Goal: Task Accomplishment & Management: Use online tool/utility

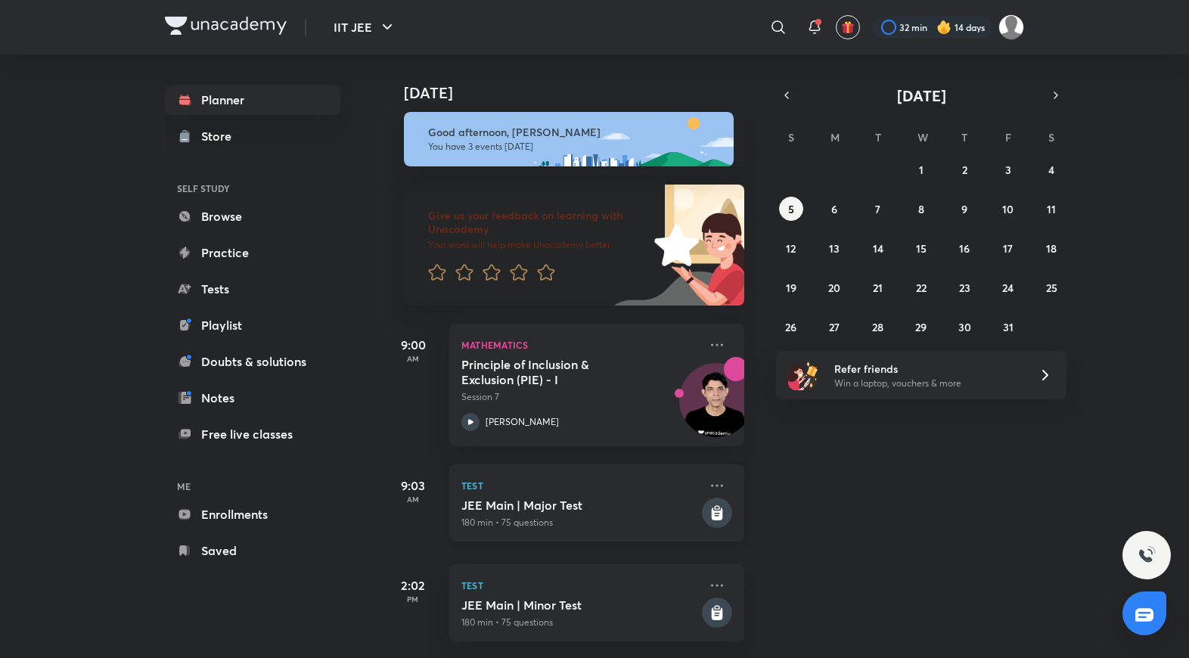
click at [591, 516] on p "180 min • 75 questions" at bounding box center [579, 523] width 237 height 14
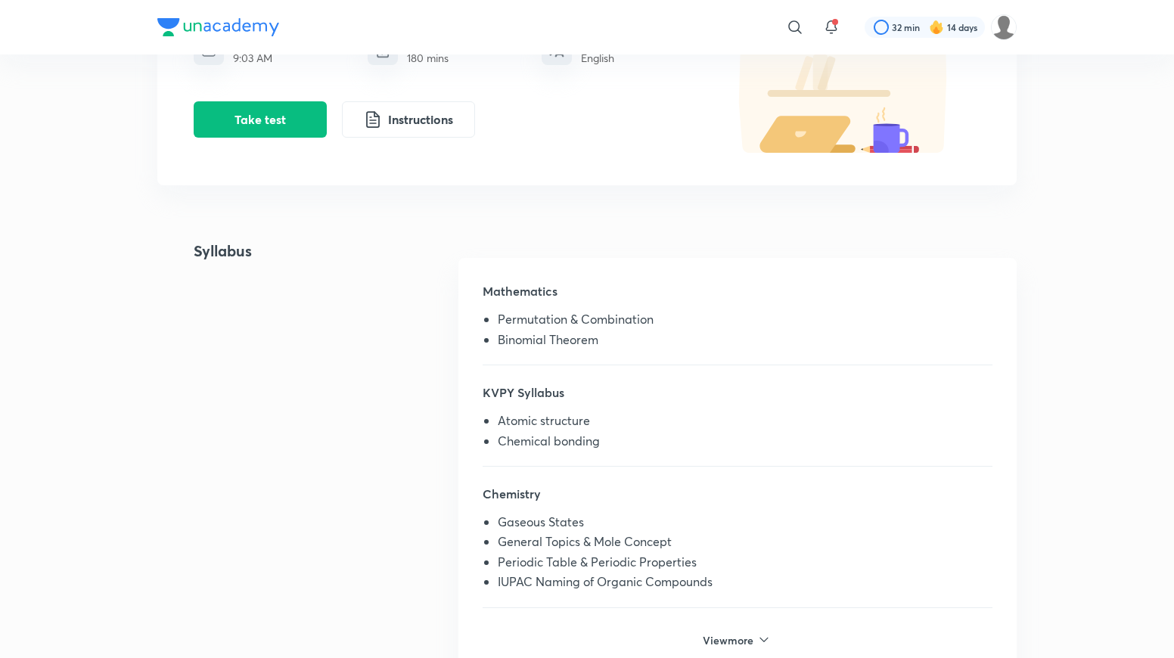
scroll to position [242, 0]
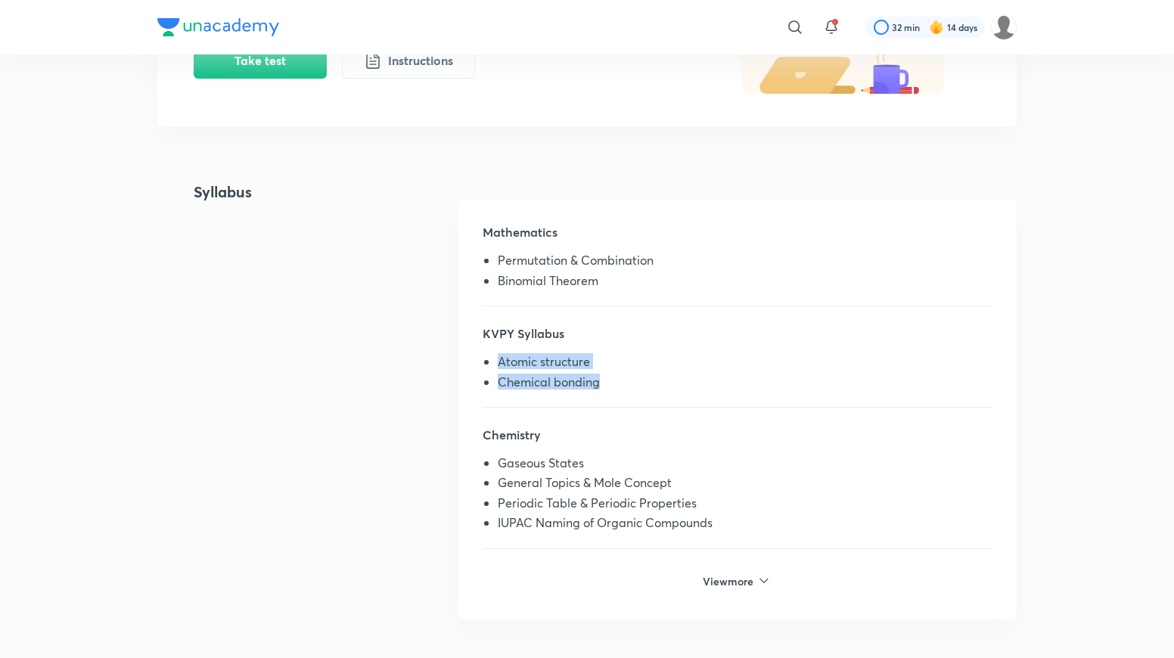
drag, startPoint x: 494, startPoint y: 364, endPoint x: 594, endPoint y: 389, distance: 102.9
click at [594, 389] on ul "Atomic structure Chemical bonding" at bounding box center [737, 375] width 510 height 40
click at [594, 389] on li "Chemical bonding" at bounding box center [745, 385] width 495 height 20
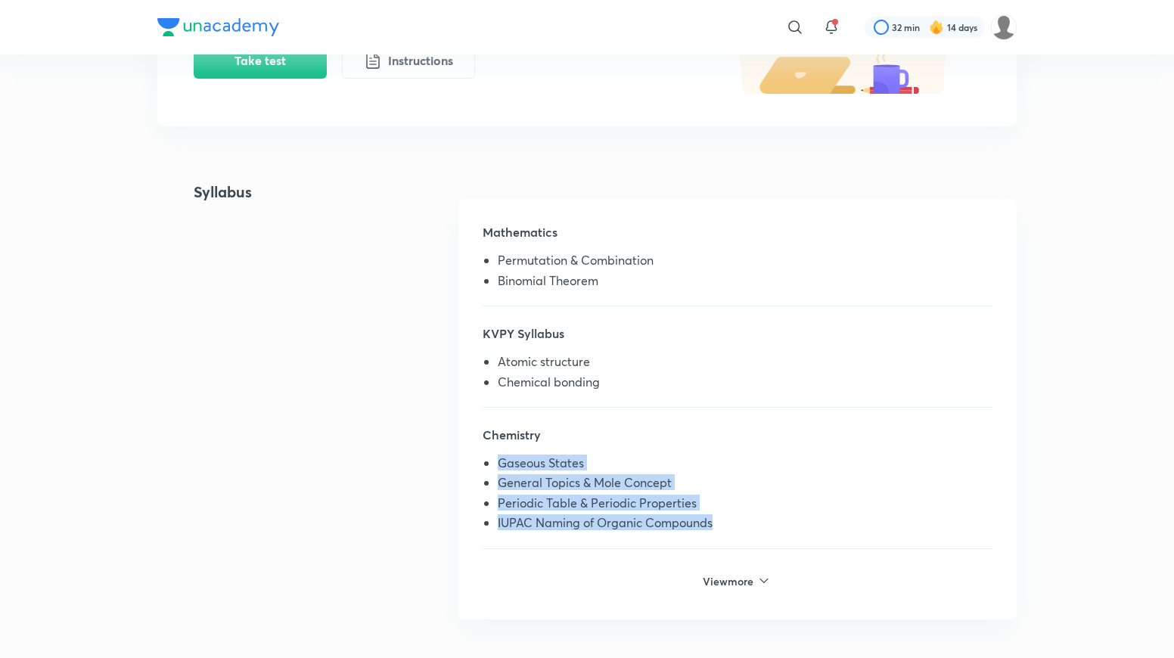
drag, startPoint x: 548, startPoint y: 470, endPoint x: 731, endPoint y: 520, distance: 189.2
click at [731, 520] on ul "Gaseous States General Topics & Mole Concept Periodic Table & Periodic Properti…" at bounding box center [737, 496] width 510 height 80
click at [731, 520] on li "IUPAC Naming of Organic Compounds" at bounding box center [745, 526] width 495 height 20
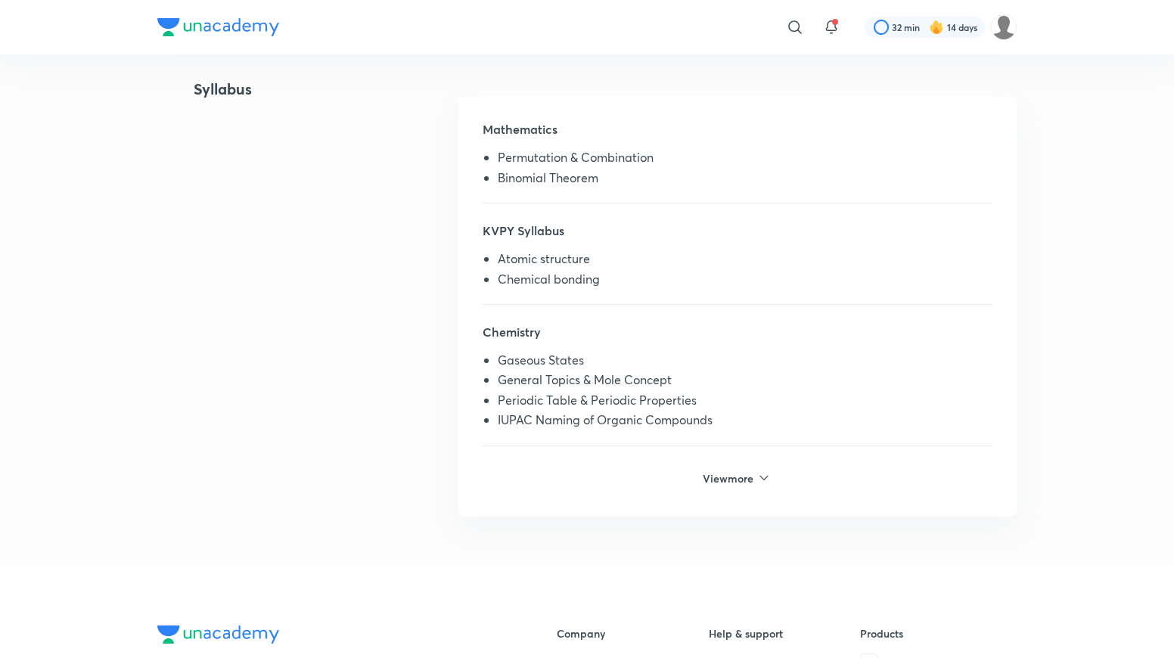
scroll to position [484, 0]
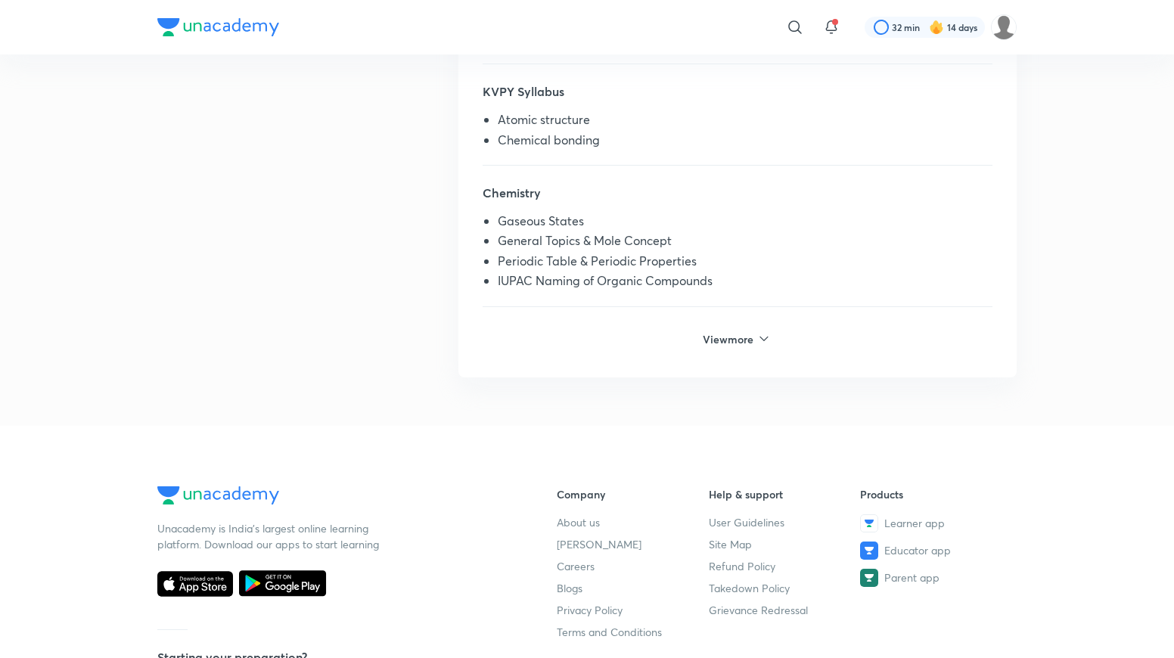
click at [732, 346] on h6 "View more" at bounding box center [730, 339] width 54 height 16
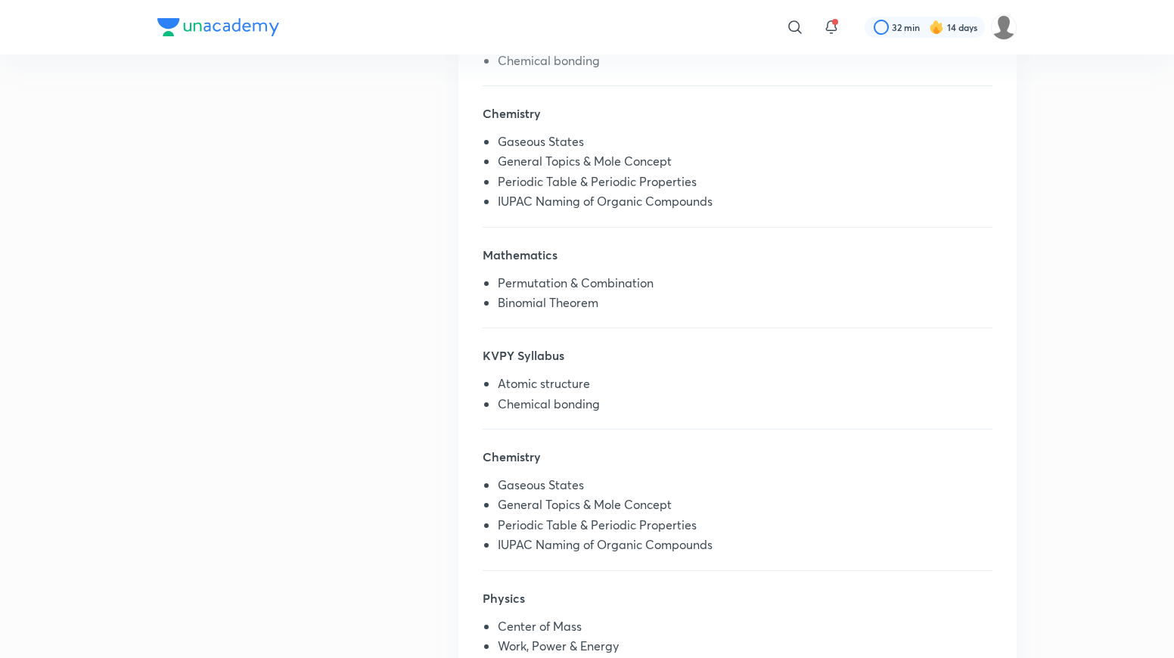
scroll to position [605, 0]
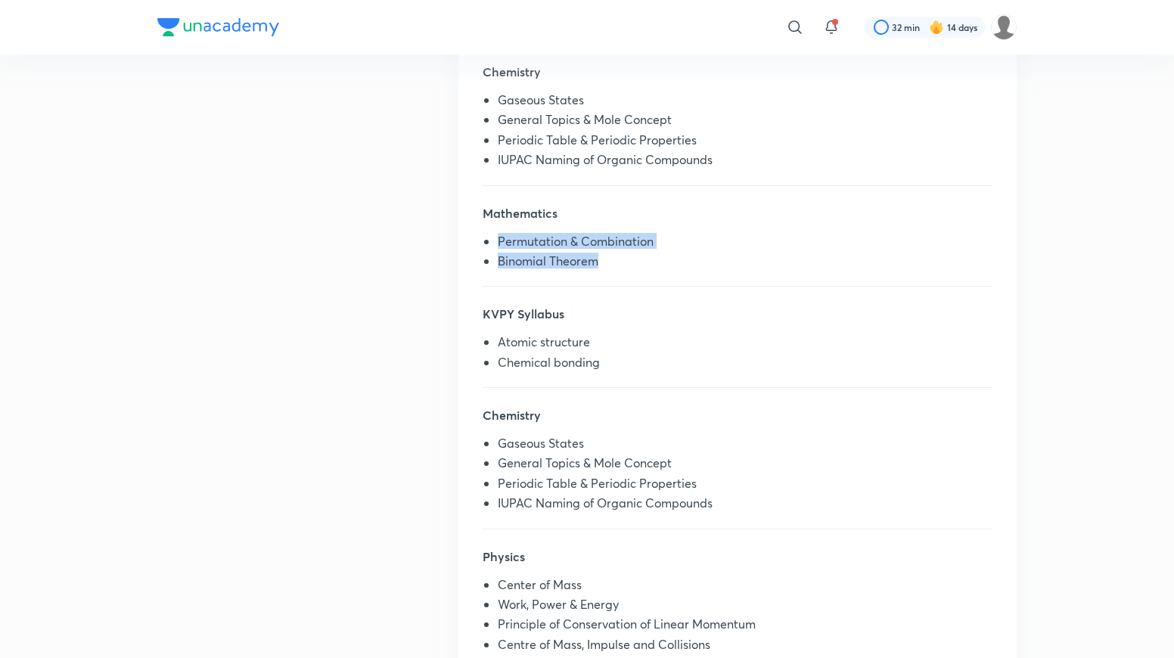
drag, startPoint x: 608, startPoint y: 256, endPoint x: 653, endPoint y: 263, distance: 46.0
click at [653, 263] on div "Mathematics Permutation & Combination Binomial Theorem" at bounding box center [737, 245] width 510 height 83
click at [653, 263] on li "Binomial Theorem" at bounding box center [745, 264] width 495 height 20
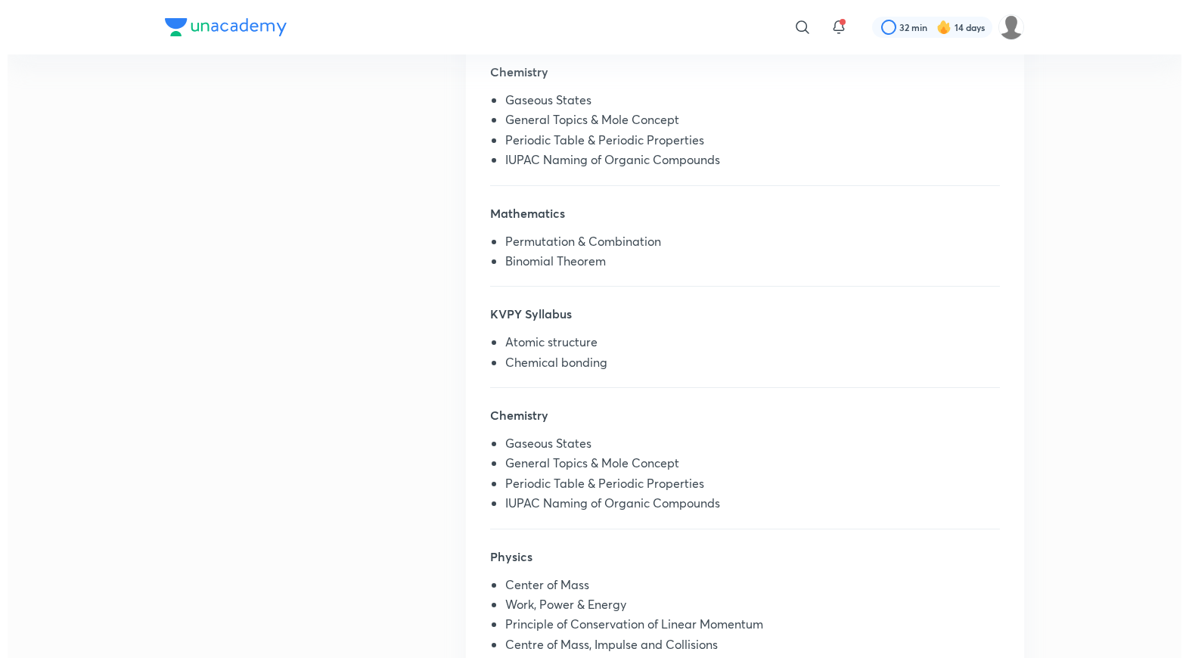
scroll to position [0, 0]
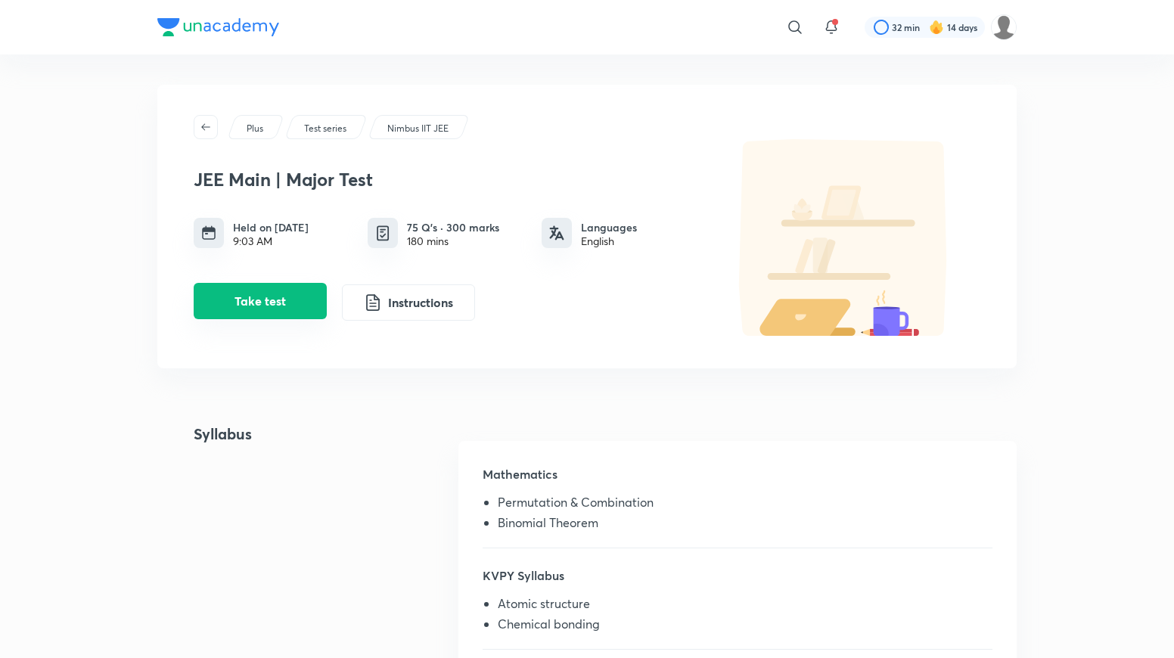
click at [309, 303] on button "Take test" at bounding box center [260, 301] width 133 height 36
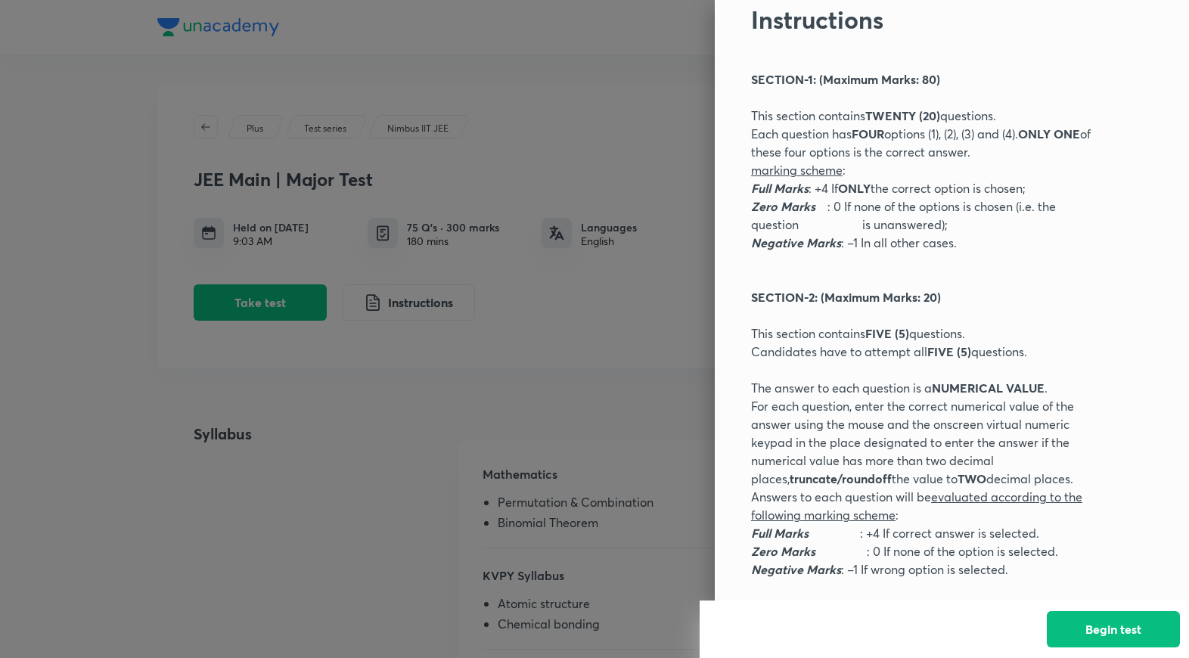
scroll to position [88, 0]
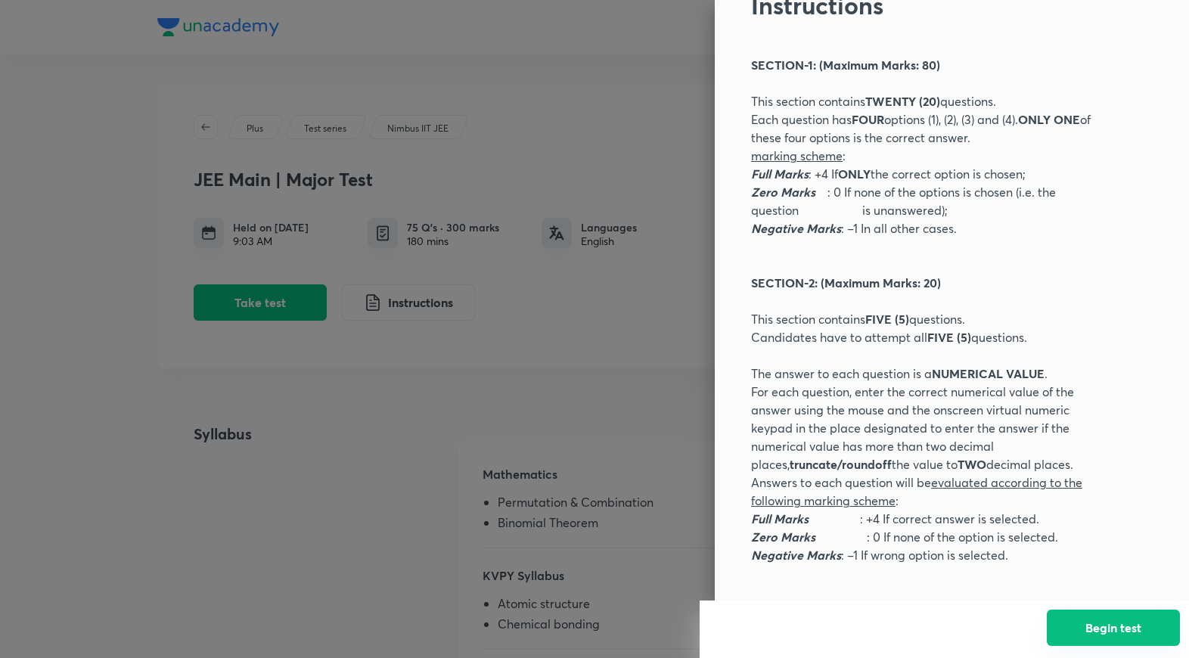
click at [1124, 620] on button "Begin test" at bounding box center [1113, 628] width 133 height 36
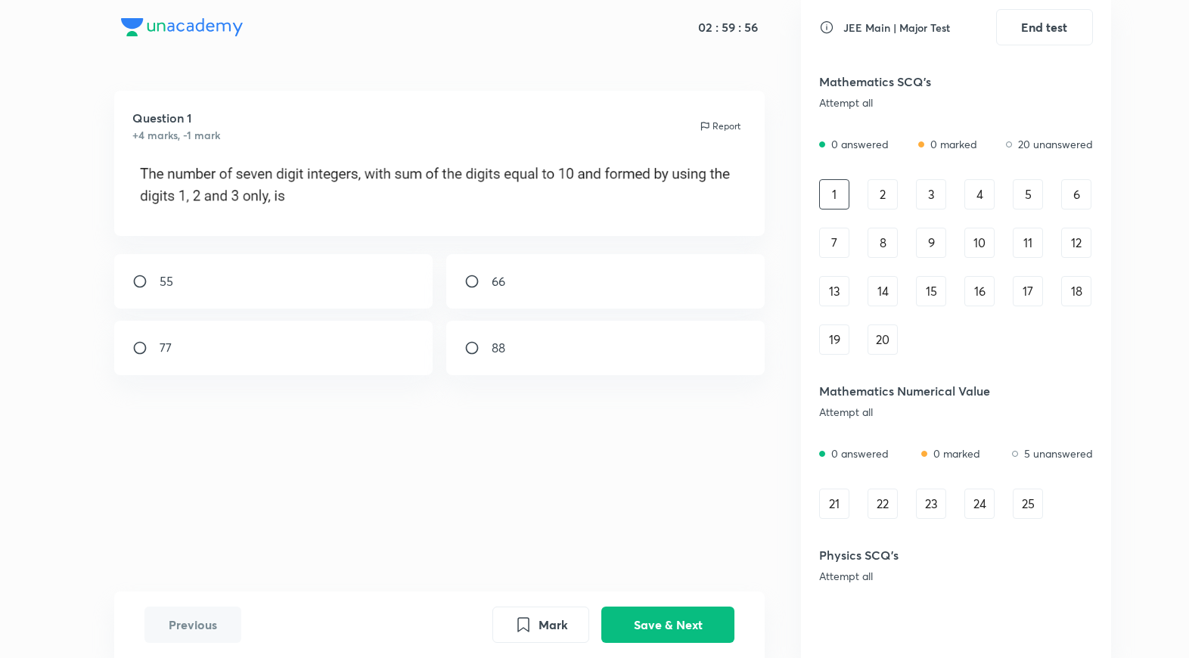
click at [876, 198] on div "2" at bounding box center [882, 194] width 30 height 30
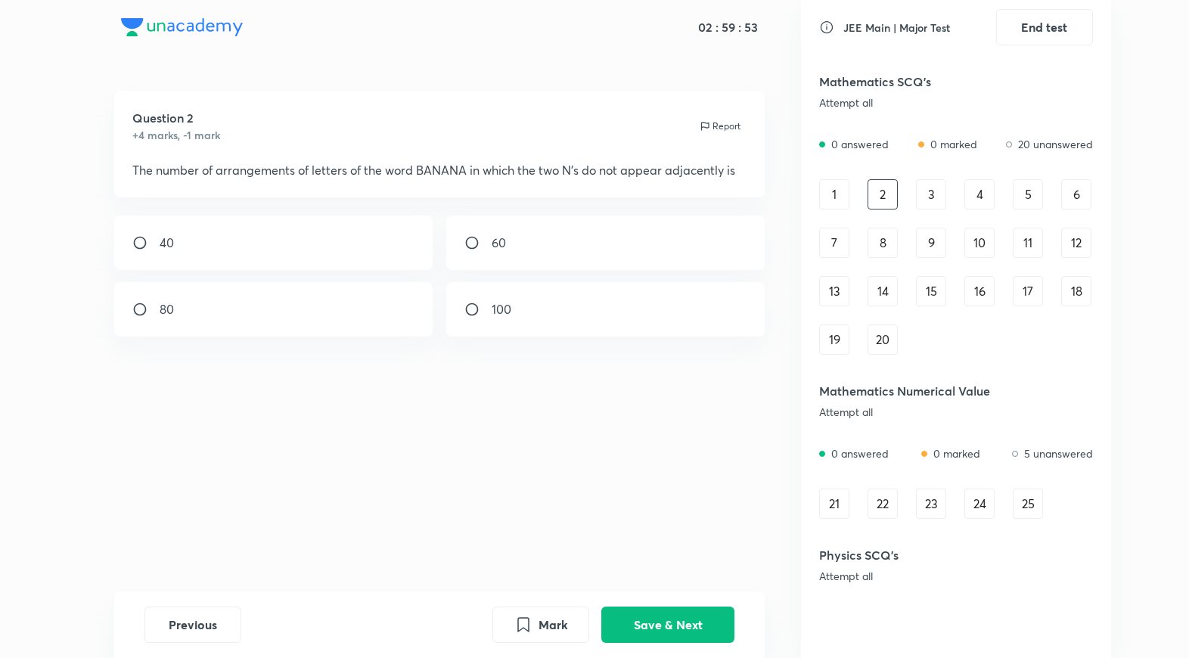
click at [921, 203] on div "3" at bounding box center [931, 194] width 30 height 30
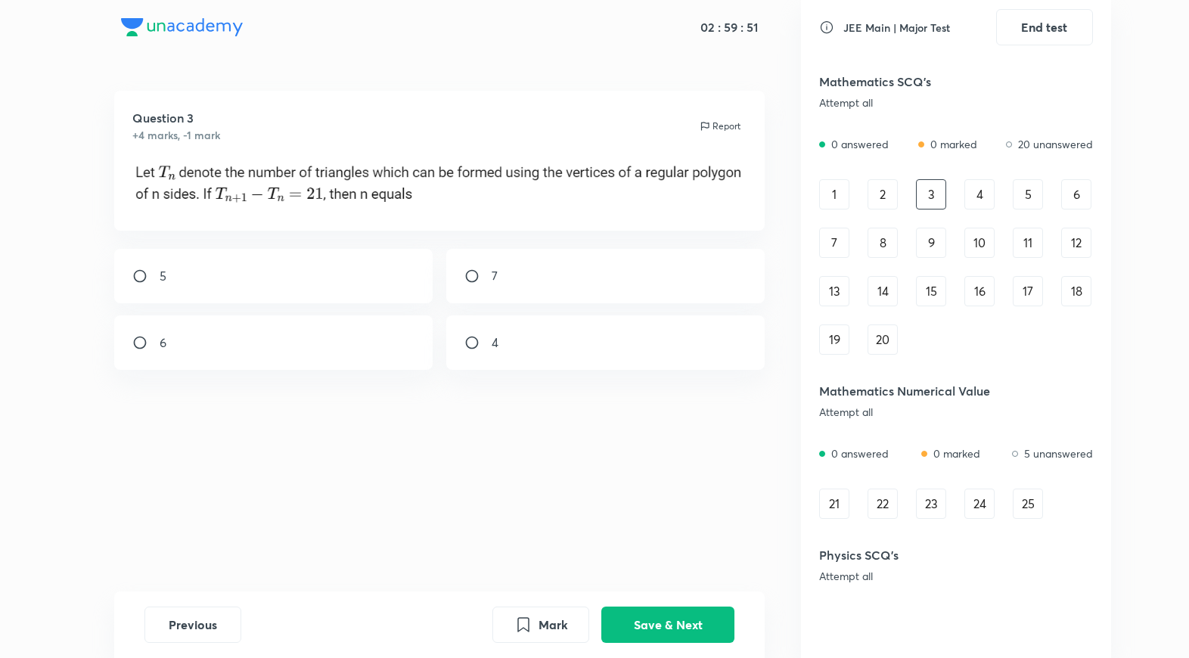
click at [969, 201] on div "4" at bounding box center [979, 194] width 30 height 30
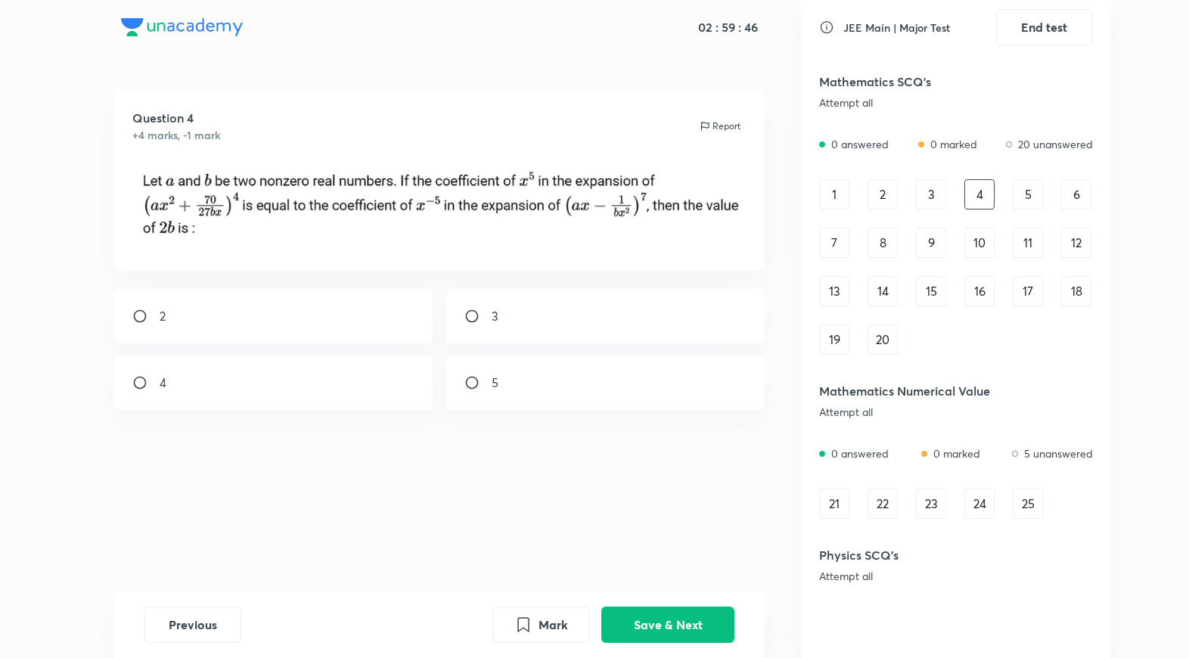
click at [1041, 200] on div "5" at bounding box center [1028, 194] width 30 height 30
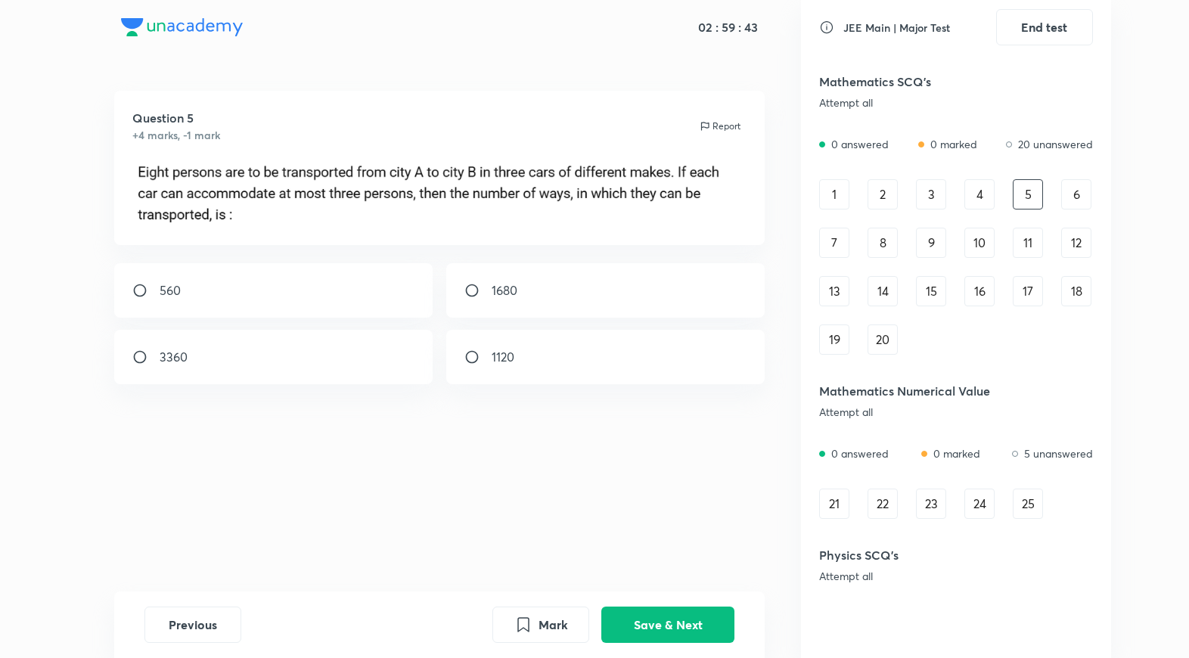
click at [1072, 198] on div "6" at bounding box center [1076, 194] width 30 height 30
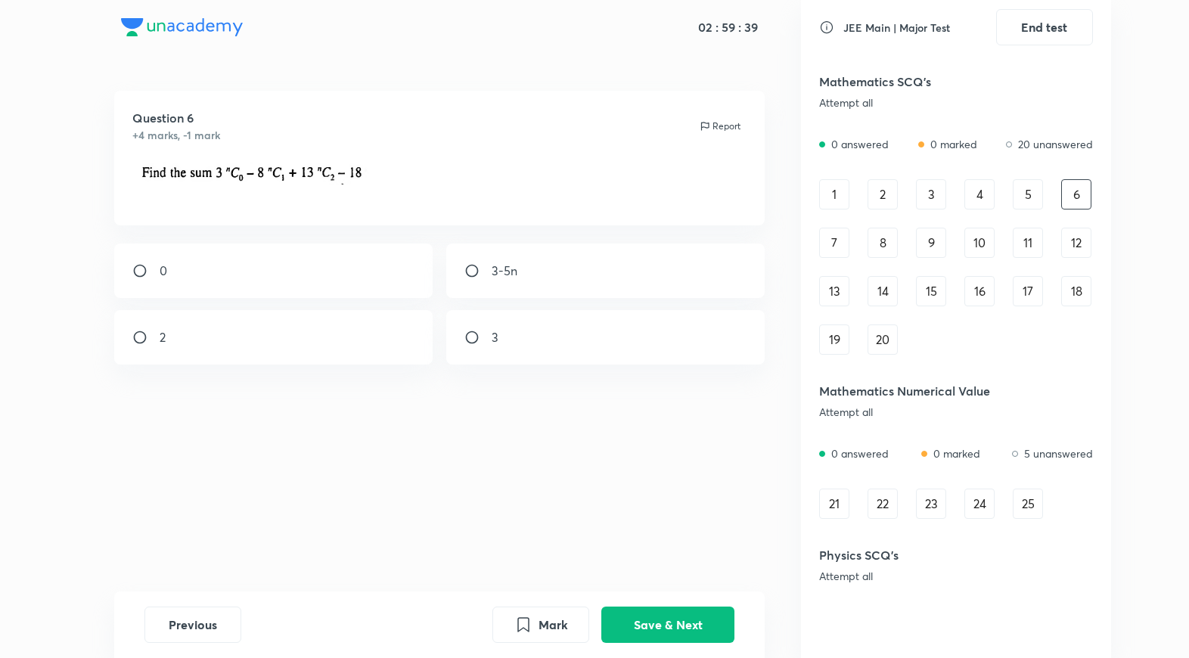
click at [879, 247] on div "8" at bounding box center [882, 243] width 30 height 30
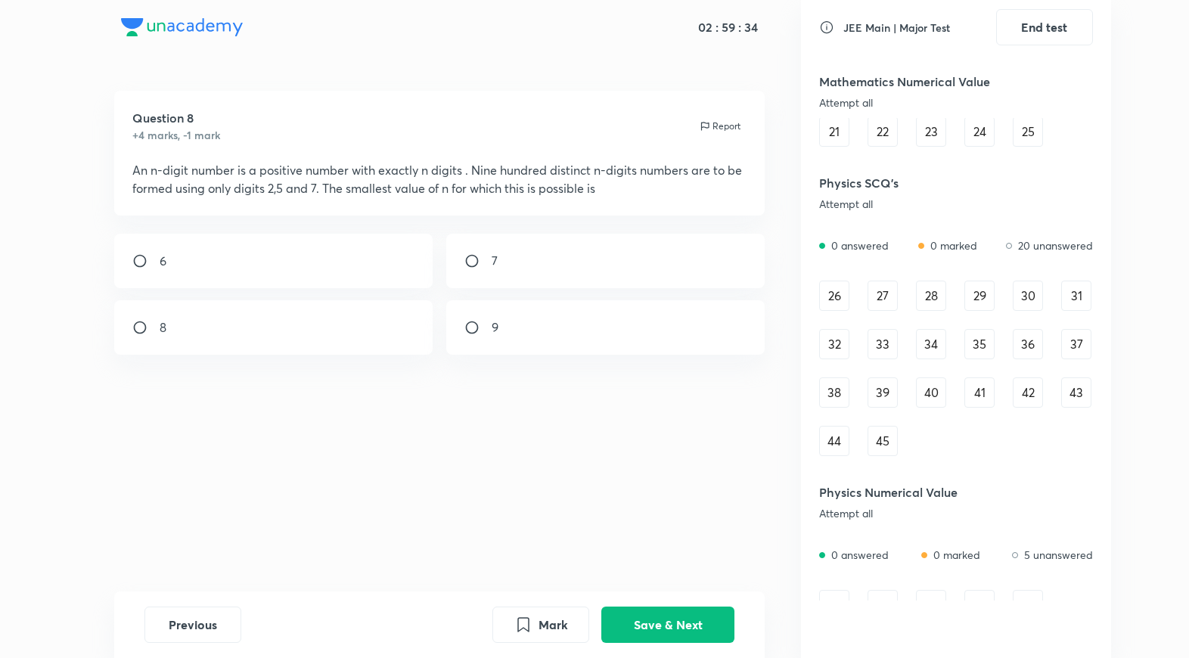
scroll to position [363, 0]
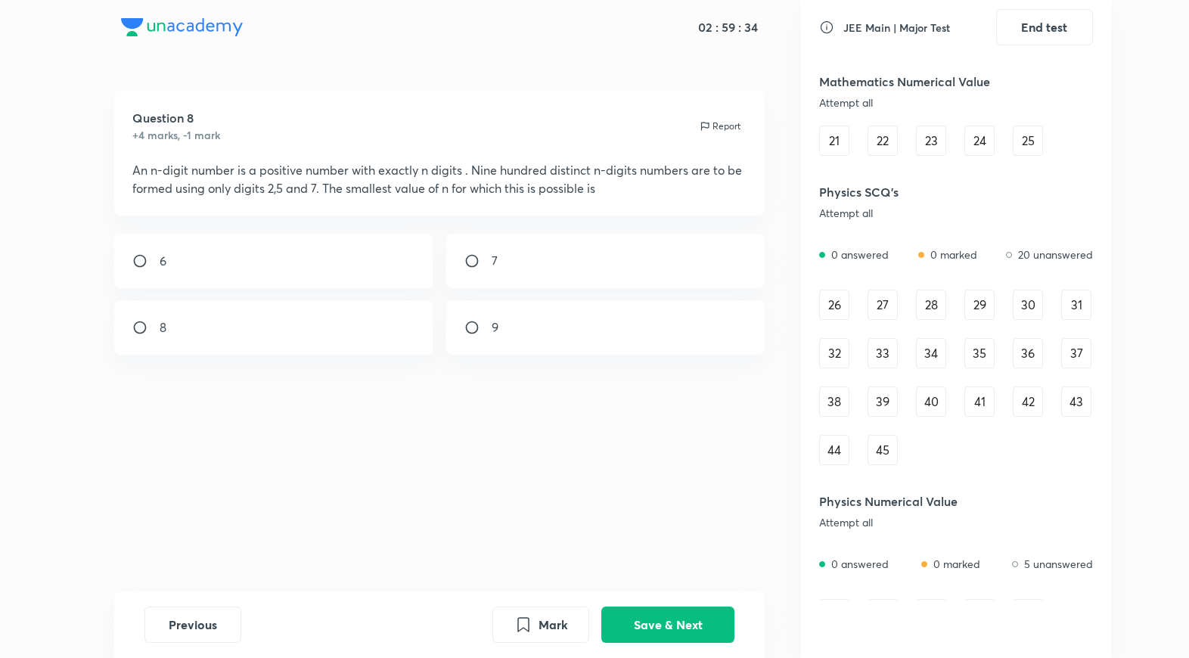
click at [842, 291] on div "26" at bounding box center [834, 305] width 30 height 30
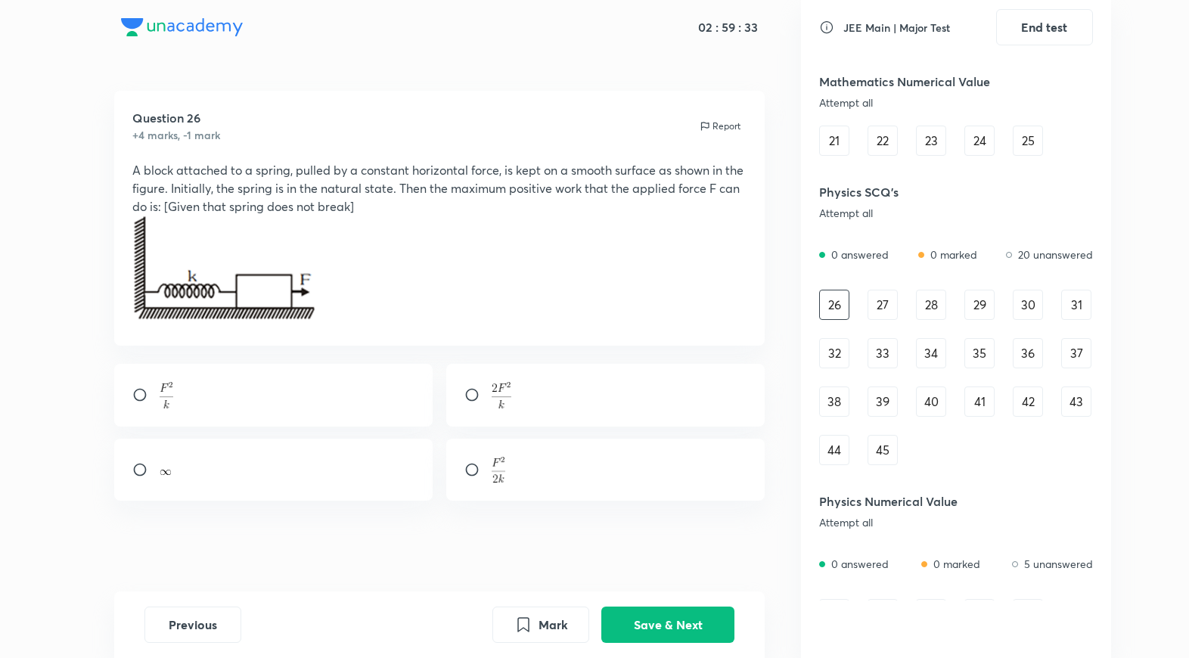
click at [886, 306] on div "27" at bounding box center [882, 305] width 30 height 30
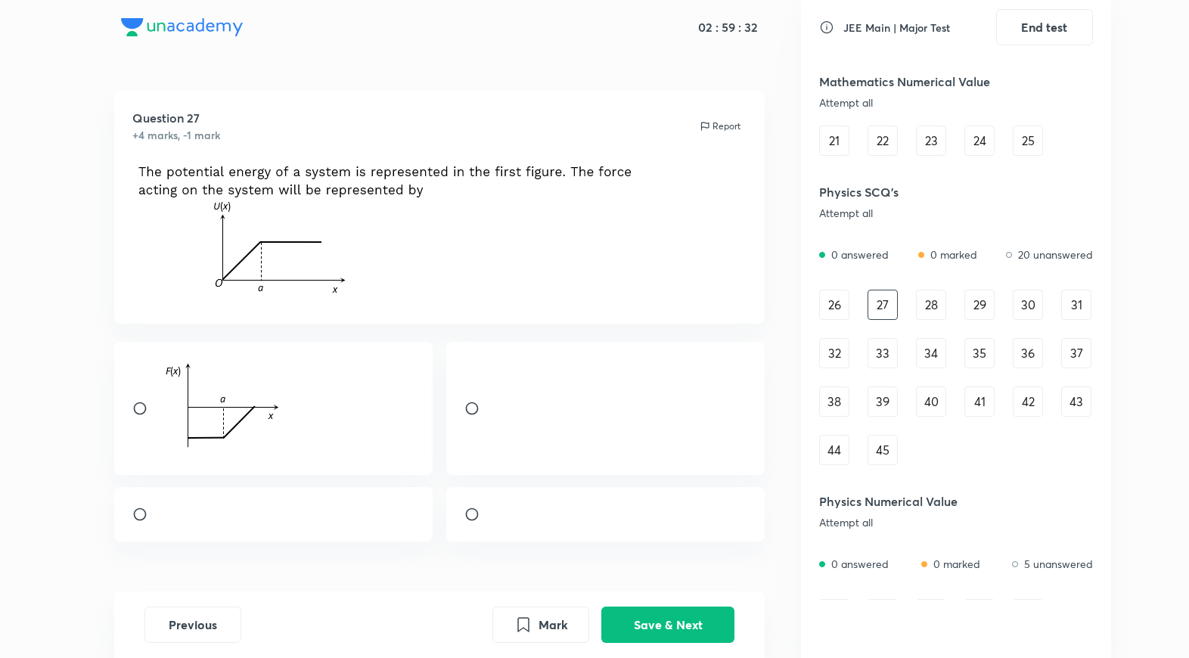
click at [932, 309] on div "28" at bounding box center [931, 305] width 30 height 30
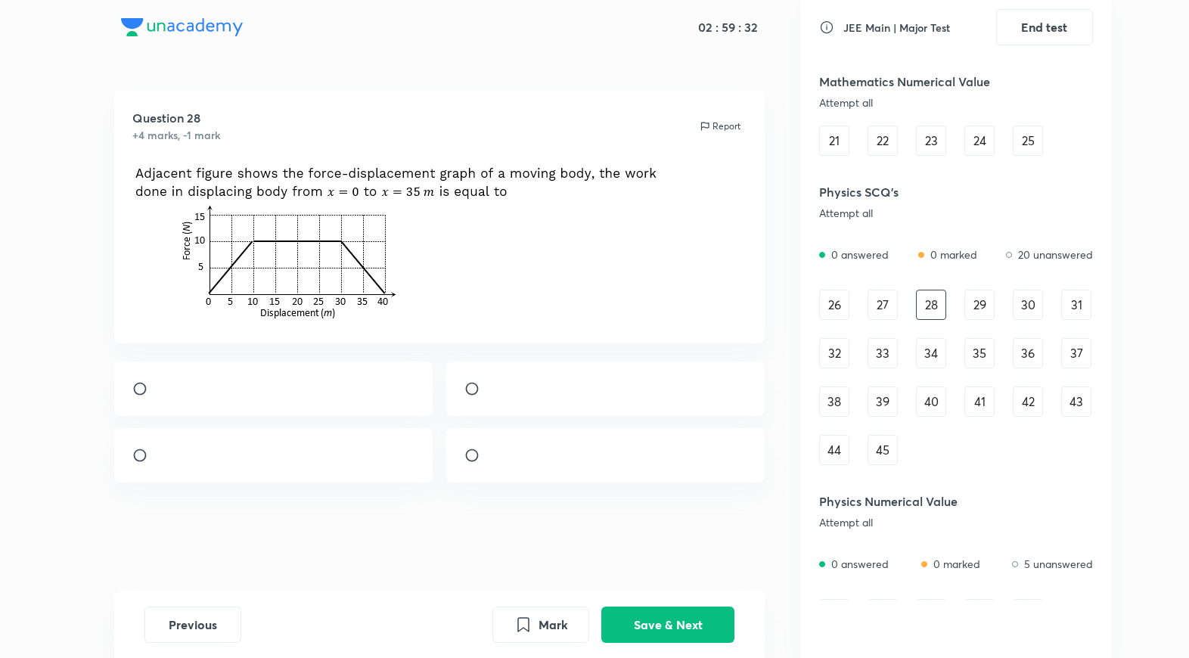
click at [965, 304] on div "29" at bounding box center [979, 305] width 30 height 30
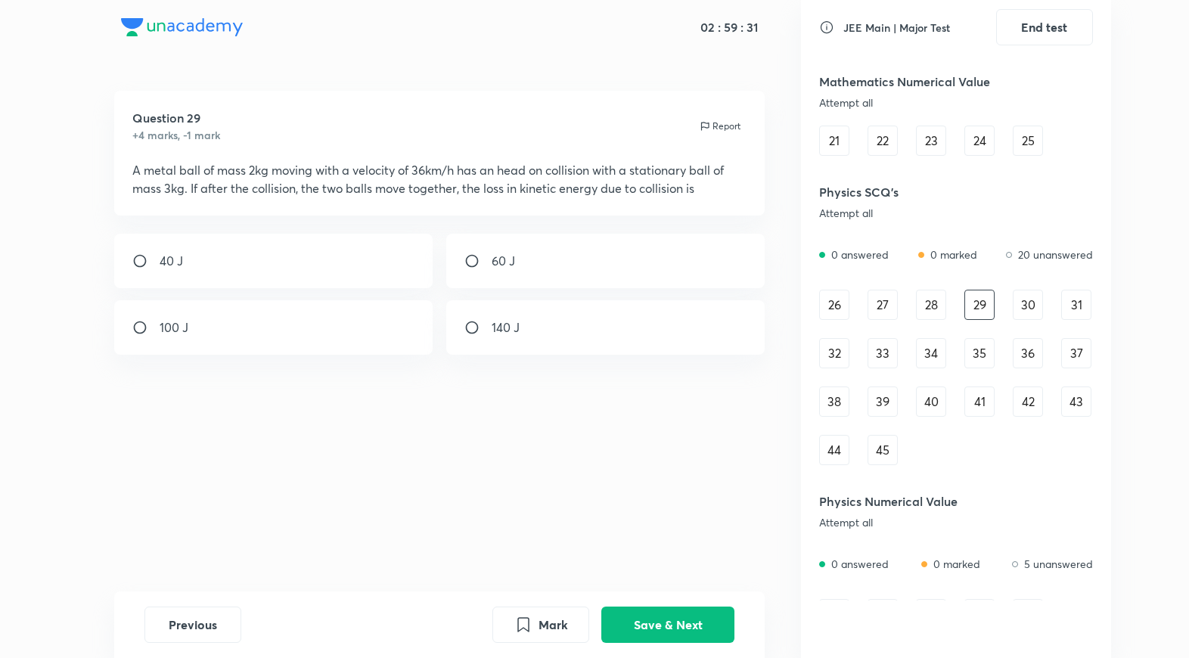
click at [1019, 304] on div "30" at bounding box center [1028, 305] width 30 height 30
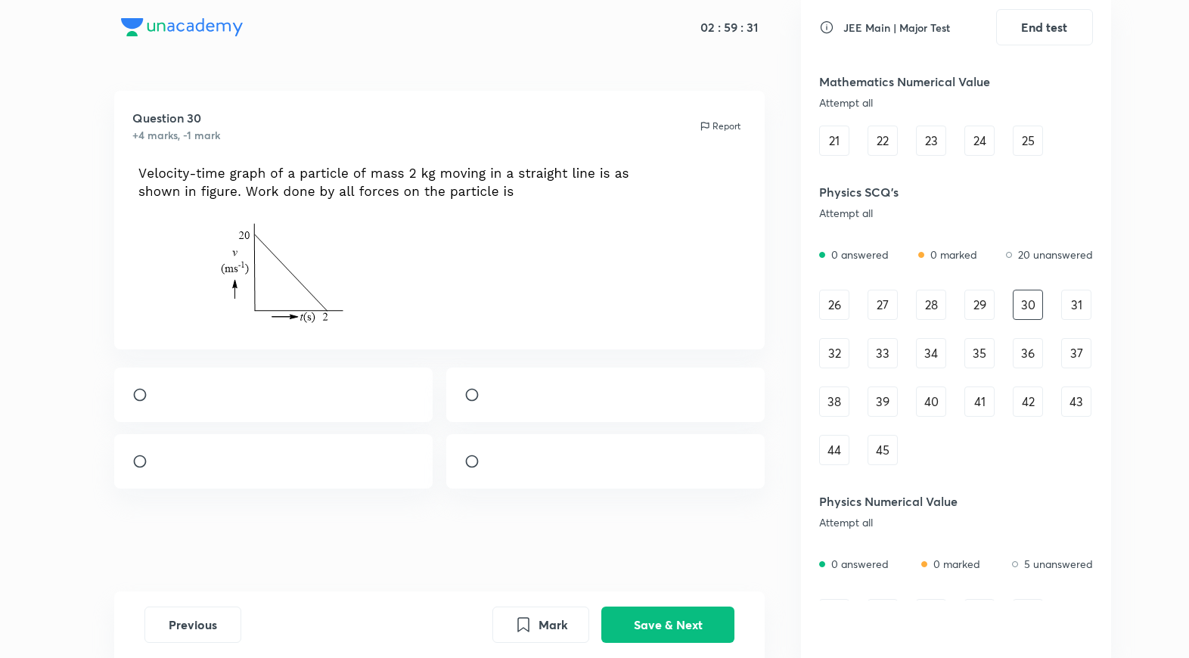
click at [1061, 306] on div "31" at bounding box center [1076, 305] width 30 height 30
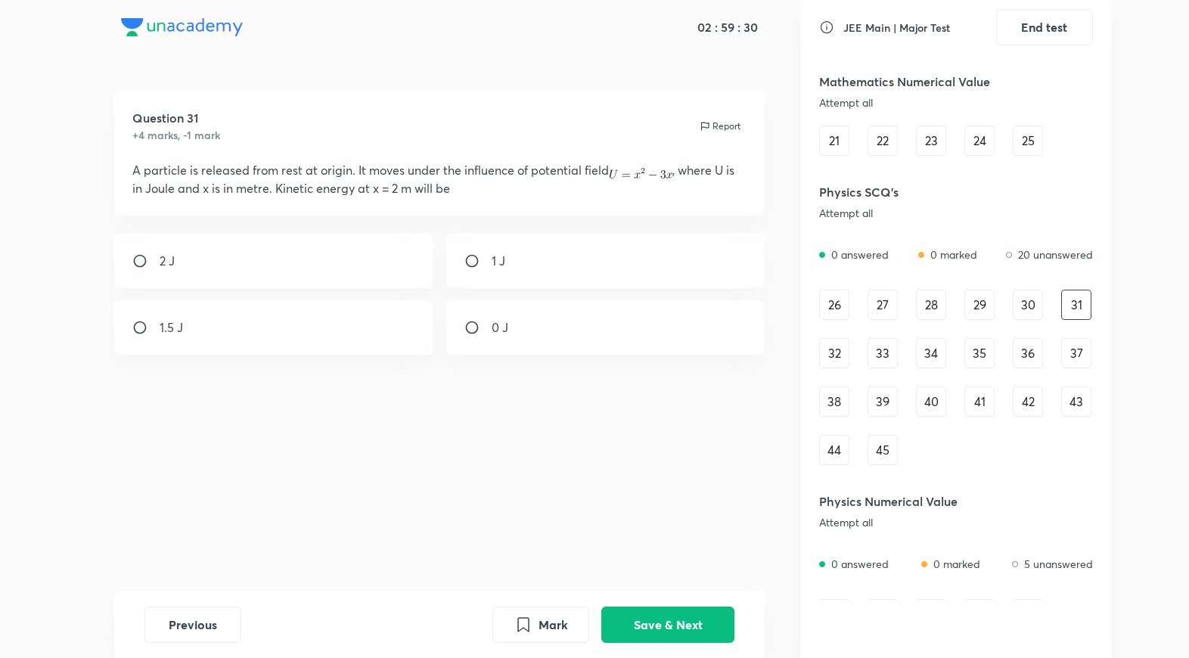
click at [1057, 340] on div "26 27 28 29 30 31 32 33 34 35 36 37 38 39 40 41 42 43 44 45" at bounding box center [956, 377] width 274 height 175
click at [1068, 352] on div "37" at bounding box center [1076, 353] width 30 height 30
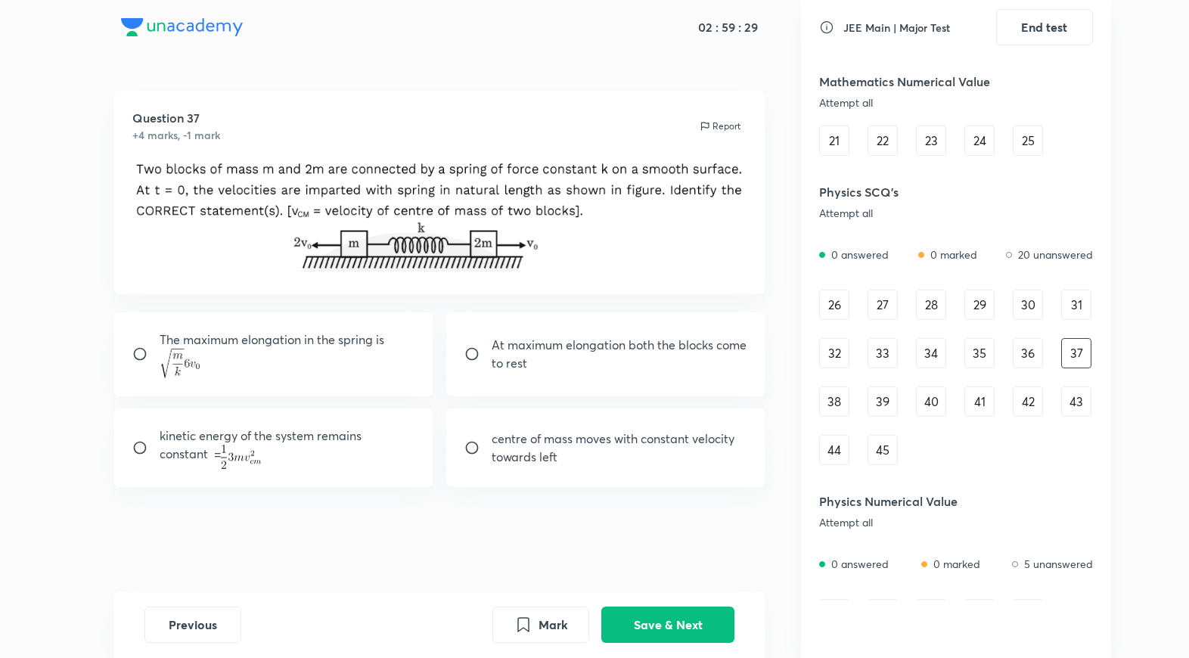
drag, startPoint x: 1041, startPoint y: 354, endPoint x: 1006, endPoint y: 357, distance: 35.7
click at [1041, 354] on div "36" at bounding box center [1028, 353] width 30 height 30
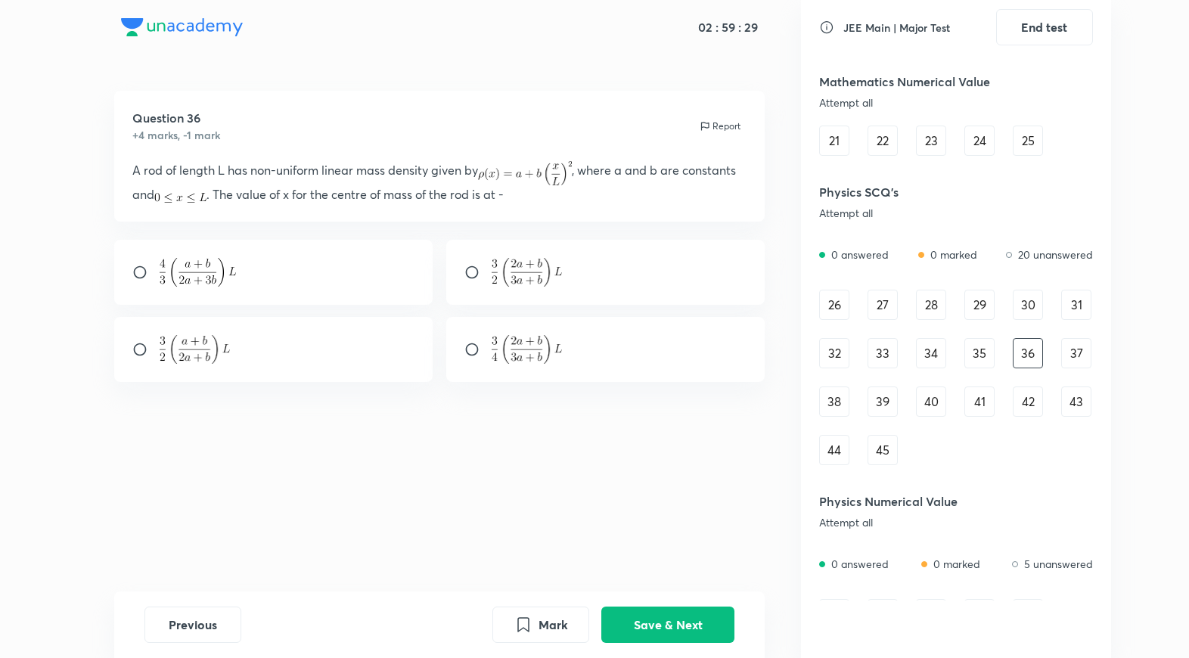
click at [978, 358] on div "35" at bounding box center [979, 353] width 30 height 30
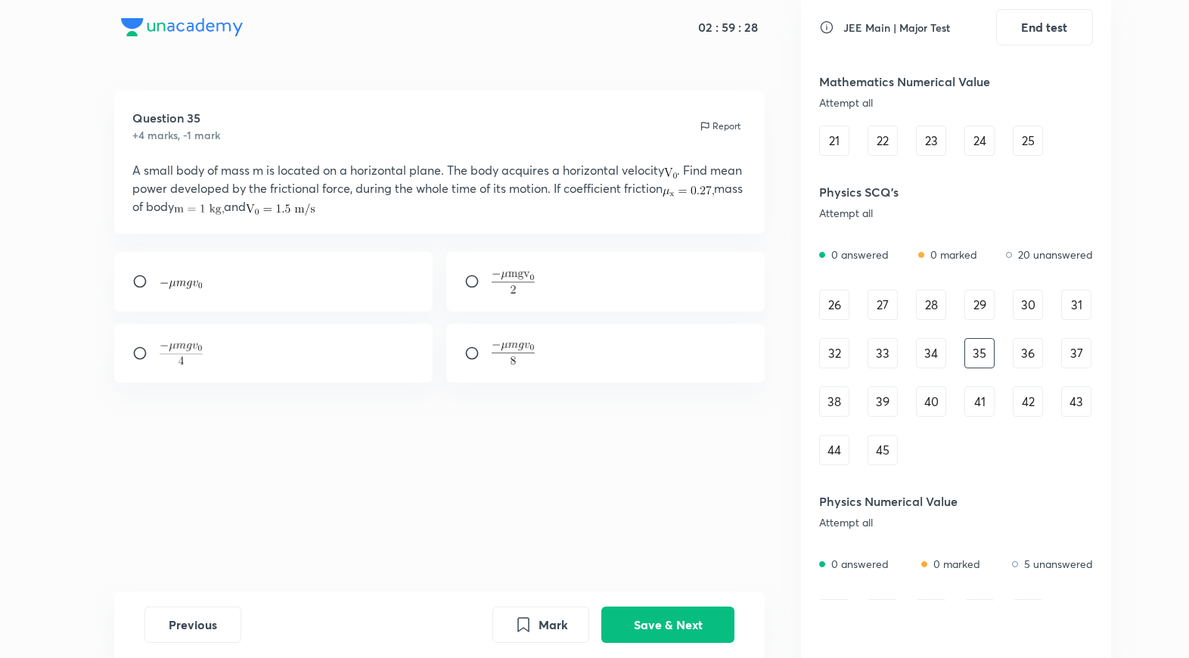
click at [1023, 358] on div "36" at bounding box center [1028, 353] width 30 height 30
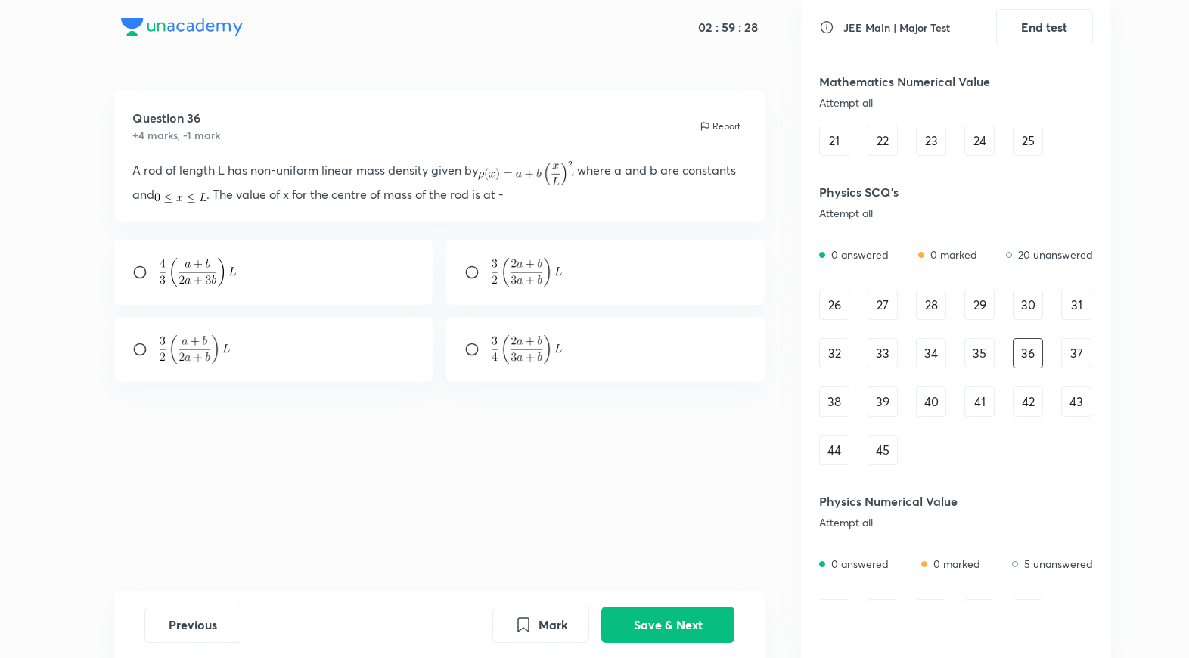
click at [1059, 358] on div "26 27 28 29 30 31 32 33 34 35 36 37 38 39 40 41 42 43 44 45" at bounding box center [956, 377] width 274 height 175
click at [981, 354] on div "35" at bounding box center [979, 353] width 30 height 30
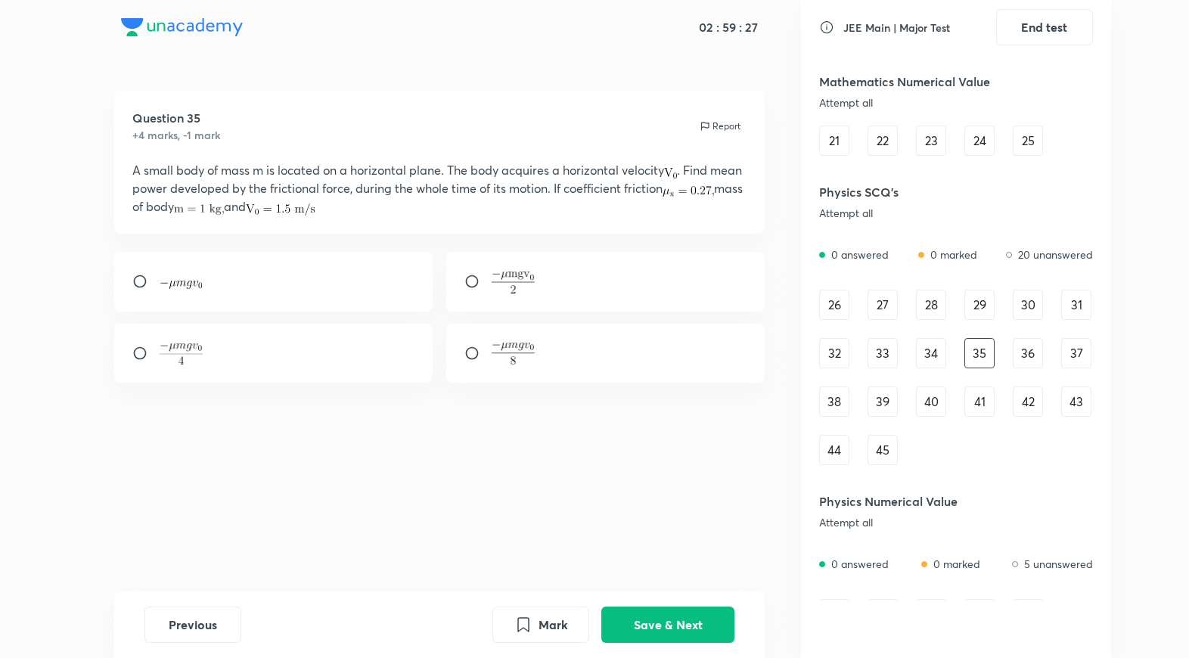
click at [957, 357] on div "26 27 28 29 30 31 32 33 34 35 36 37 38 39 40 41 42 43 44 45" at bounding box center [956, 377] width 274 height 175
click at [941, 361] on div "34" at bounding box center [931, 353] width 30 height 30
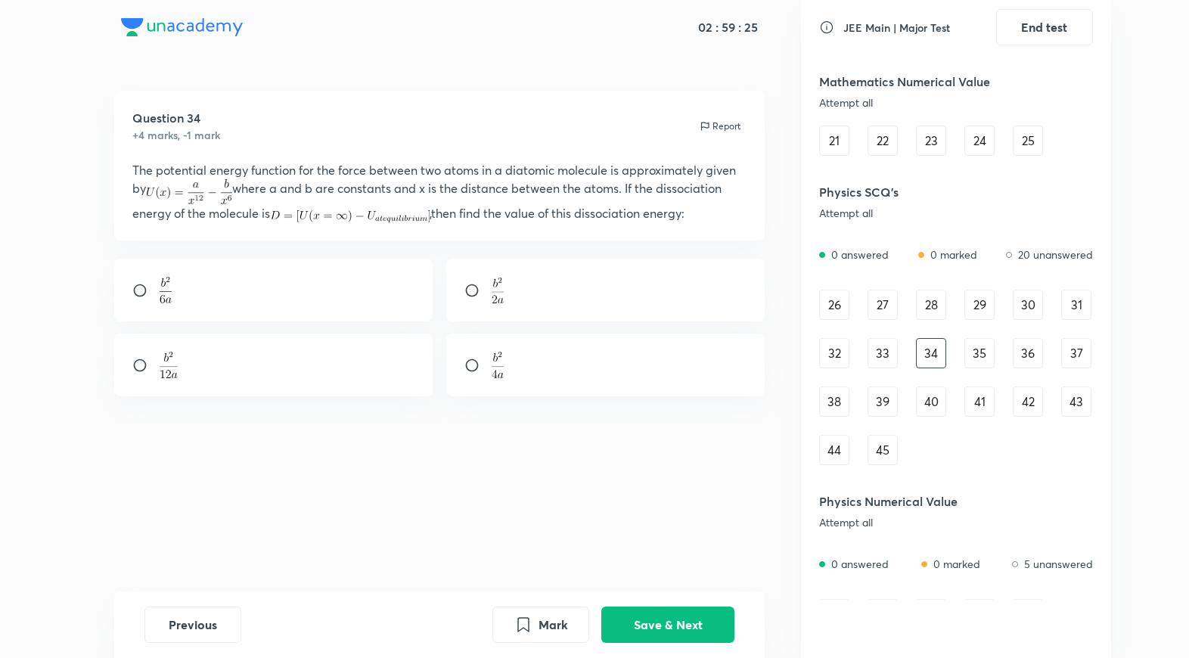
click at [898, 364] on div "26 27 28 29 30 31 32 33 34 35 36 37 38 39 40 41 42 43 44 45" at bounding box center [956, 377] width 274 height 175
drag, startPoint x: 884, startPoint y: 363, endPoint x: 856, endPoint y: 363, distance: 28.0
click at [883, 363] on div "33" at bounding box center [882, 353] width 30 height 30
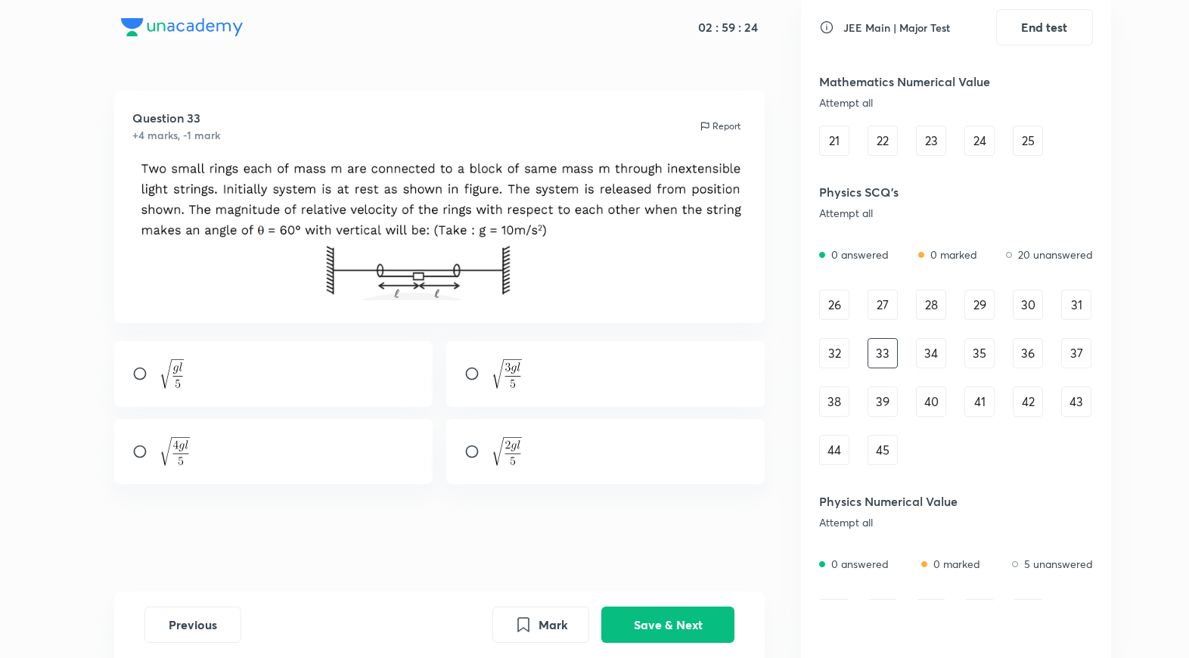
click at [839, 360] on div "32" at bounding box center [834, 353] width 30 height 30
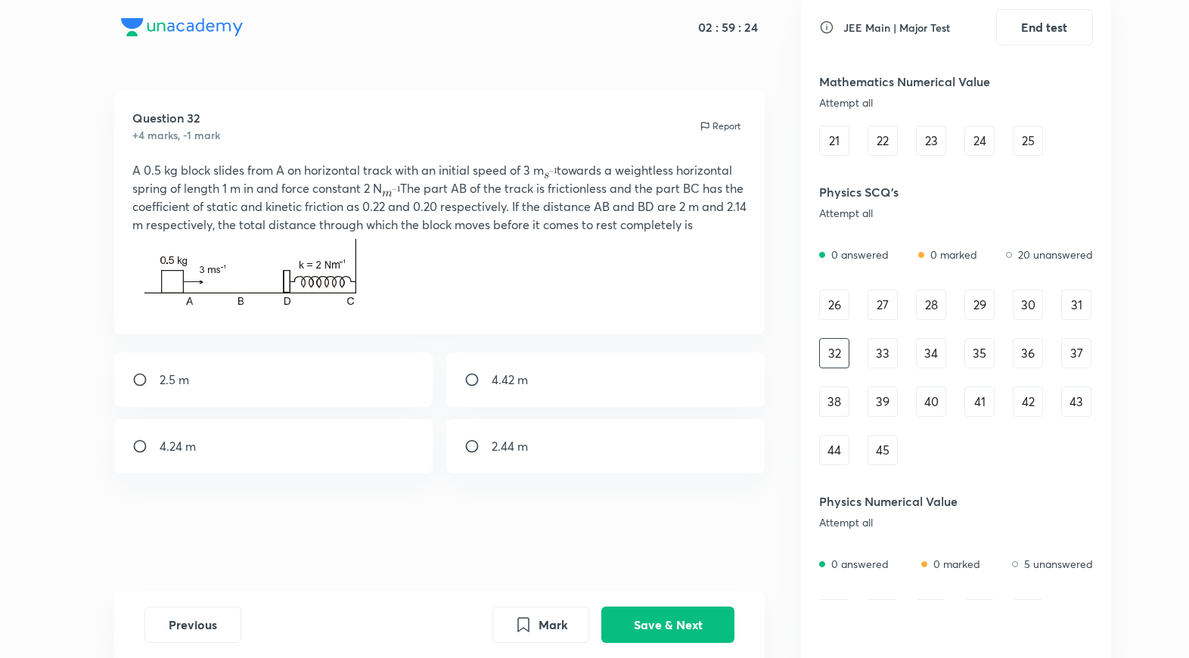
click at [833, 404] on div "38" at bounding box center [834, 401] width 30 height 30
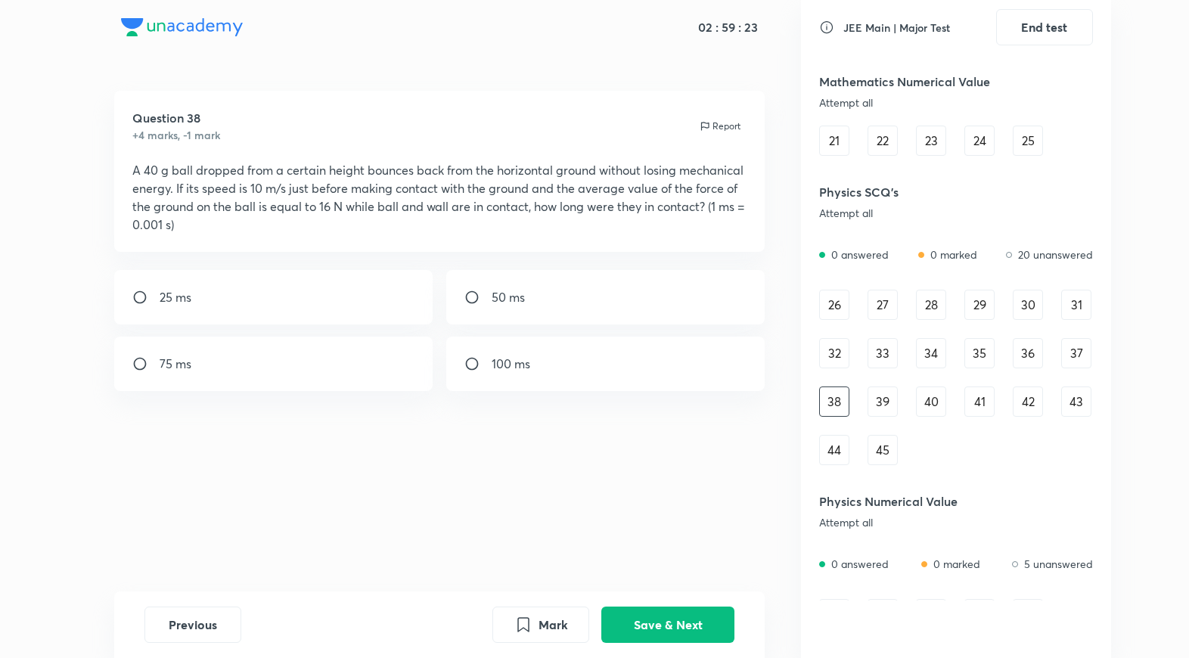
click at [892, 415] on div "39" at bounding box center [882, 401] width 30 height 30
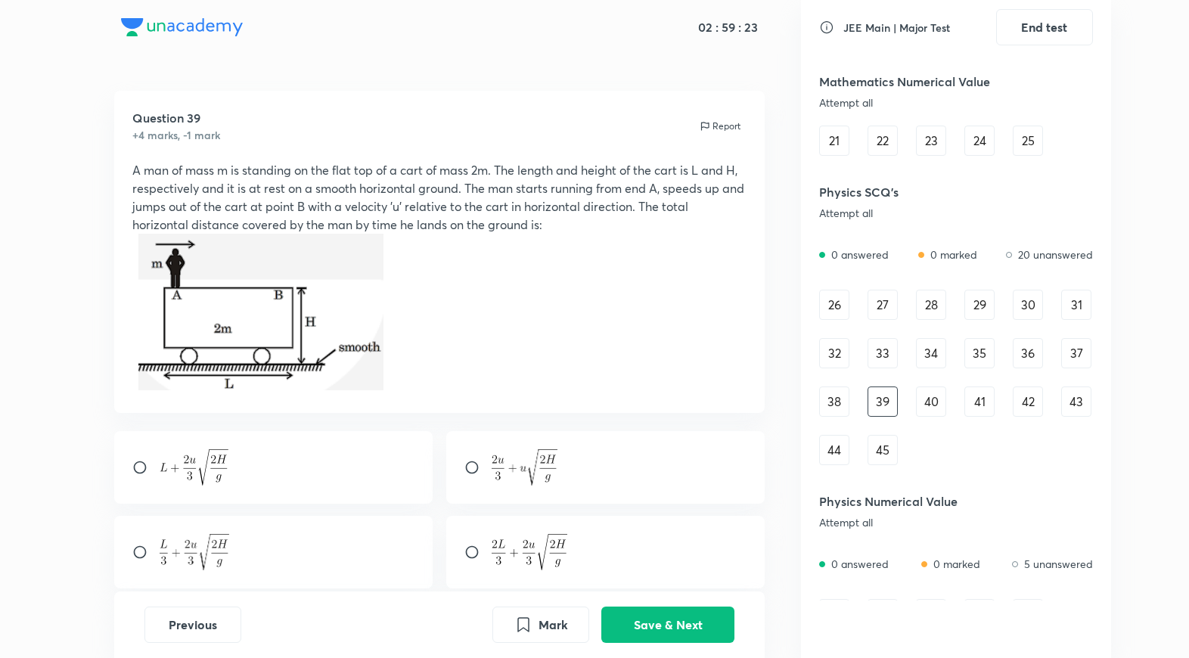
click at [933, 400] on div "40" at bounding box center [931, 401] width 30 height 30
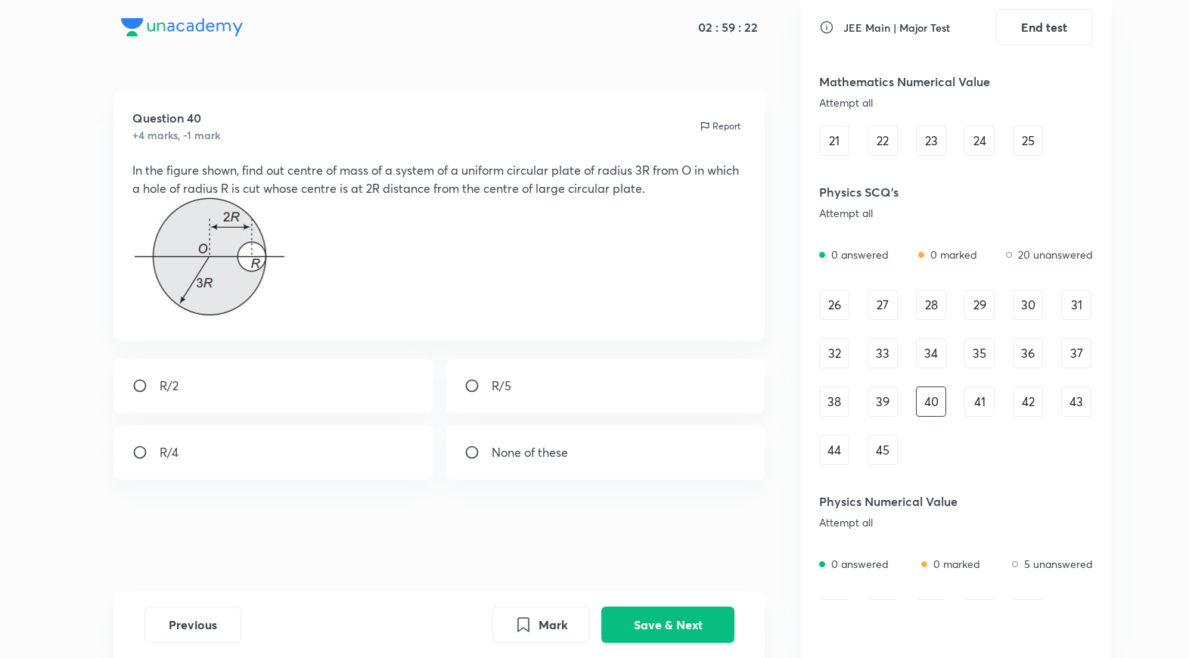
click at [893, 437] on div "45" at bounding box center [882, 450] width 30 height 30
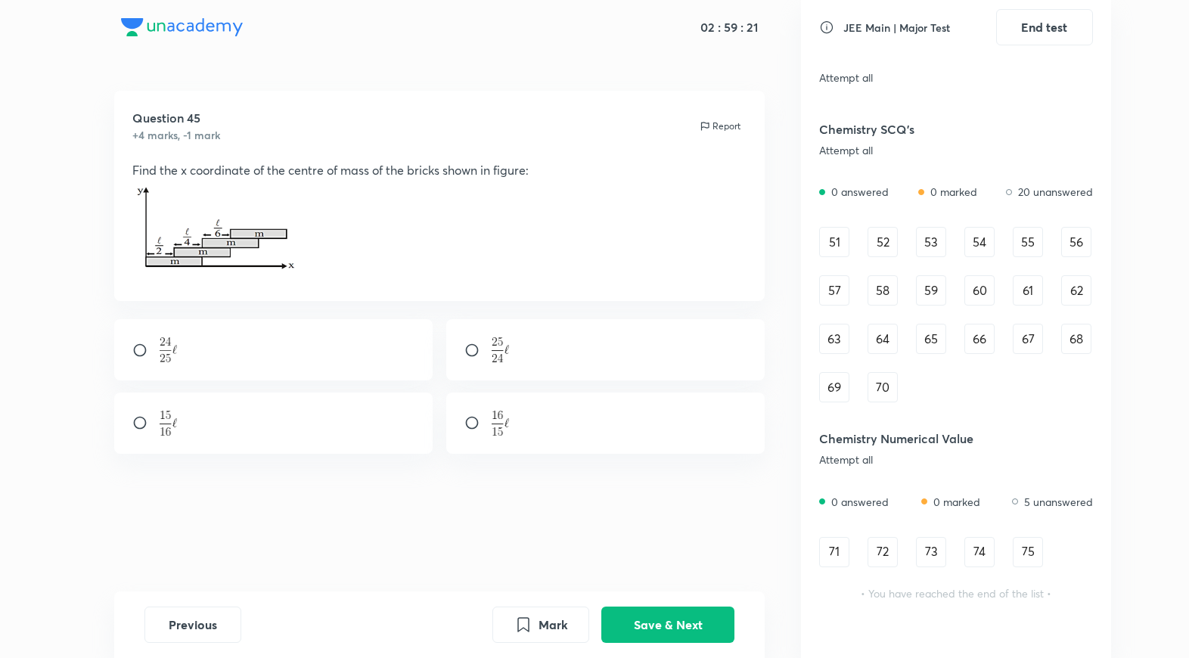
scroll to position [0, 0]
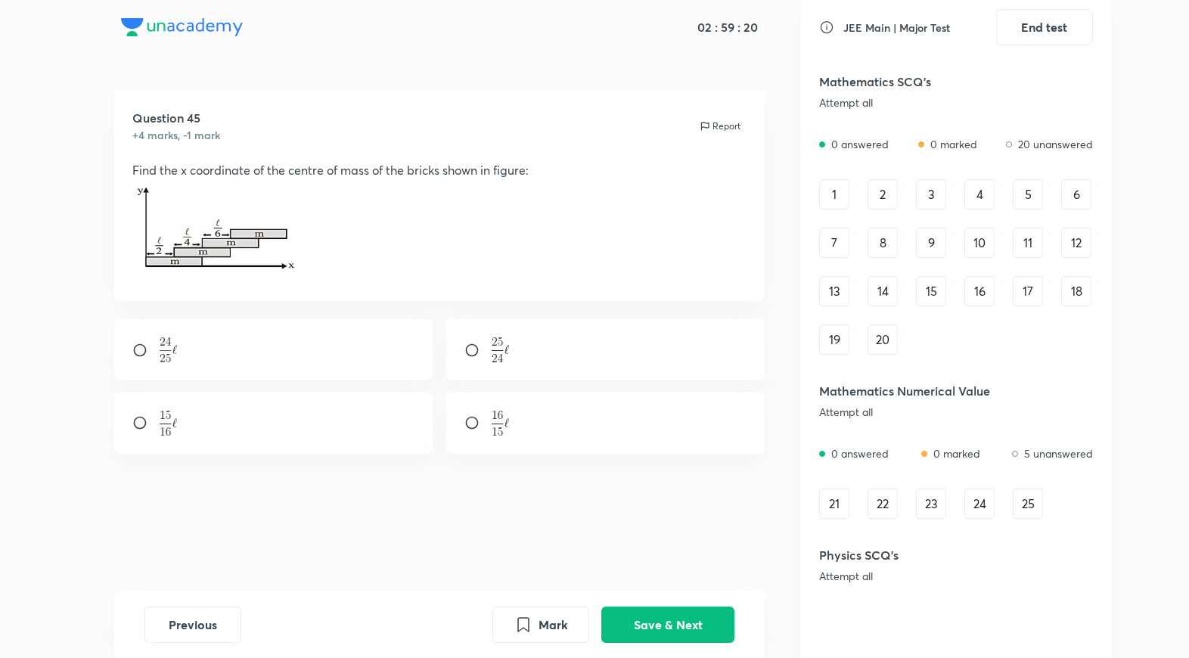
click at [826, 197] on div "1" at bounding box center [834, 194] width 30 height 30
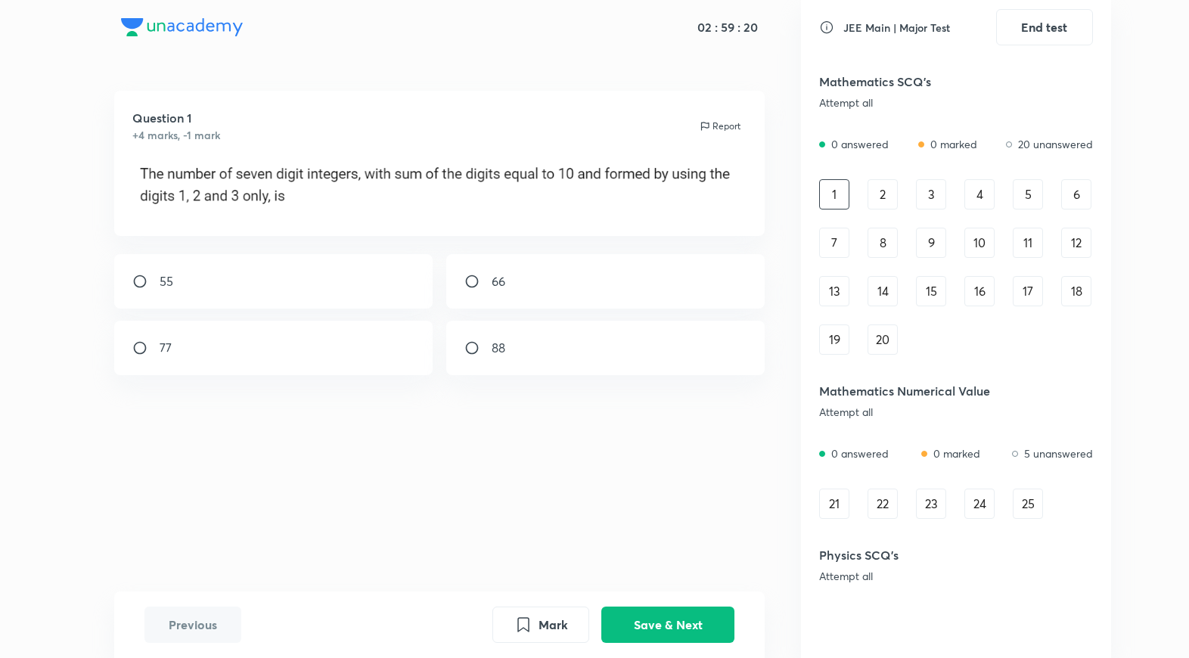
click at [826, 228] on div "7" at bounding box center [834, 243] width 30 height 30
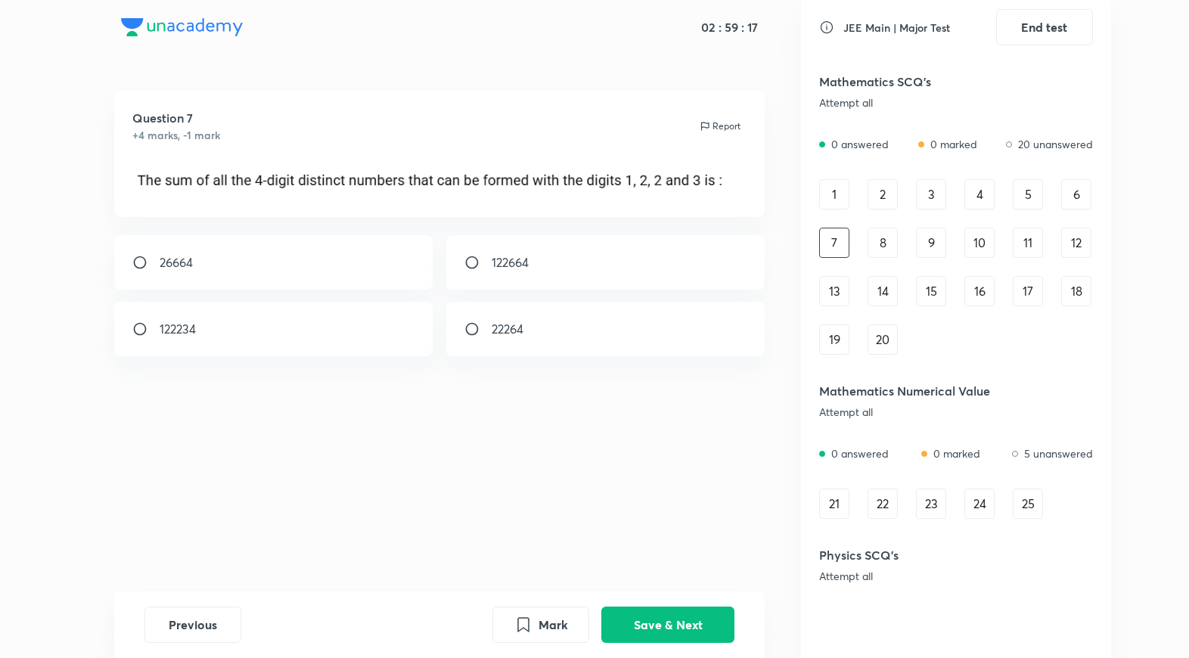
click at [836, 261] on div "1 2 3 4 5 6 7 8 9 10 11 12 13 14 15 16 17 18 19 20" at bounding box center [956, 266] width 274 height 175
click at [836, 292] on div "13" at bounding box center [834, 291] width 30 height 30
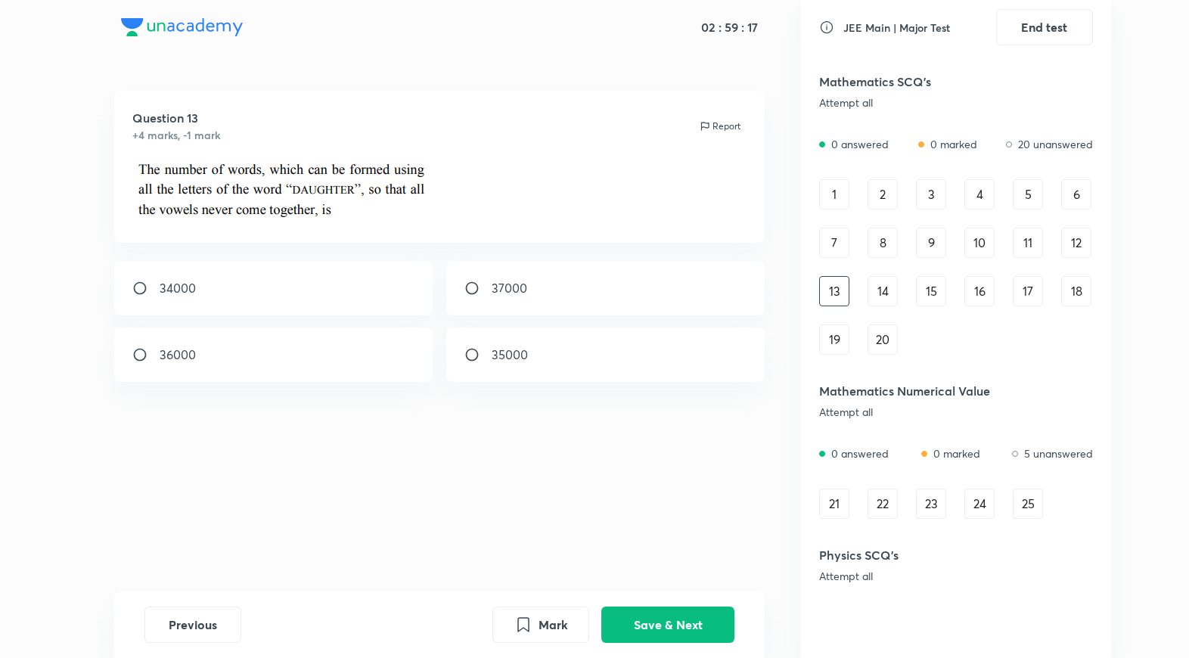
click at [832, 336] on div "19" at bounding box center [834, 339] width 30 height 30
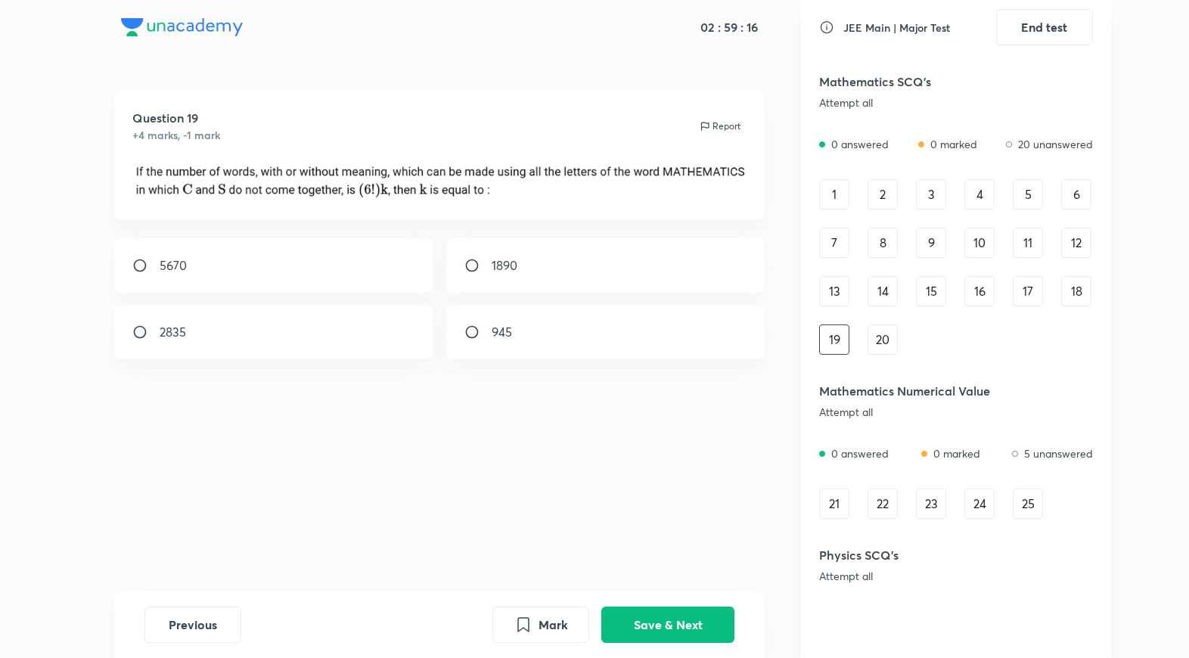
click at [868, 345] on div "20" at bounding box center [882, 339] width 30 height 30
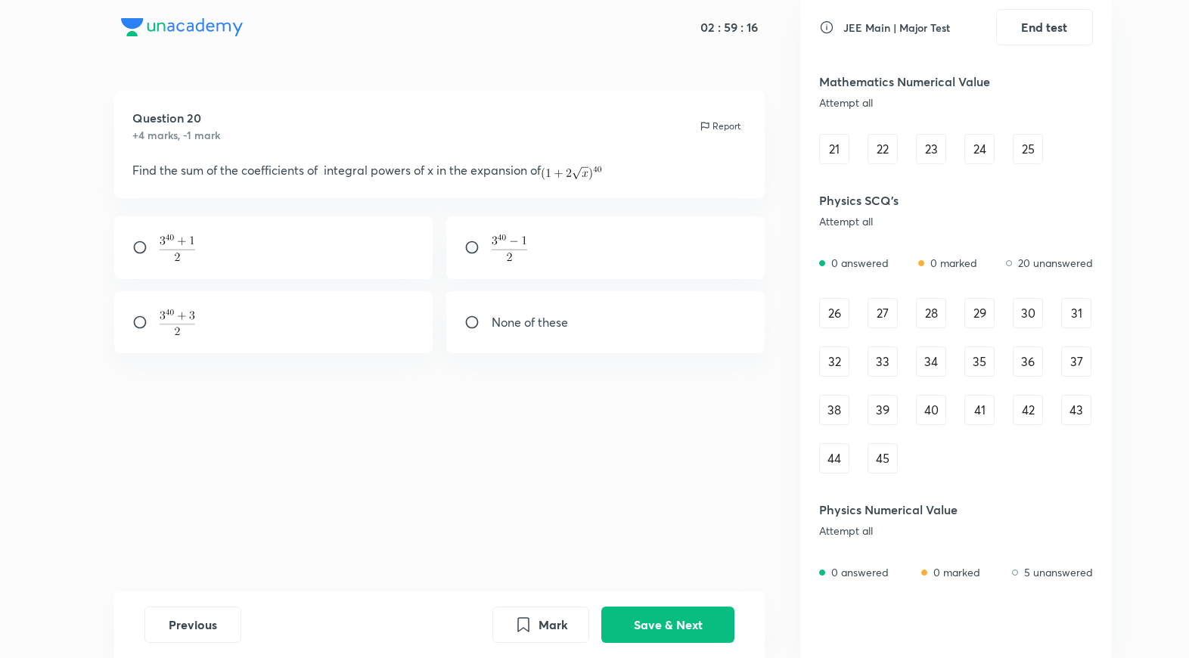
scroll to position [363, 0]
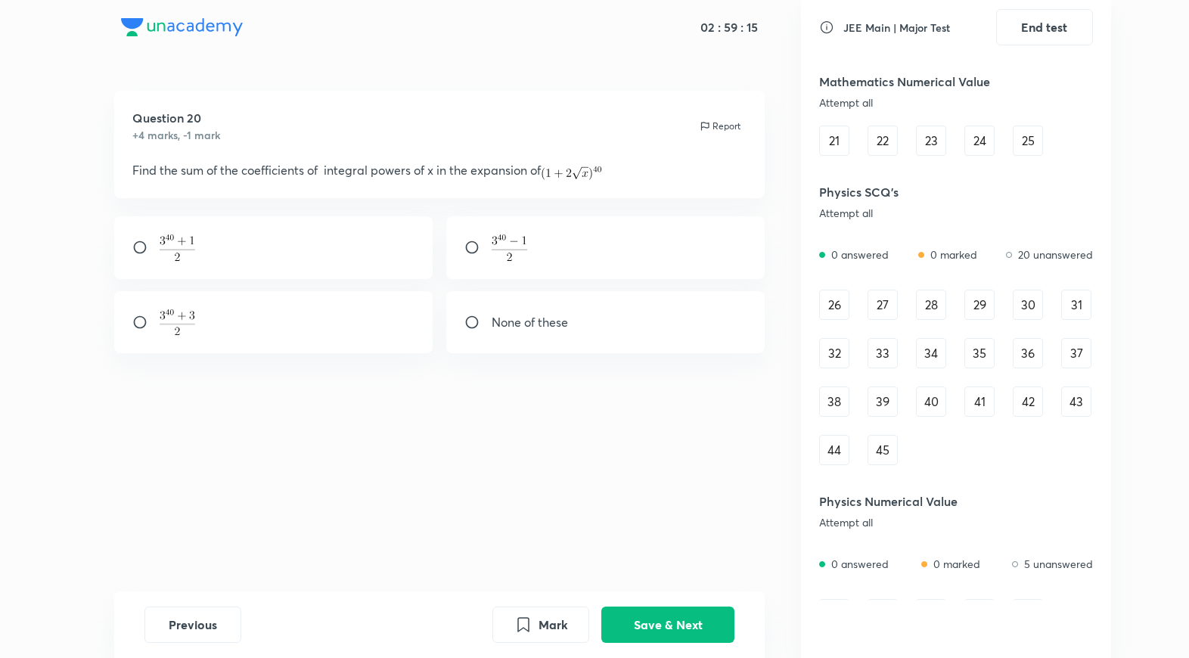
click at [844, 316] on div "26" at bounding box center [834, 305] width 30 height 30
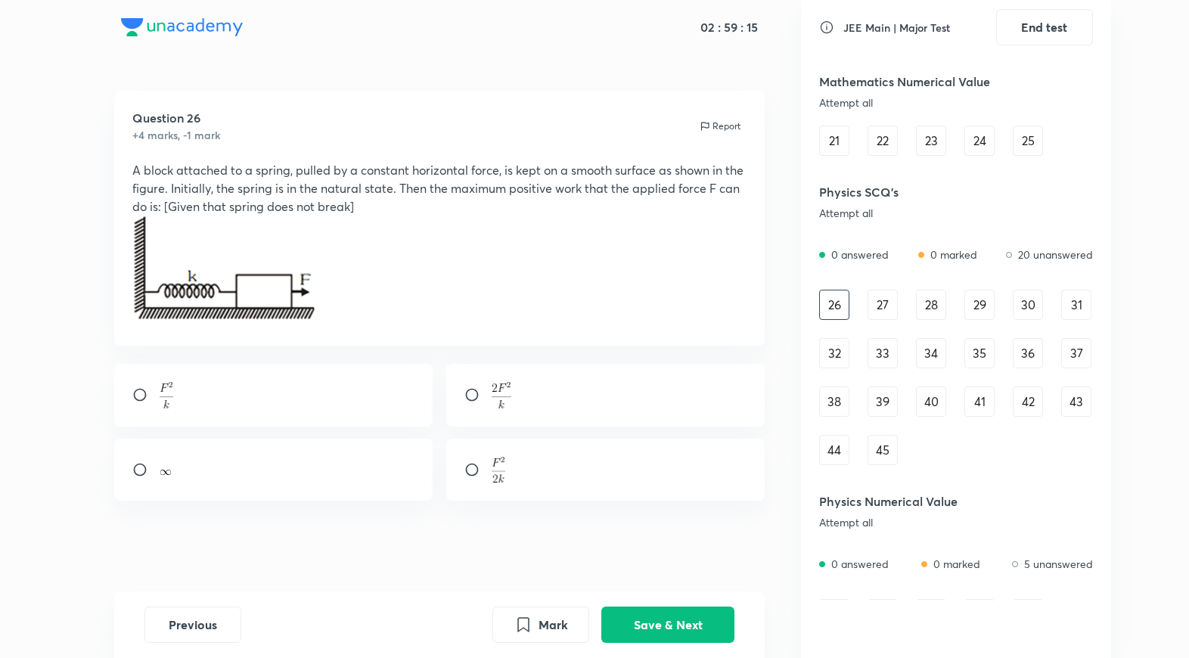
click at [845, 351] on div "32" at bounding box center [834, 353] width 30 height 30
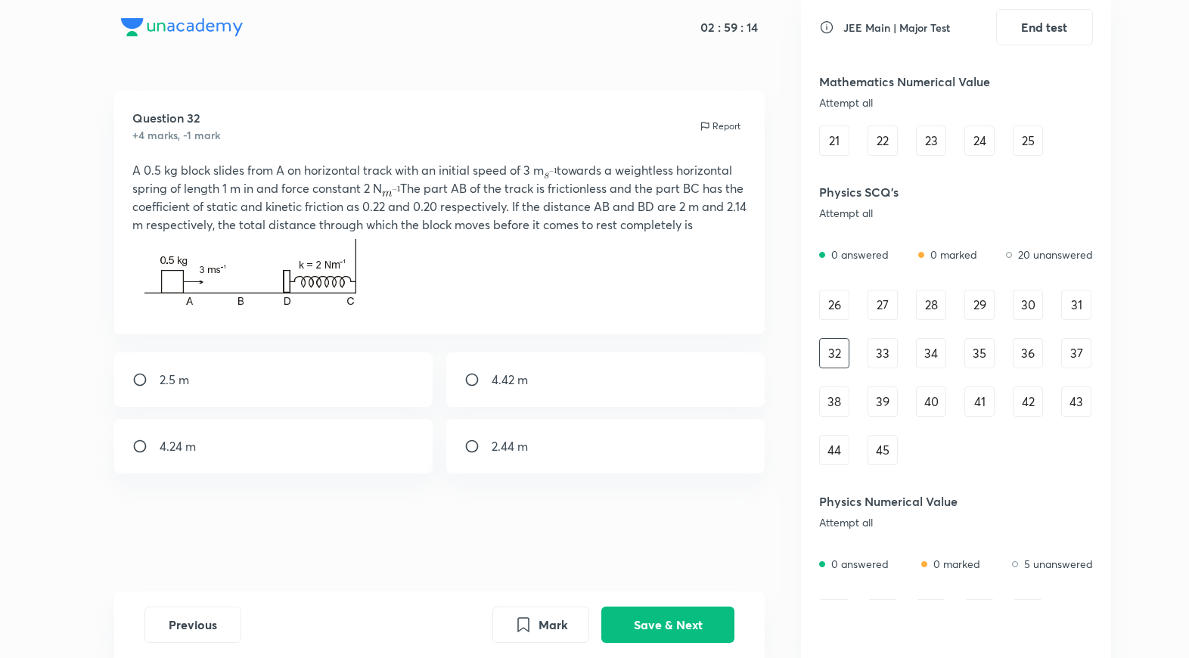
click at [842, 378] on div "26 27 28 29 30 31 32 33 34 35 36 37 38 39 40 41 42 43 44 45" at bounding box center [956, 377] width 274 height 175
click at [839, 397] on div "38" at bounding box center [834, 401] width 30 height 30
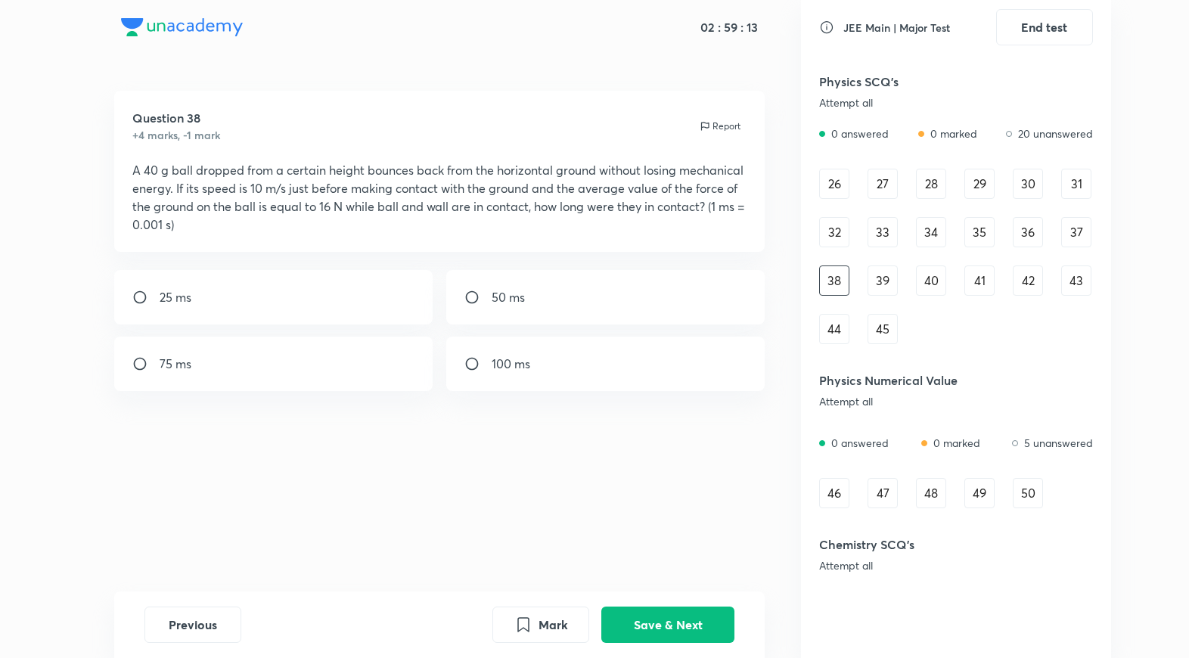
click at [838, 331] on div "44" at bounding box center [834, 329] width 30 height 30
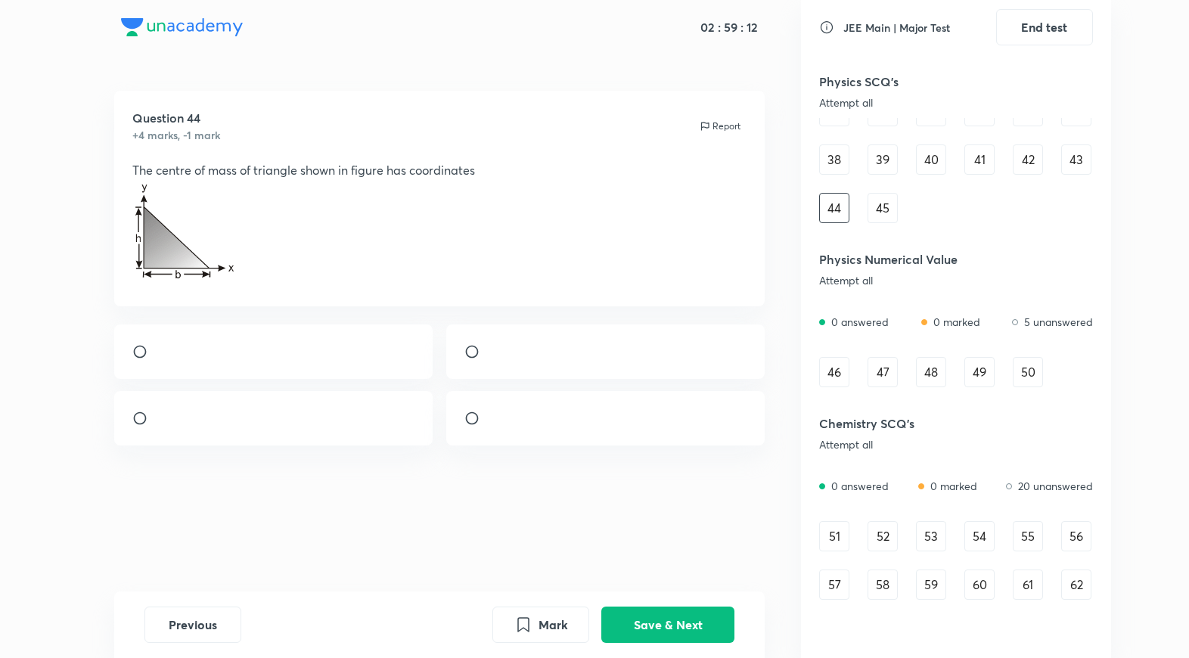
scroll to position [726, 0]
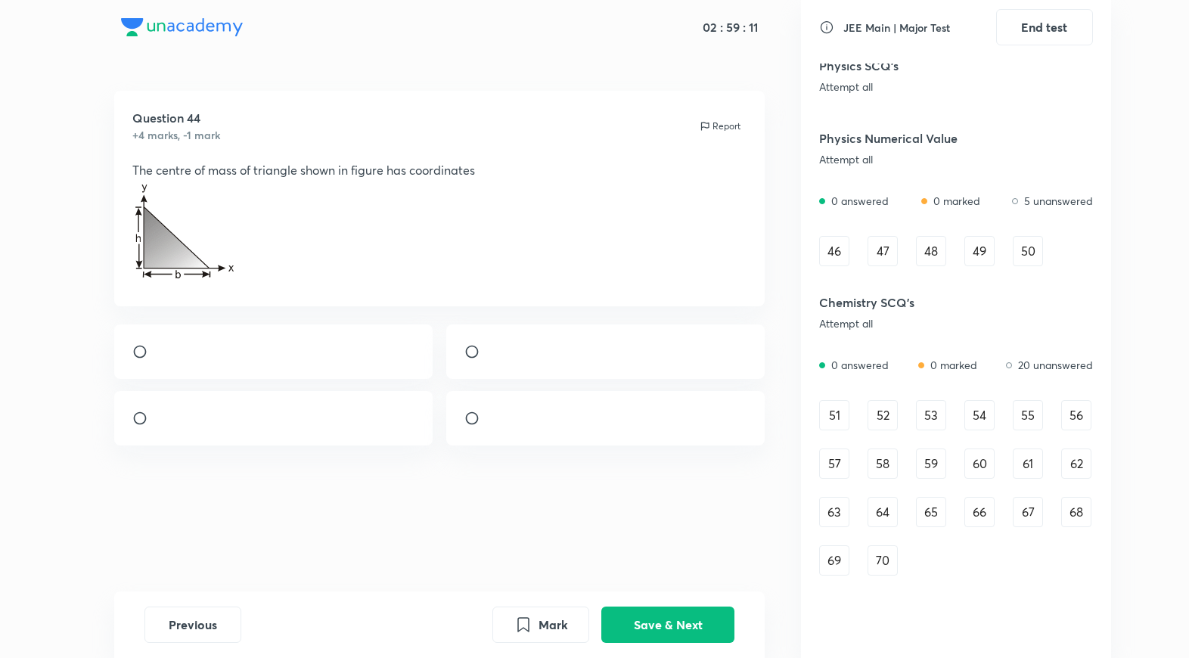
click at [849, 404] on div "51" at bounding box center [834, 415] width 30 height 30
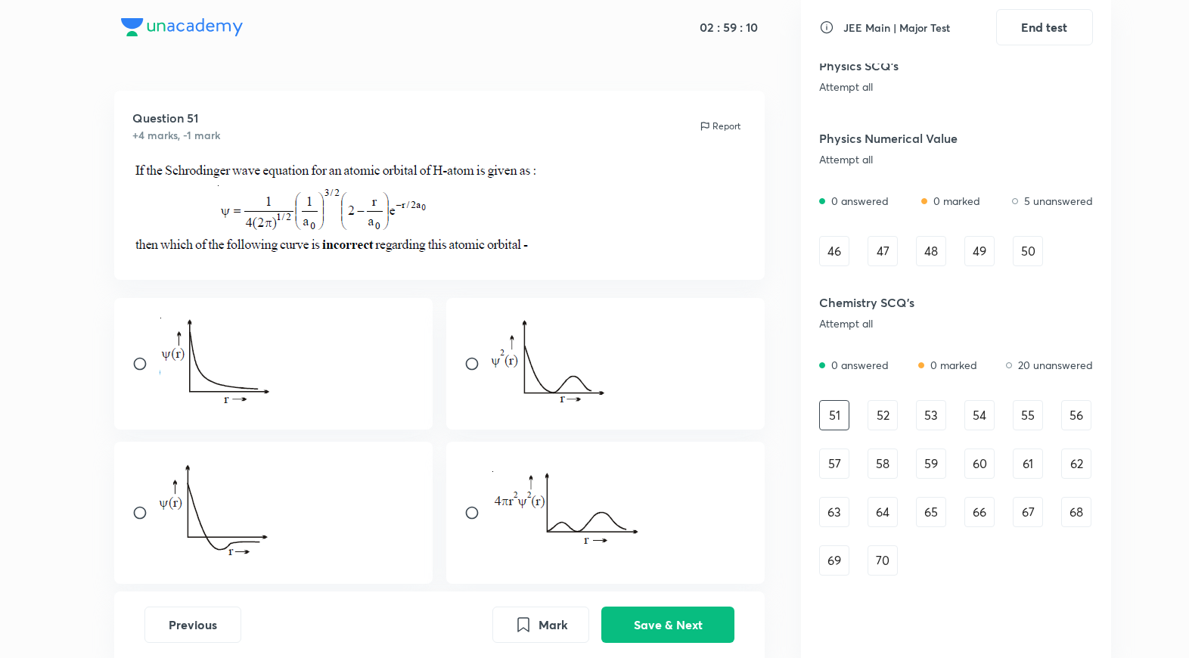
click at [849, 448] on div "51 52 53 54 55 56 57 58 59 60 61 62 63 64 65 66 67 68 69 70" at bounding box center [956, 487] width 274 height 175
click at [842, 460] on div "57" at bounding box center [834, 463] width 30 height 30
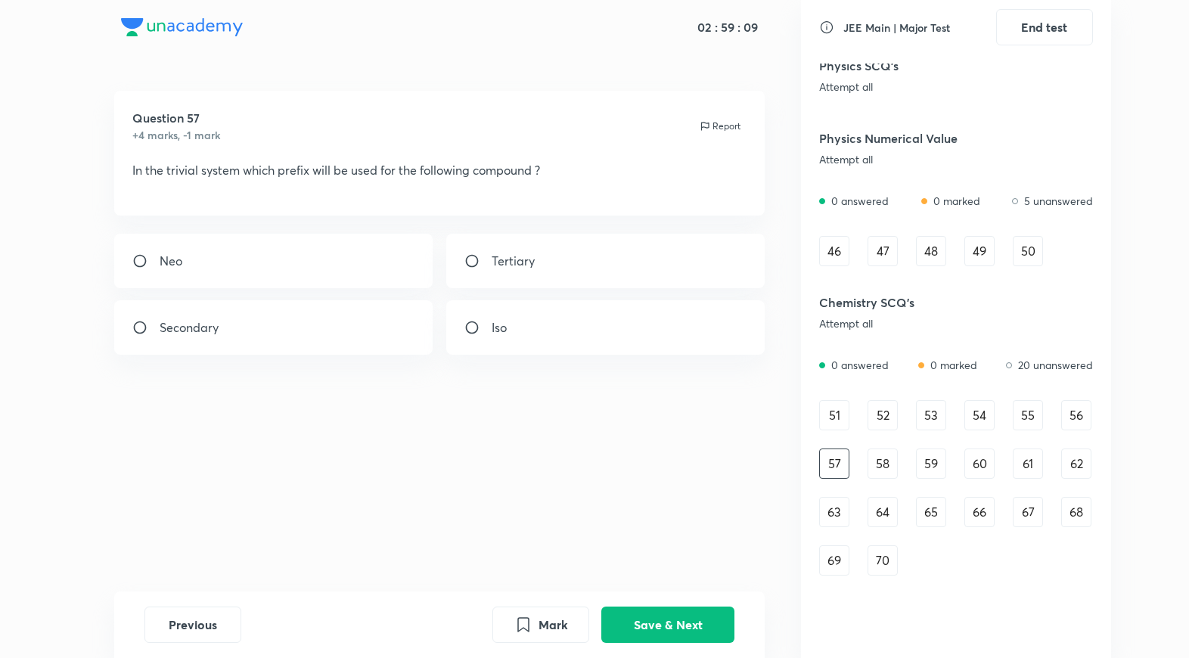
click at [842, 422] on div "51" at bounding box center [834, 415] width 30 height 30
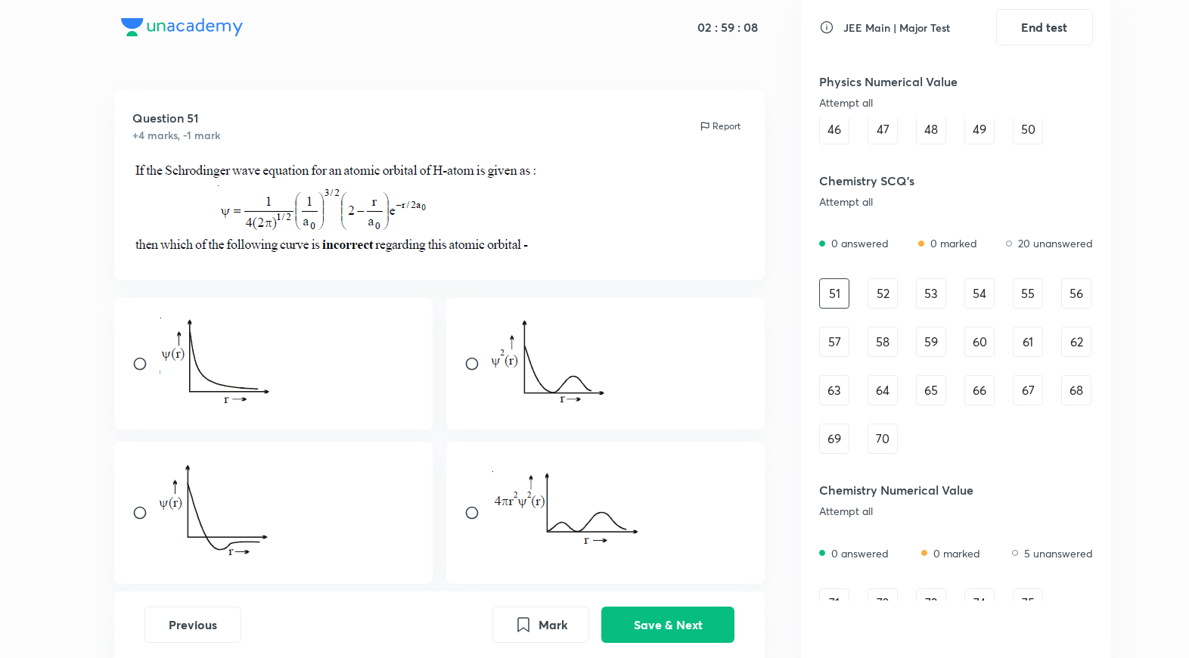
scroll to position [899, 0]
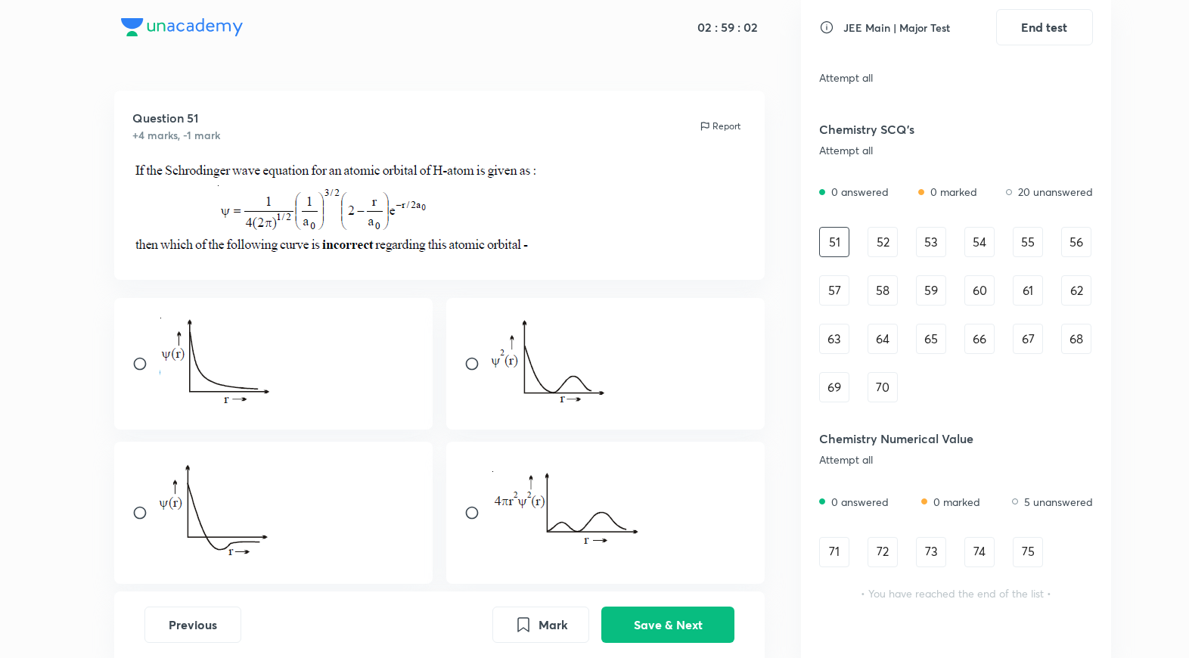
click at [878, 389] on div "70" at bounding box center [882, 387] width 30 height 30
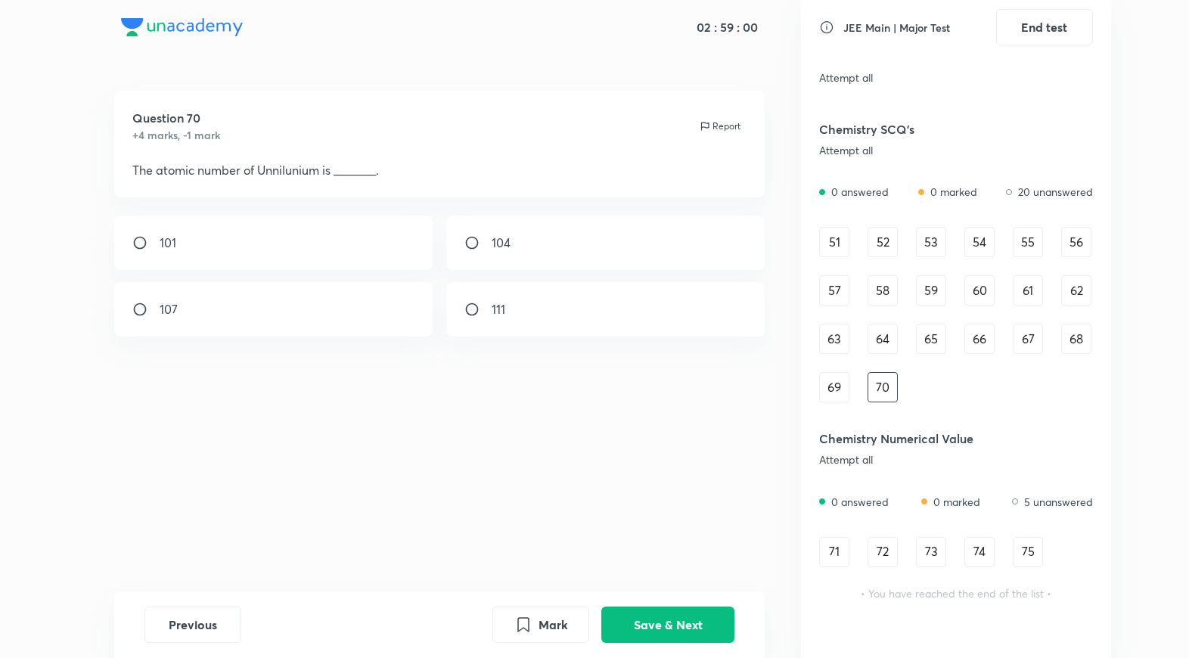
click at [855, 385] on div "51 52 53 54 55 56 57 58 59 60 61 62 63 64 65 66 67 68 69 70" at bounding box center [956, 314] width 274 height 175
click at [848, 385] on div "69" at bounding box center [834, 387] width 30 height 30
click at [875, 361] on div "51 52 53 54 55 56 57 58 59 60 61 62 63 64 65 66 67 68 69 70" at bounding box center [956, 314] width 274 height 175
click at [896, 351] on div "64" at bounding box center [882, 339] width 30 height 30
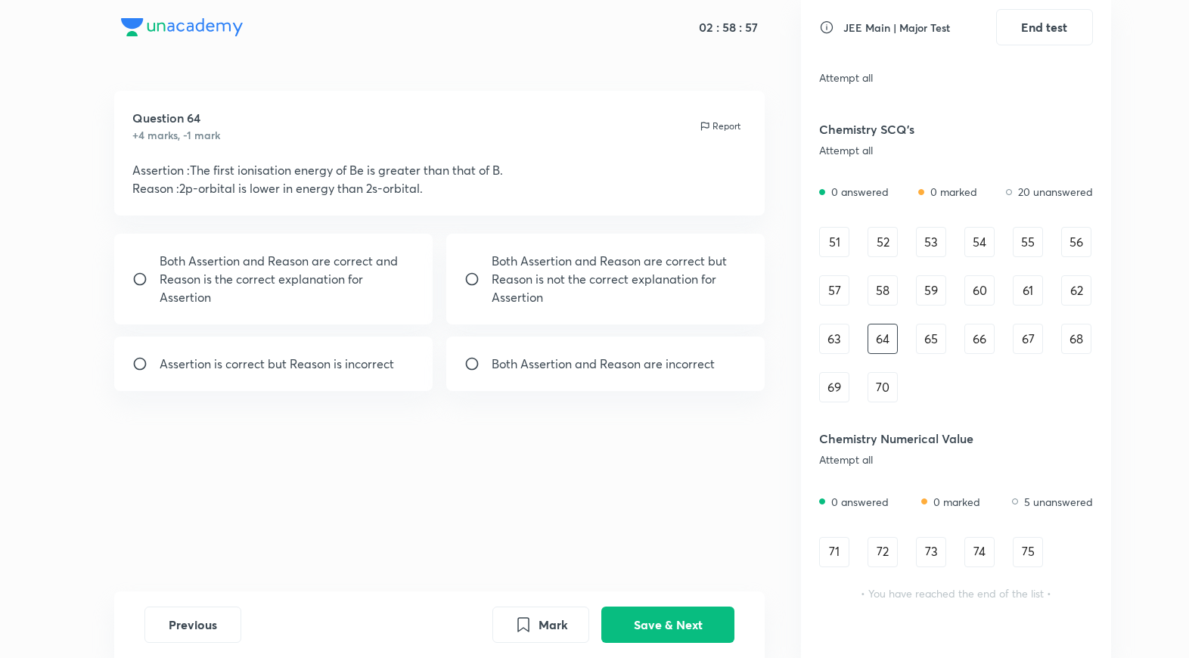
click at [926, 339] on div "65" at bounding box center [931, 339] width 30 height 30
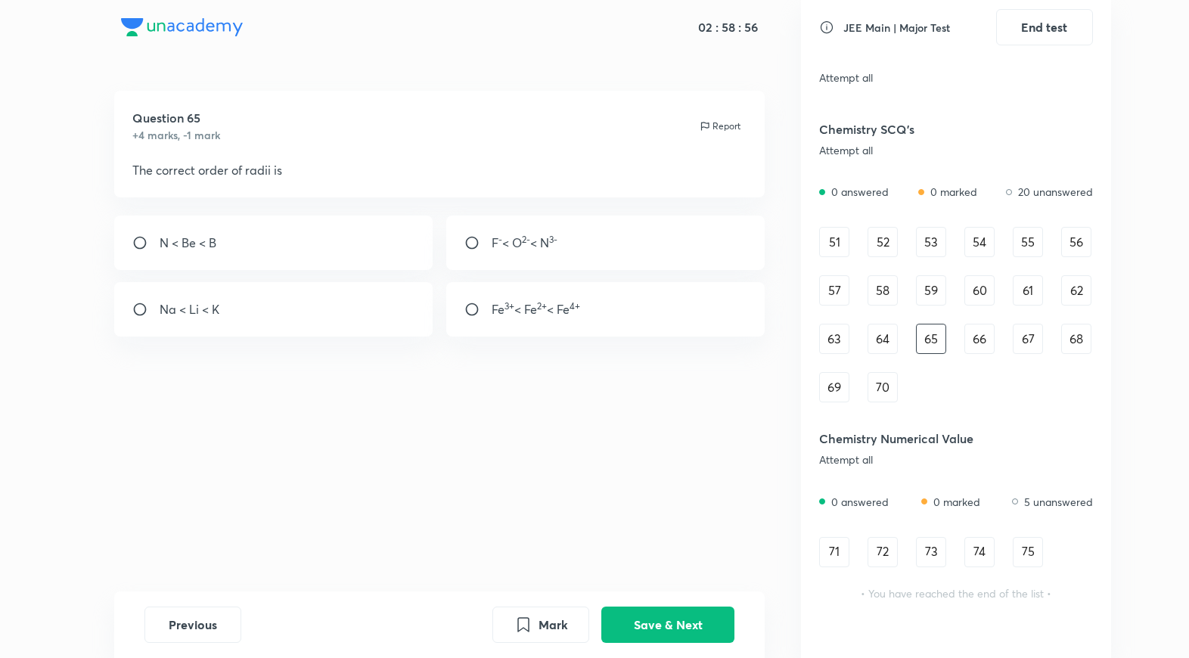
click at [986, 349] on div "66" at bounding box center [979, 339] width 30 height 30
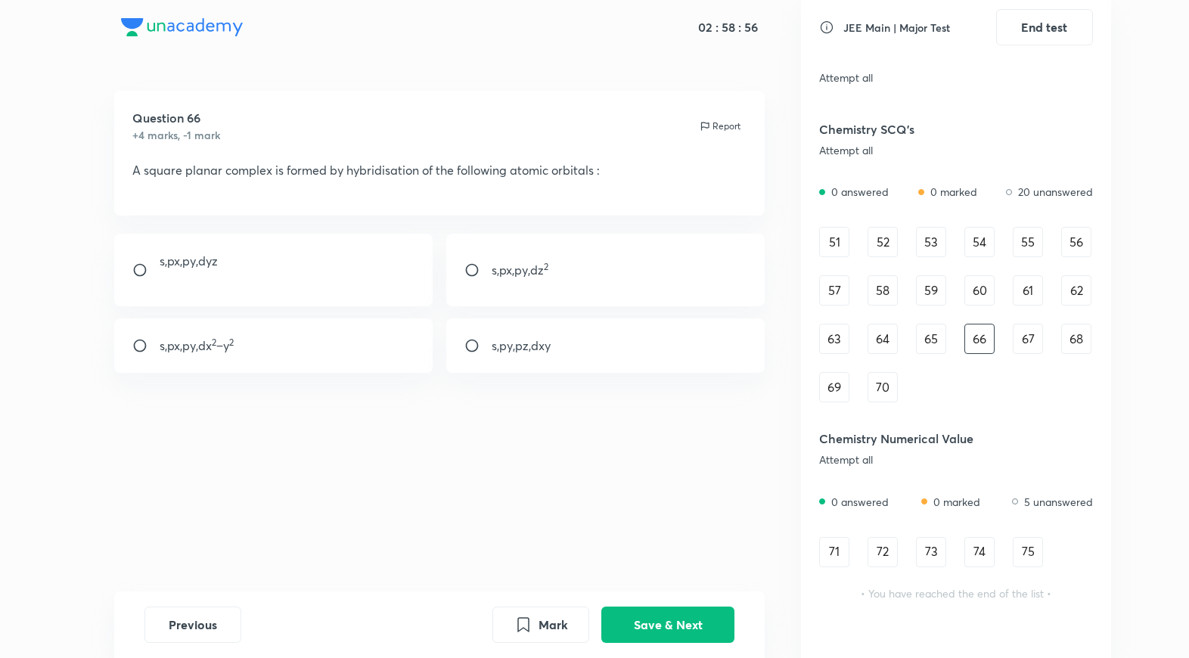
drag, startPoint x: 1025, startPoint y: 352, endPoint x: 1059, endPoint y: 352, distance: 33.3
click at [1025, 352] on div "67" at bounding box center [1028, 339] width 30 height 30
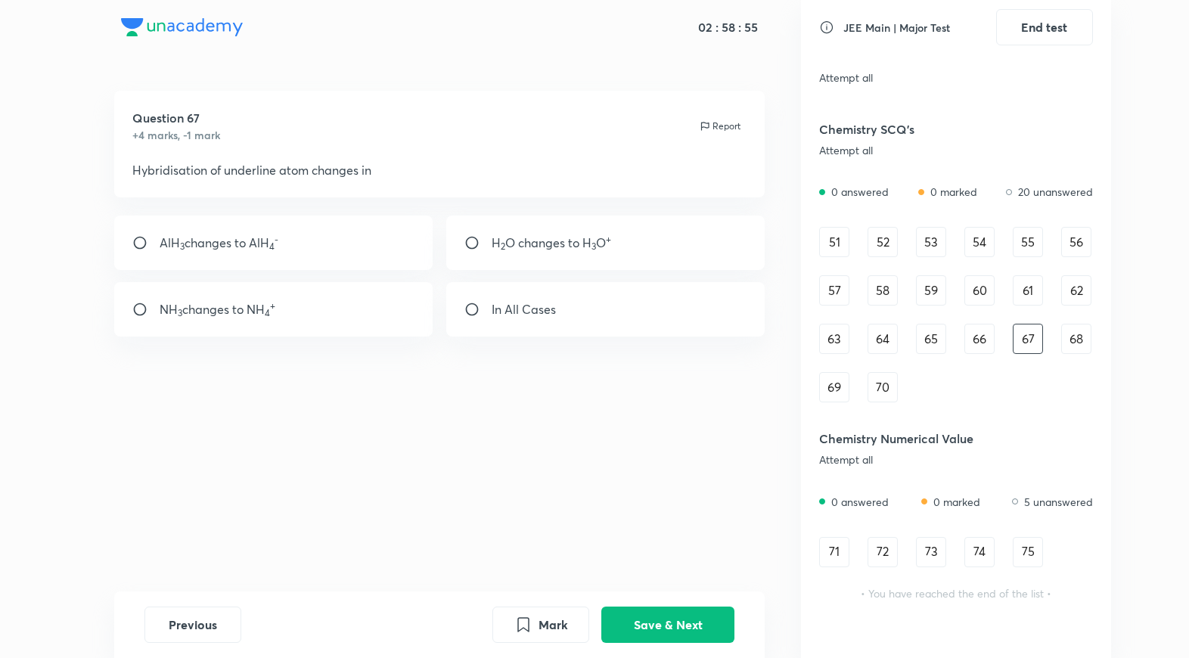
click at [1059, 352] on div "51 52 53 54 55 56 57 58 59 60 61 62 63 64 65 66 67 68 69 70" at bounding box center [956, 314] width 274 height 175
click at [1072, 348] on div "68" at bounding box center [1076, 339] width 30 height 30
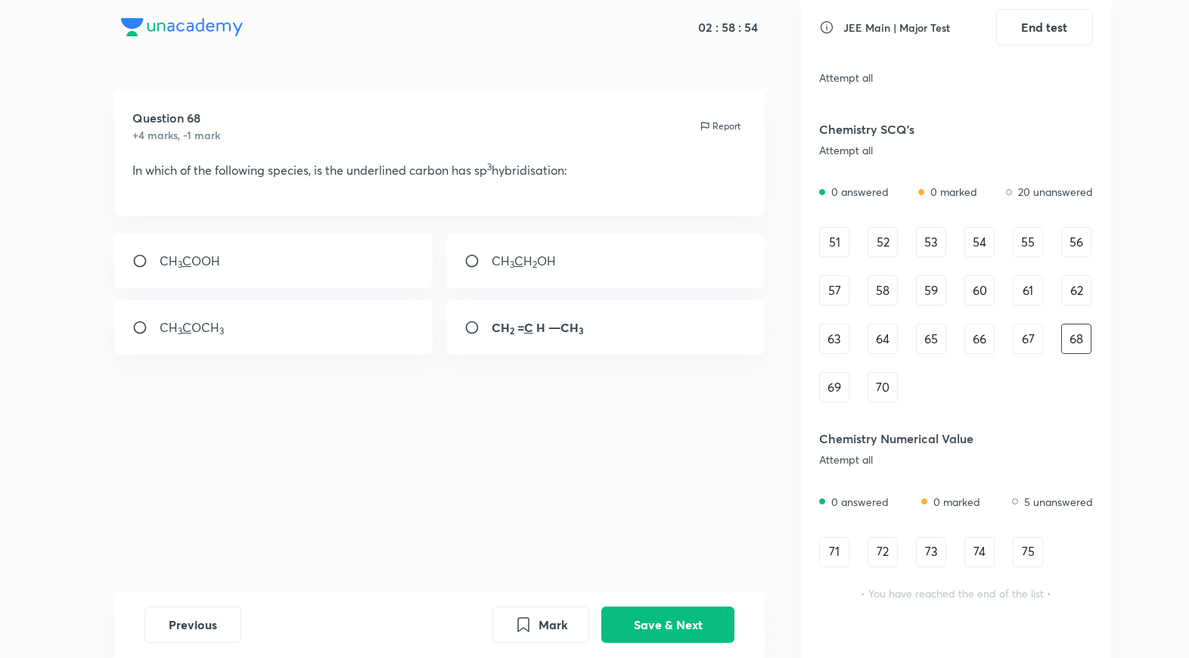
click at [1029, 537] on div "75" at bounding box center [1028, 552] width 30 height 30
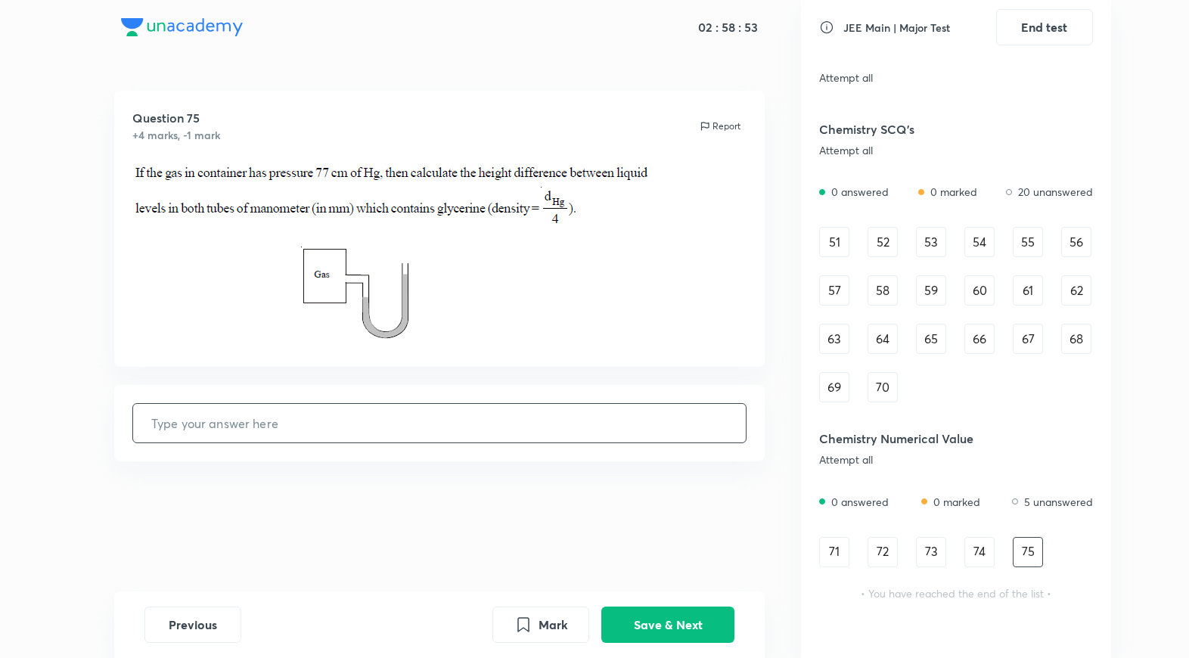
drag, startPoint x: 872, startPoint y: 394, endPoint x: 850, endPoint y: 386, distance: 23.5
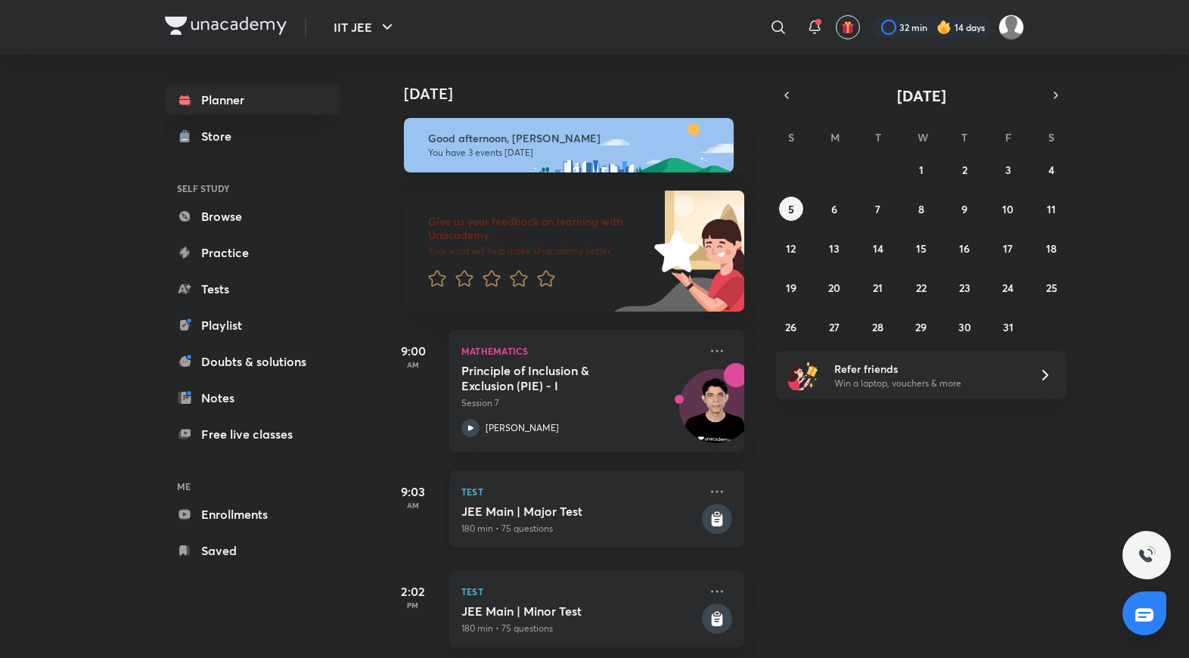
scroll to position [21, 0]
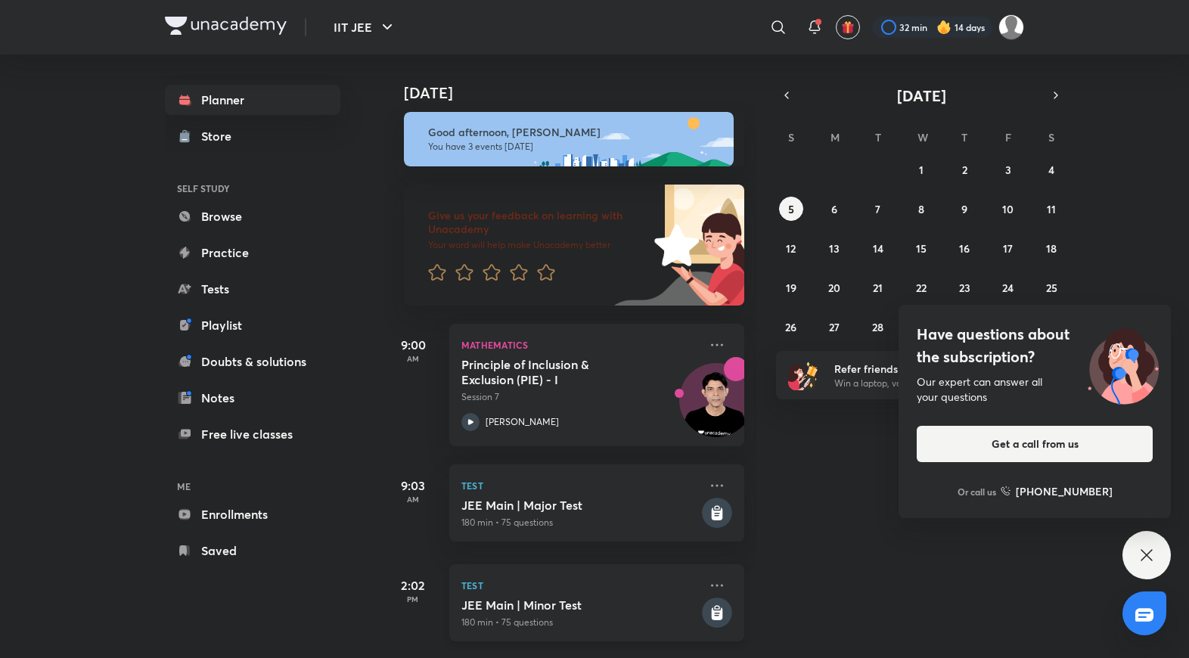
click at [544, 597] on h5 "JEE Main | Minor Test" at bounding box center [579, 604] width 237 height 15
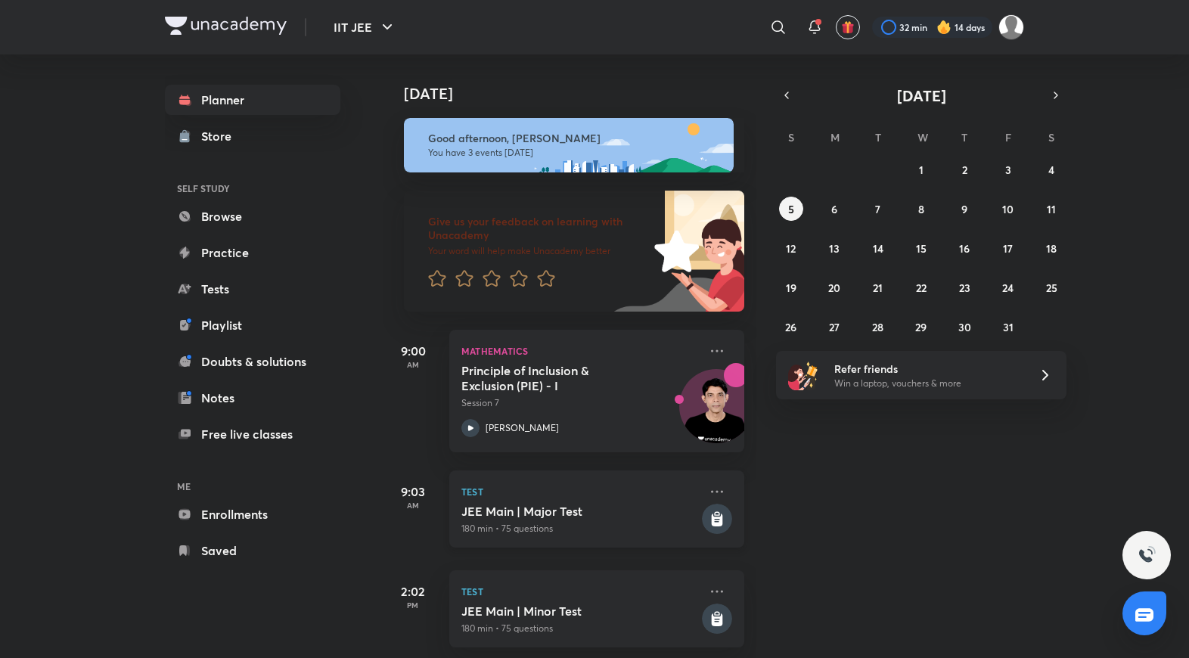
click at [551, 519] on div "JEE Main | Major Test 180 min • 75 questions" at bounding box center [579, 520] width 237 height 32
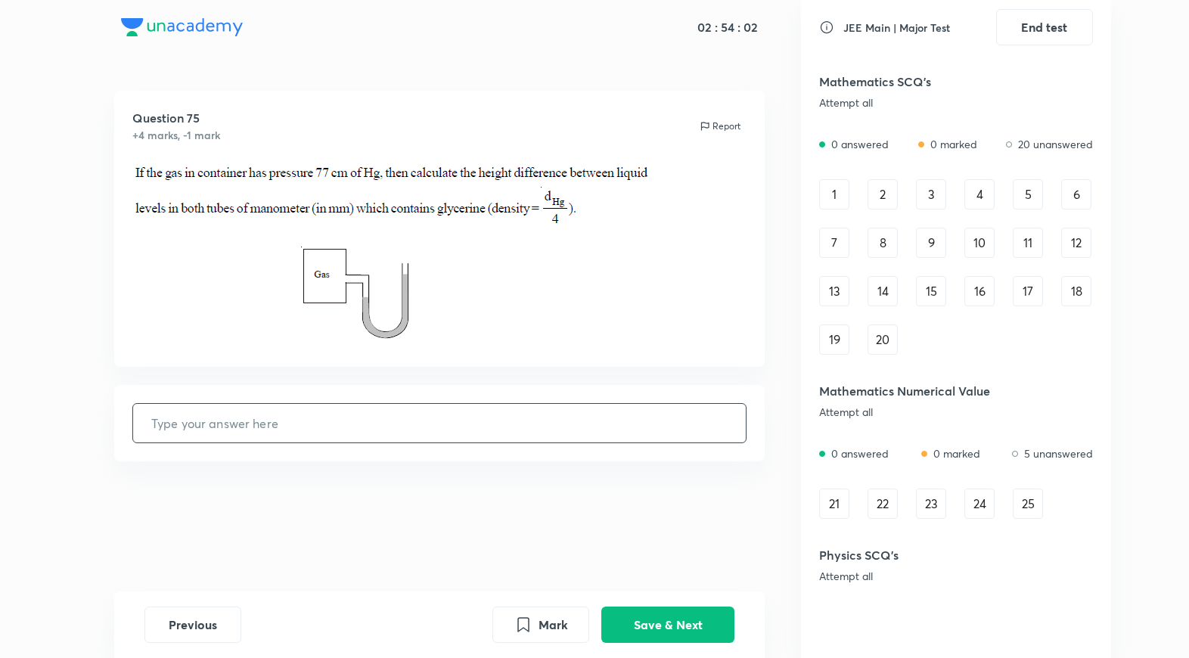
click at [824, 197] on div "1" at bounding box center [834, 194] width 30 height 30
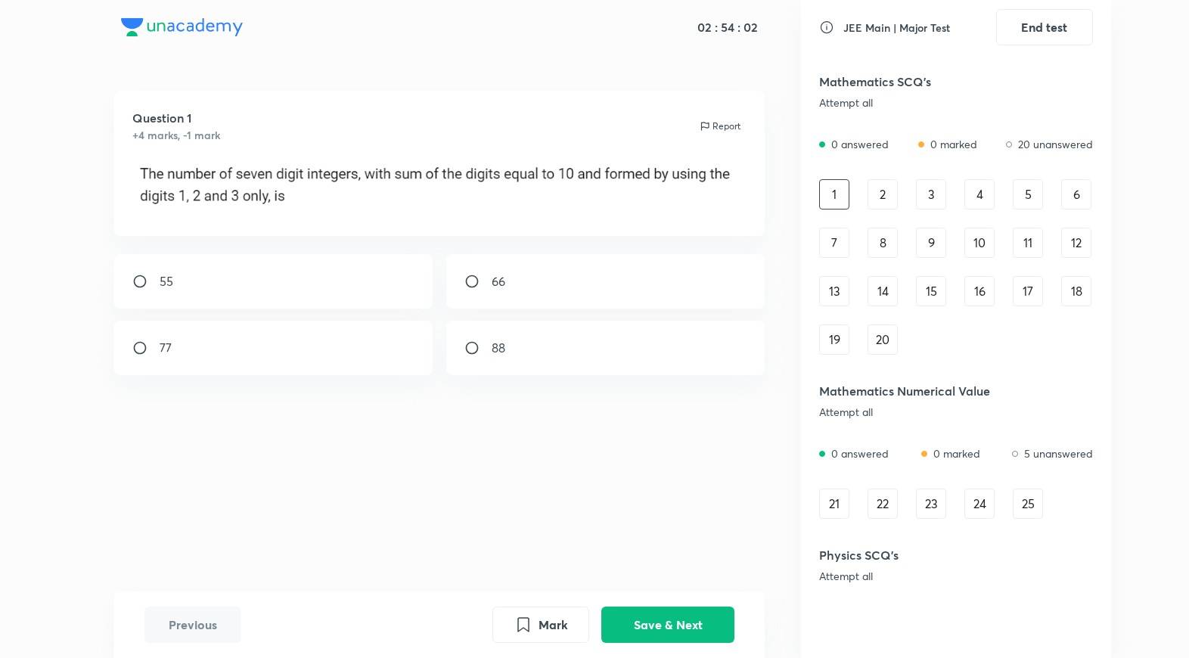
click at [830, 237] on div "7" at bounding box center [834, 243] width 30 height 30
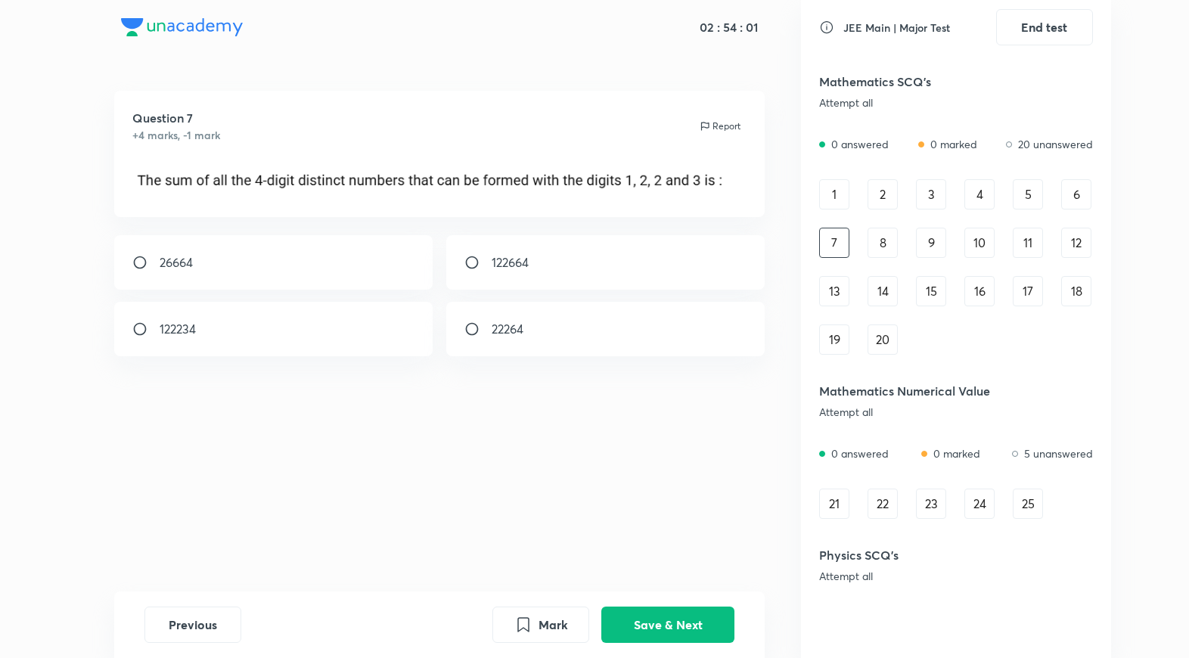
click at [832, 273] on div "1 2 3 4 5 6 7 8 9 10 11 12 13 14 15 16 17 18 19 20" at bounding box center [956, 266] width 274 height 175
click at [830, 290] on div "13" at bounding box center [834, 291] width 30 height 30
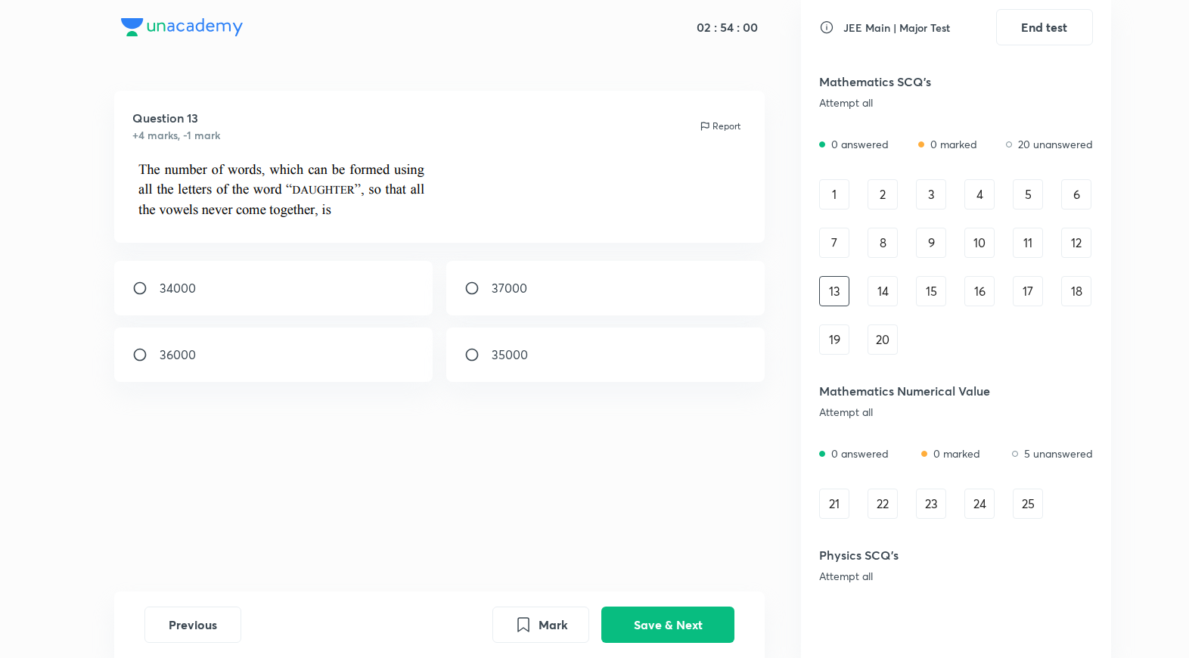
click at [839, 327] on div "19" at bounding box center [834, 339] width 30 height 30
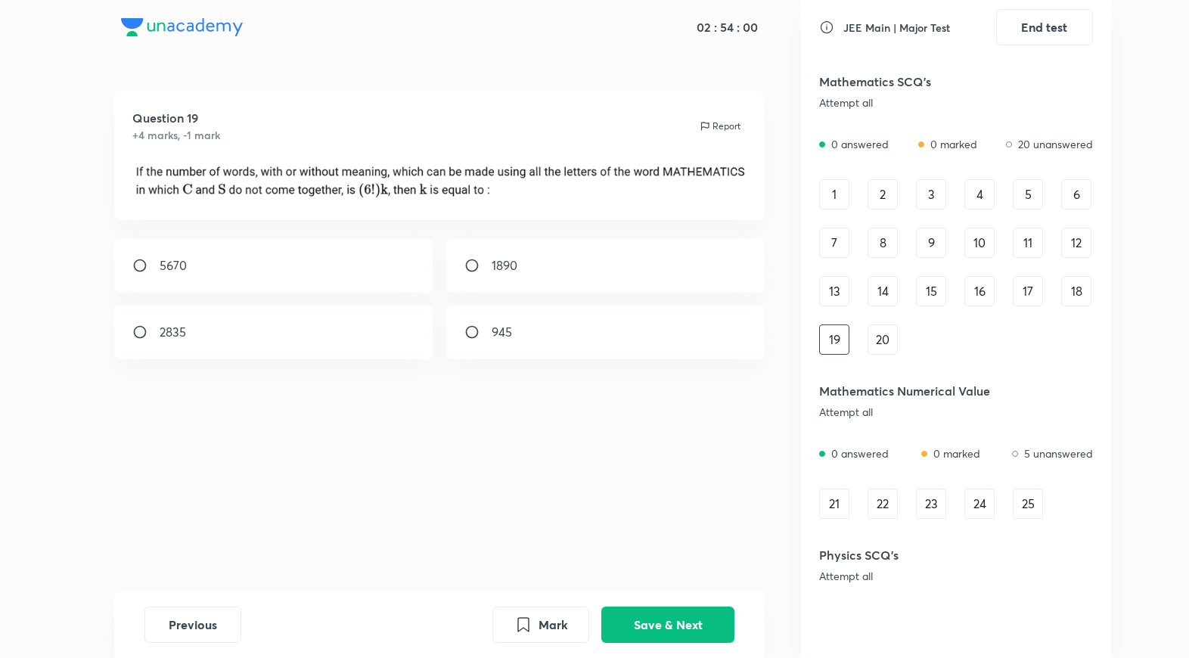
click at [869, 328] on div "20" at bounding box center [882, 339] width 30 height 30
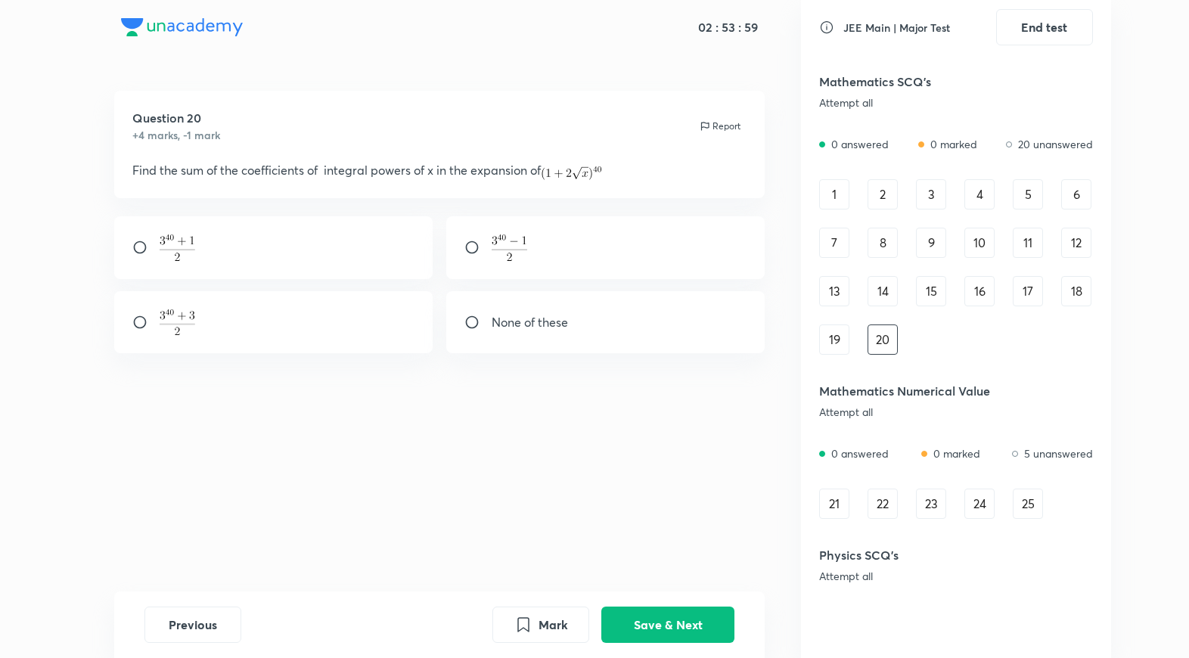
scroll to position [121, 0]
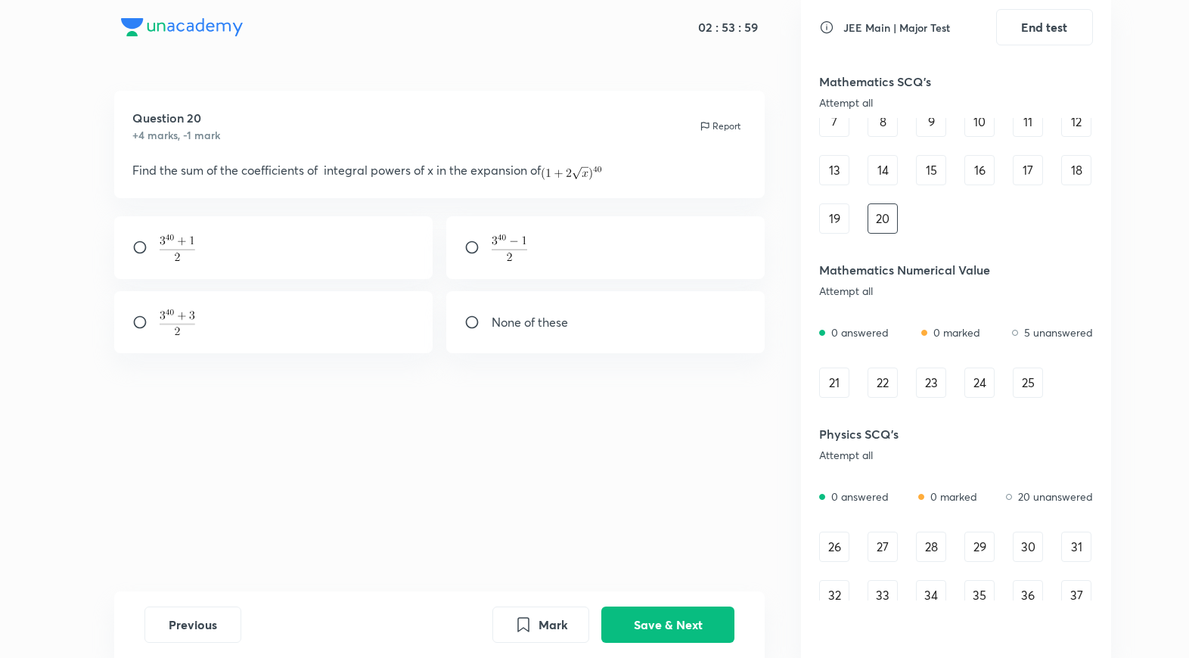
click at [838, 391] on div "21" at bounding box center [834, 383] width 30 height 30
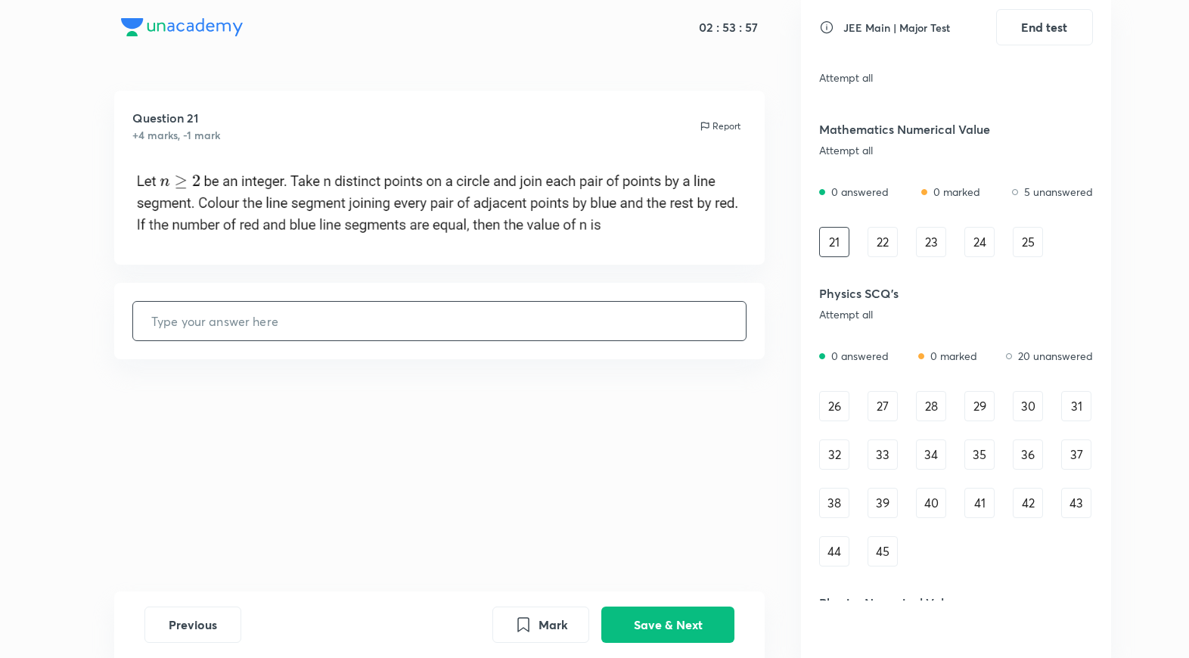
scroll to position [363, 0]
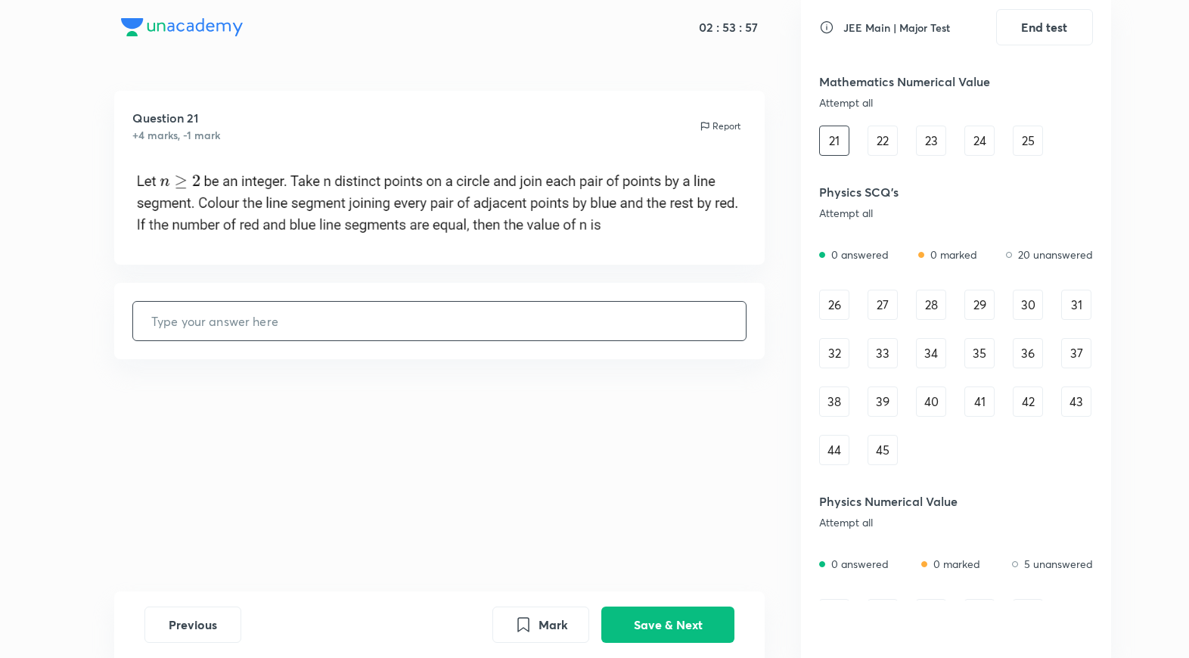
click at [869, 354] on div "33" at bounding box center [882, 353] width 30 height 30
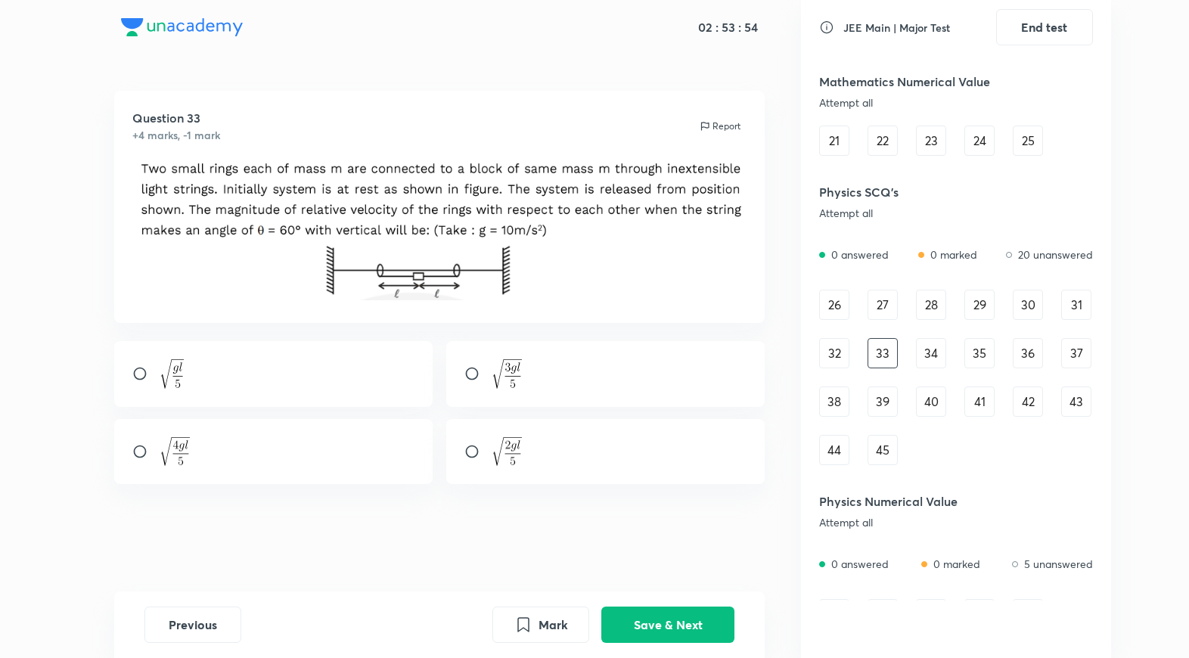
click at [885, 396] on div "39" at bounding box center [882, 401] width 30 height 30
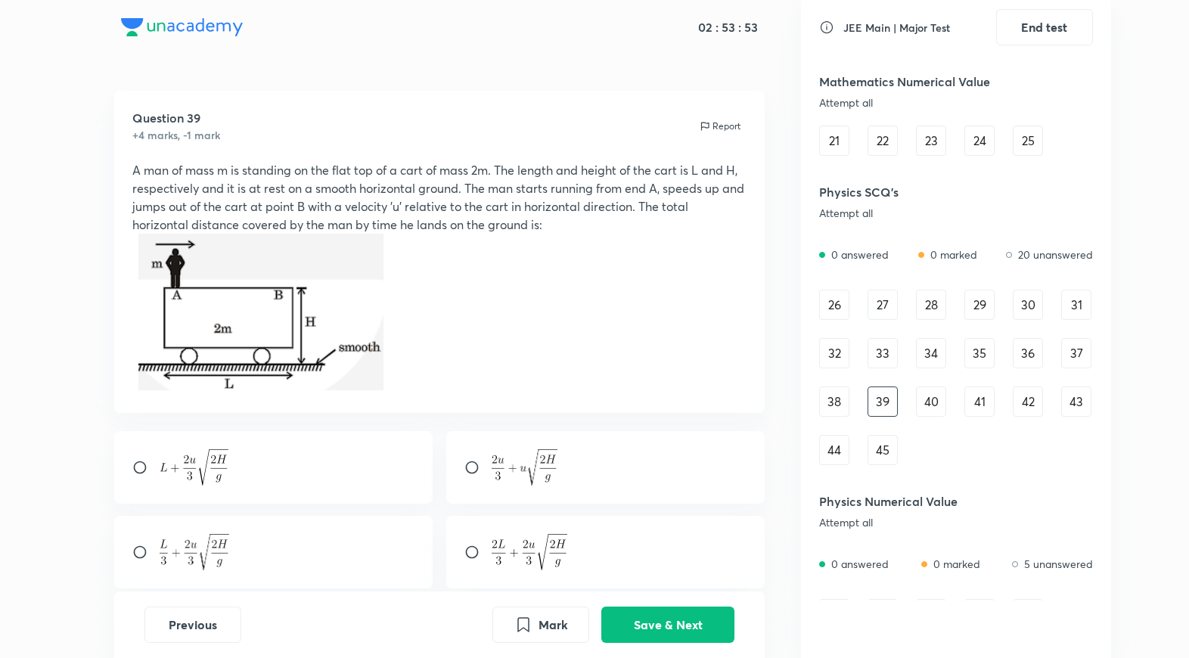
click at [920, 402] on div "40" at bounding box center [931, 401] width 30 height 30
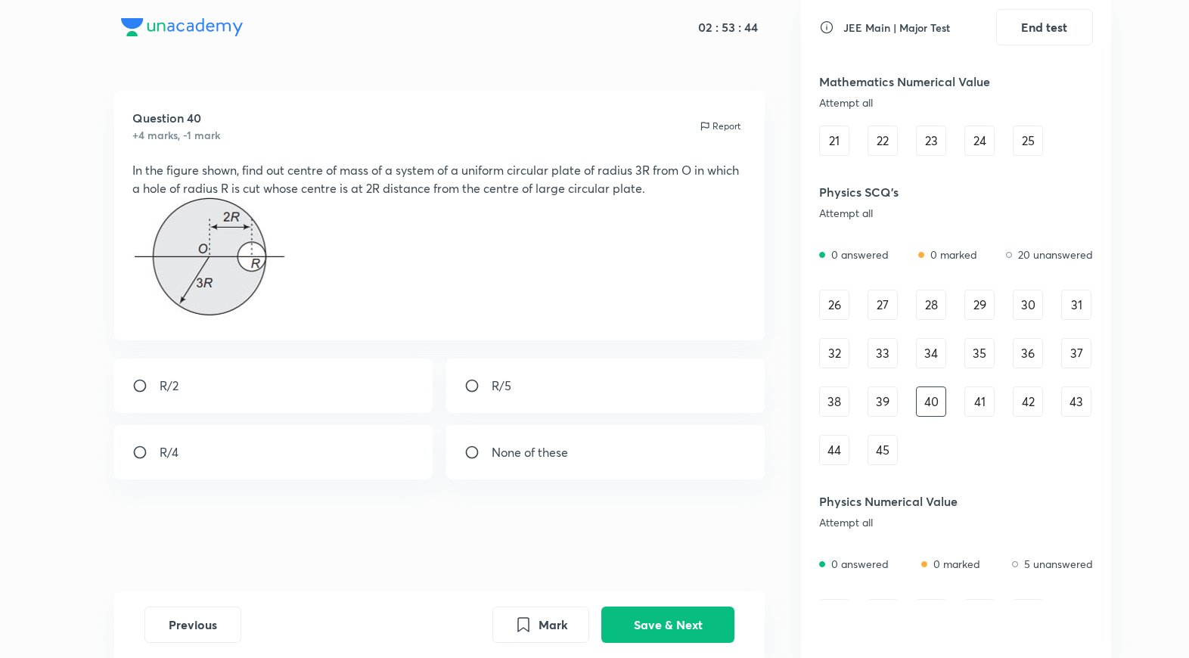
click at [872, 403] on div "39" at bounding box center [882, 401] width 30 height 30
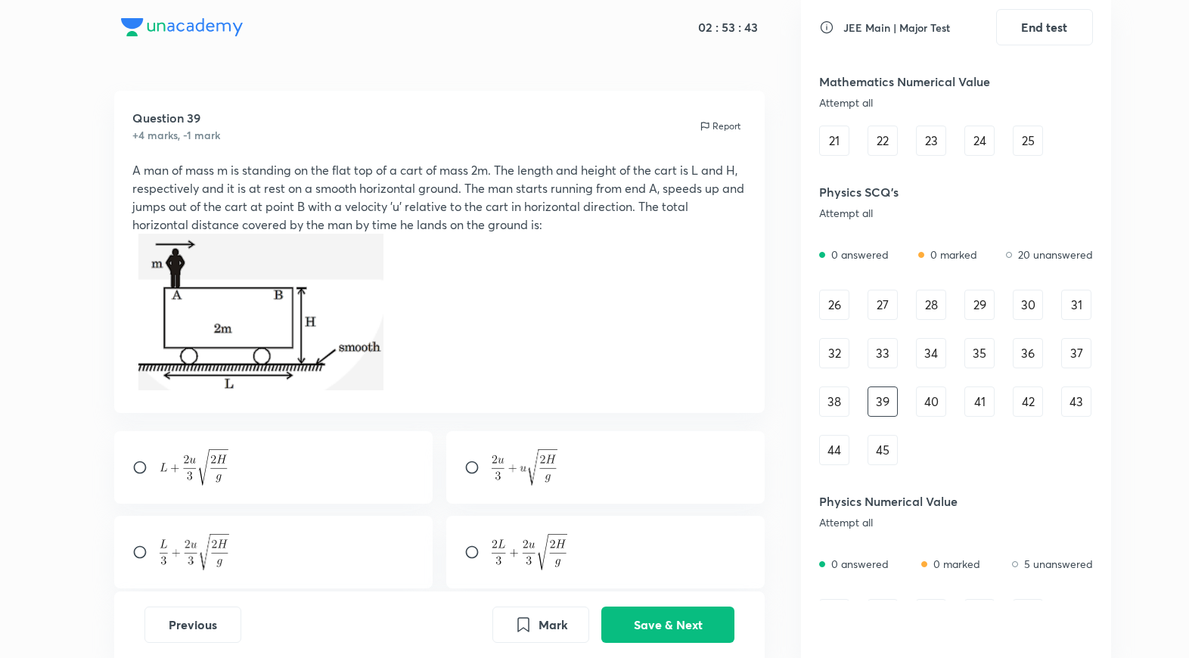
click at [863, 446] on div "26 27 28 29 30 31 32 33 34 35 36 37 38 39 40 41 42 43 44 45" at bounding box center [956, 377] width 274 height 175
click at [870, 455] on div "45" at bounding box center [882, 450] width 30 height 30
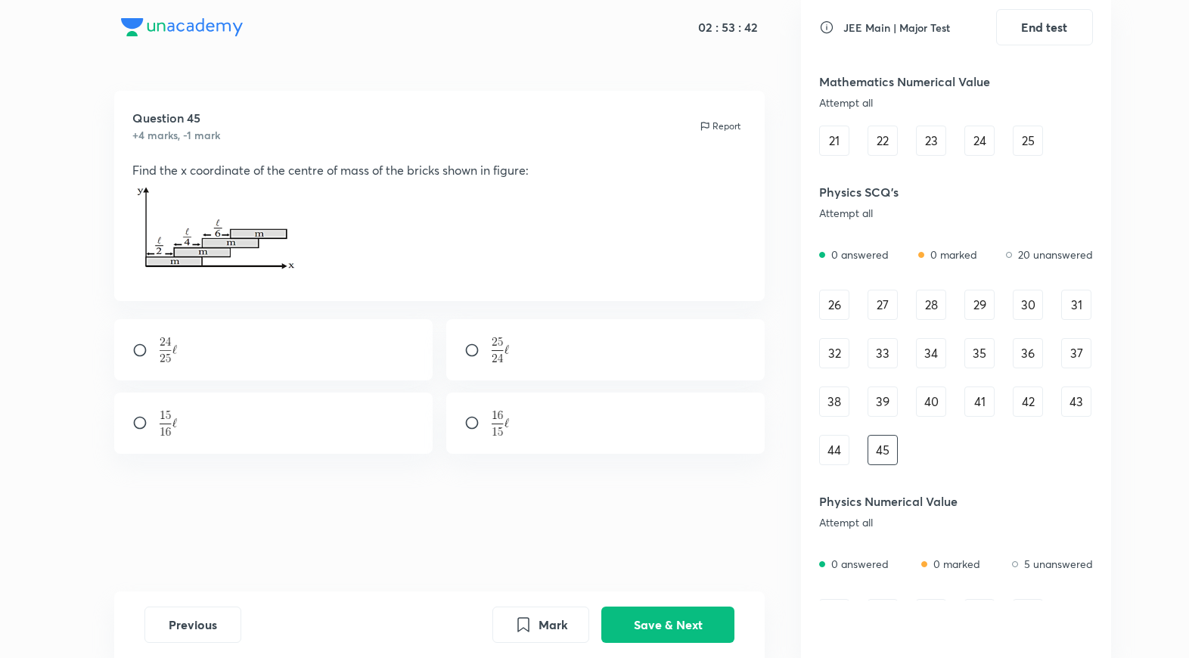
click at [830, 457] on div "44" at bounding box center [834, 450] width 30 height 30
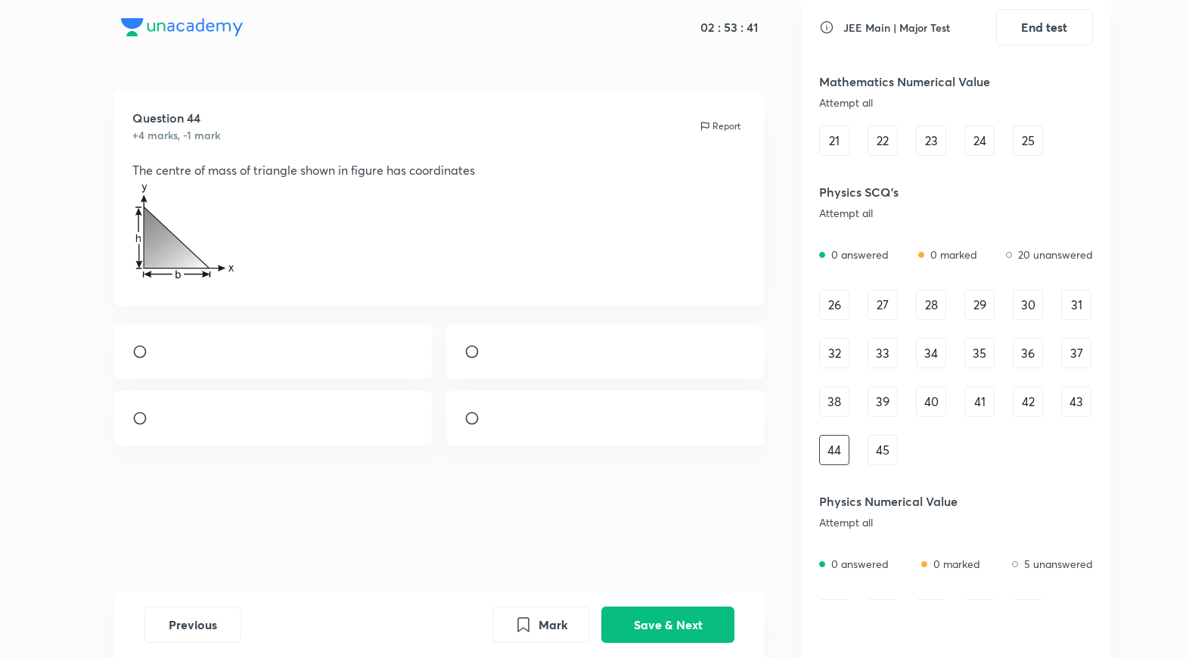
scroll to position [605, 0]
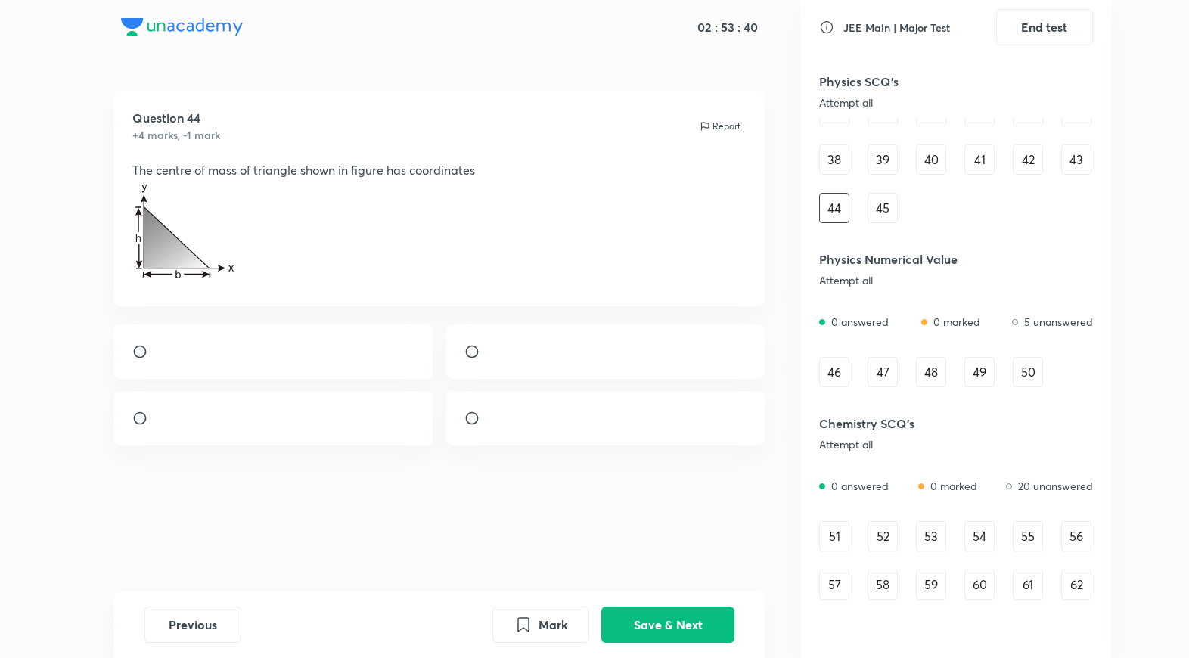
click at [847, 370] on div "46" at bounding box center [834, 372] width 30 height 30
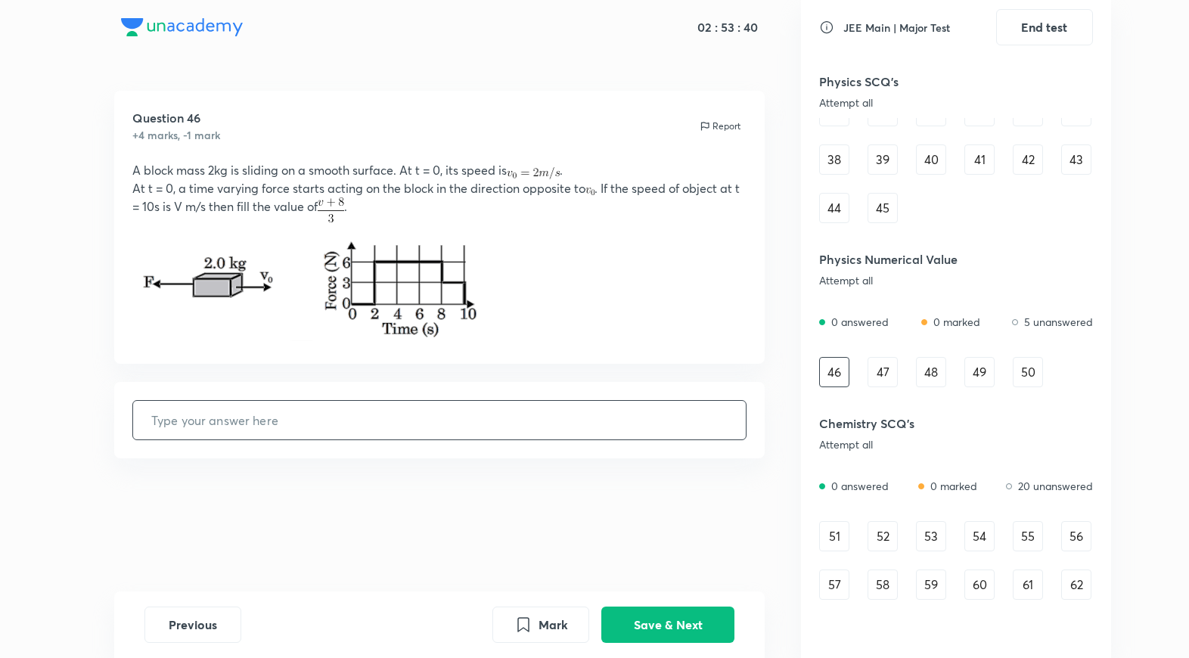
click at [878, 370] on div "47" at bounding box center [882, 372] width 30 height 30
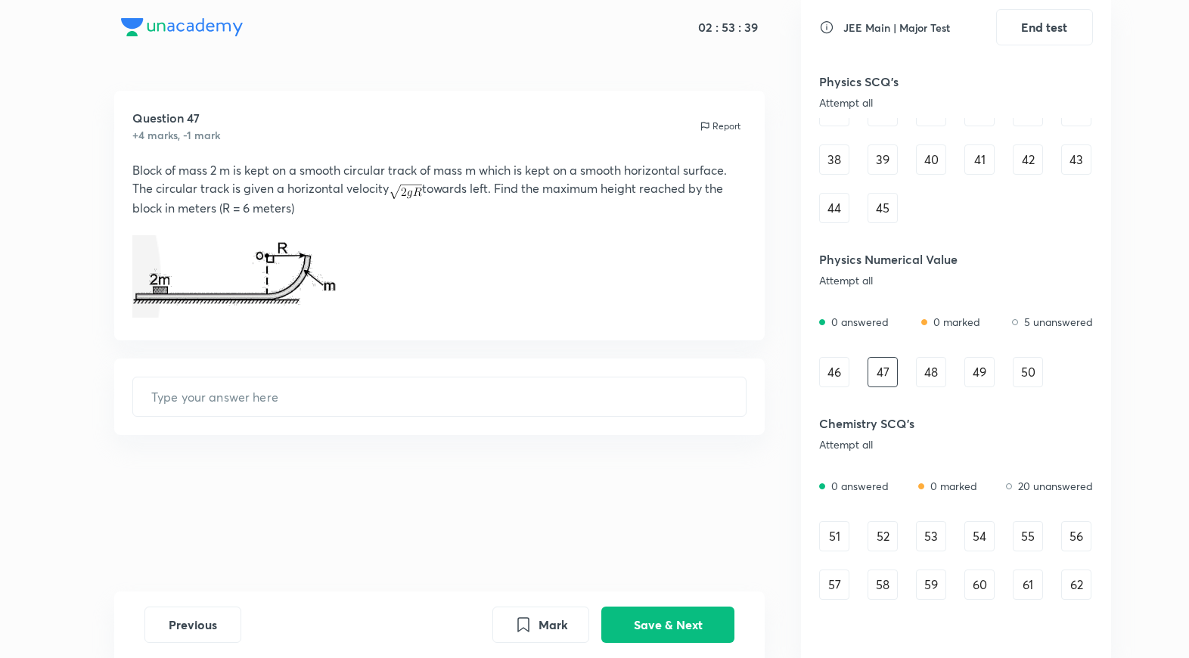
scroll to position [726, 0]
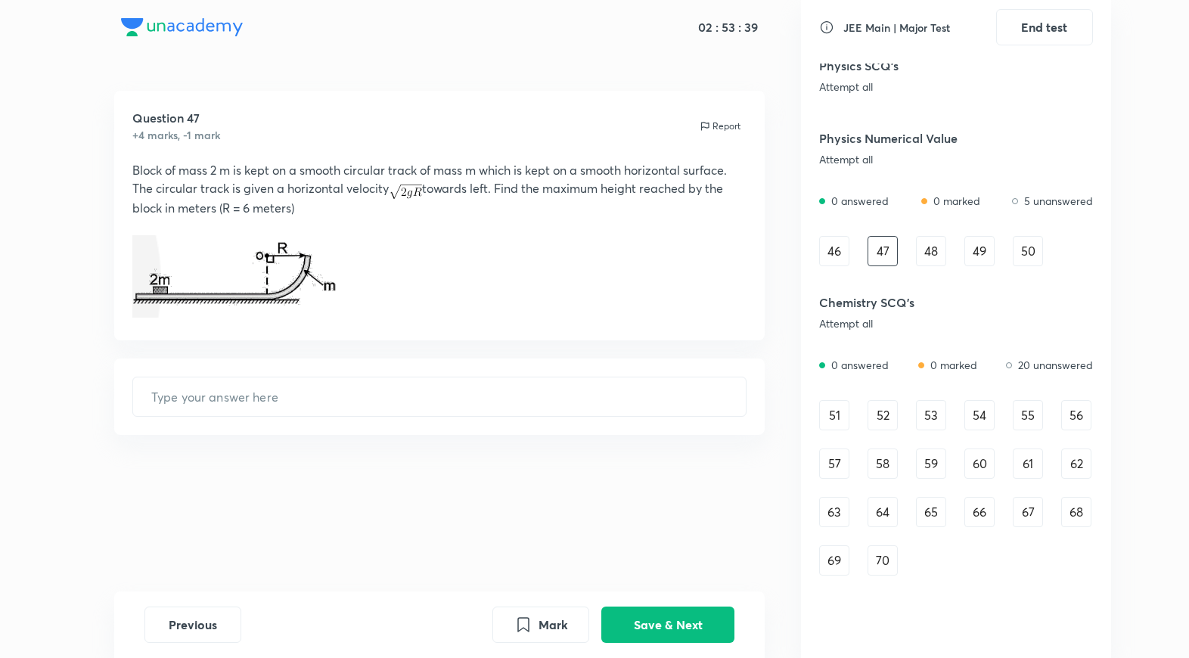
click at [929, 451] on div "59" at bounding box center [931, 463] width 30 height 30
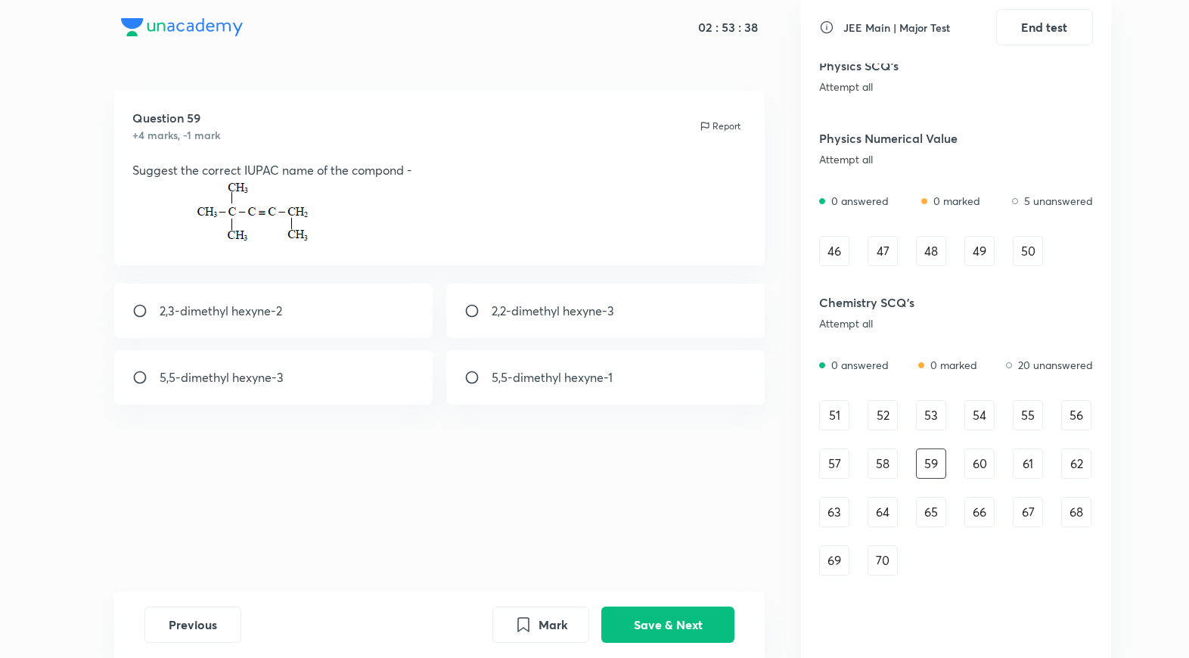
click at [979, 473] on div "60" at bounding box center [979, 463] width 30 height 30
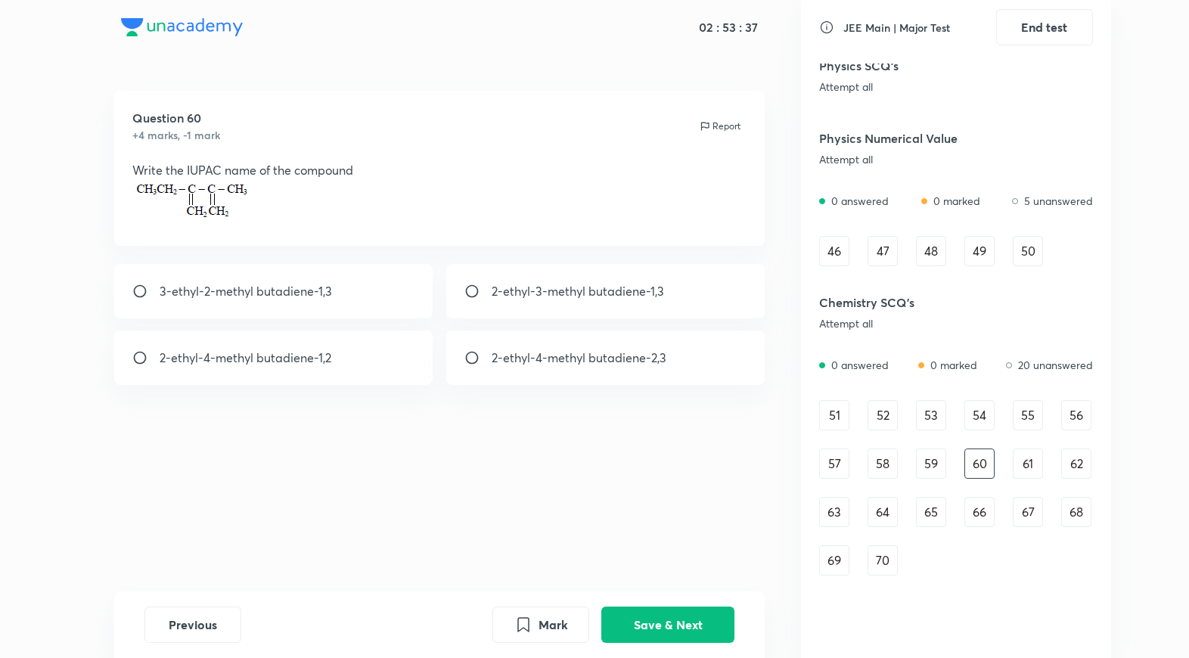
click at [976, 510] on div "66" at bounding box center [979, 512] width 30 height 30
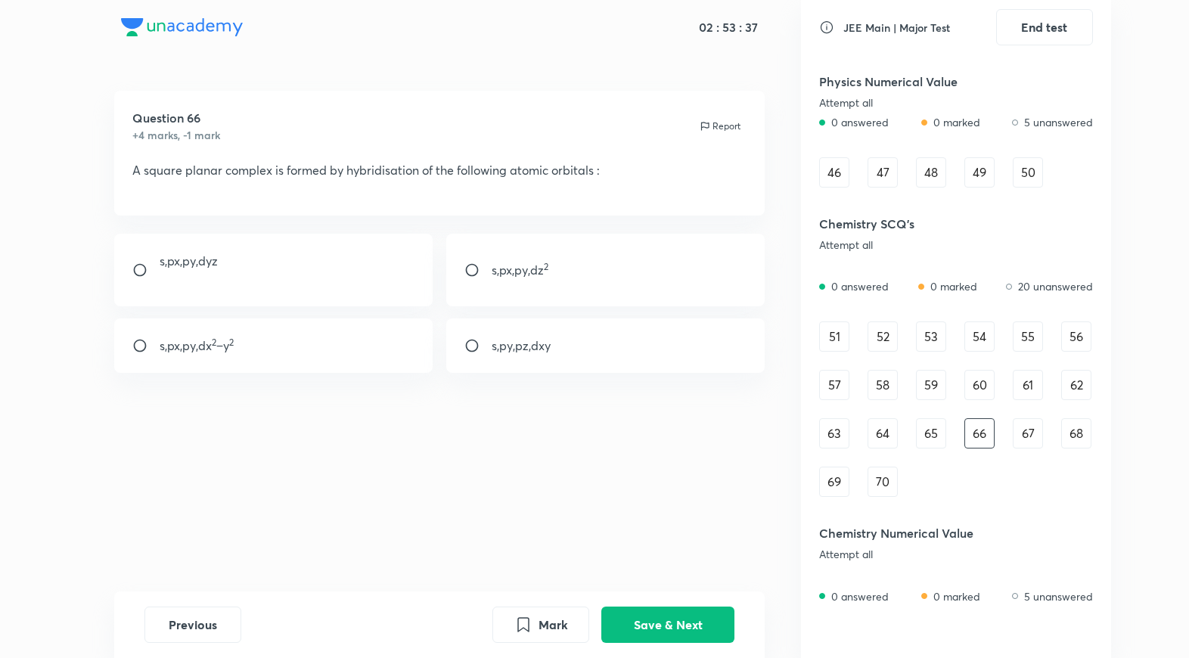
scroll to position [847, 0]
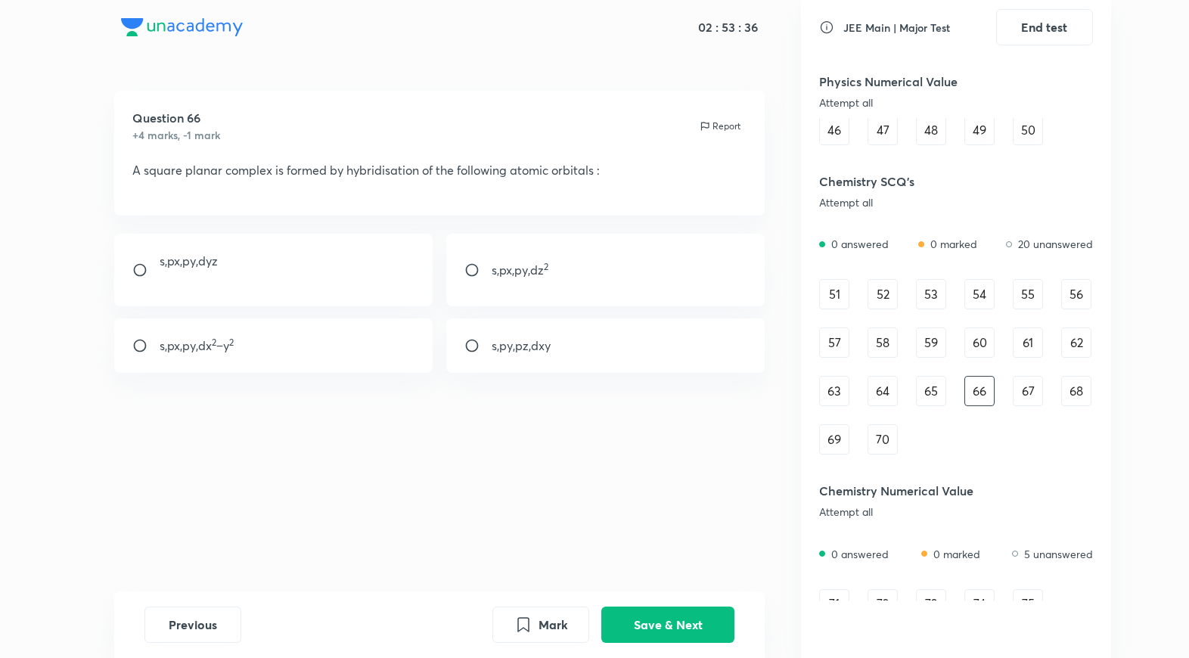
click at [833, 299] on div "51" at bounding box center [834, 294] width 30 height 30
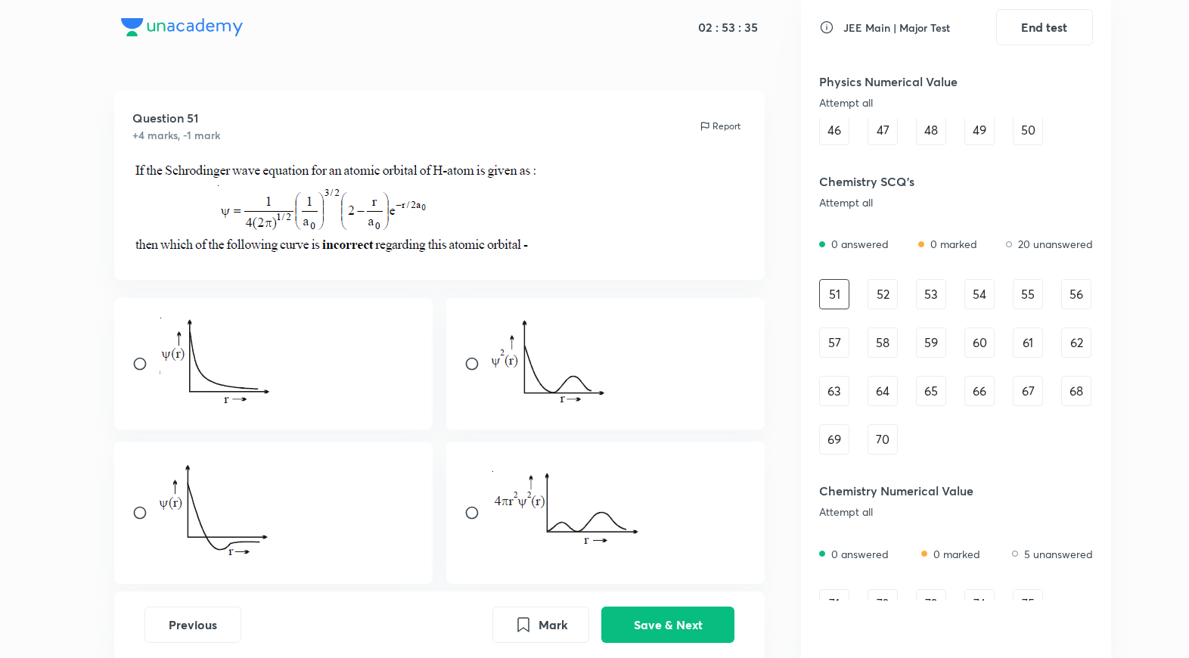
scroll to position [899, 0]
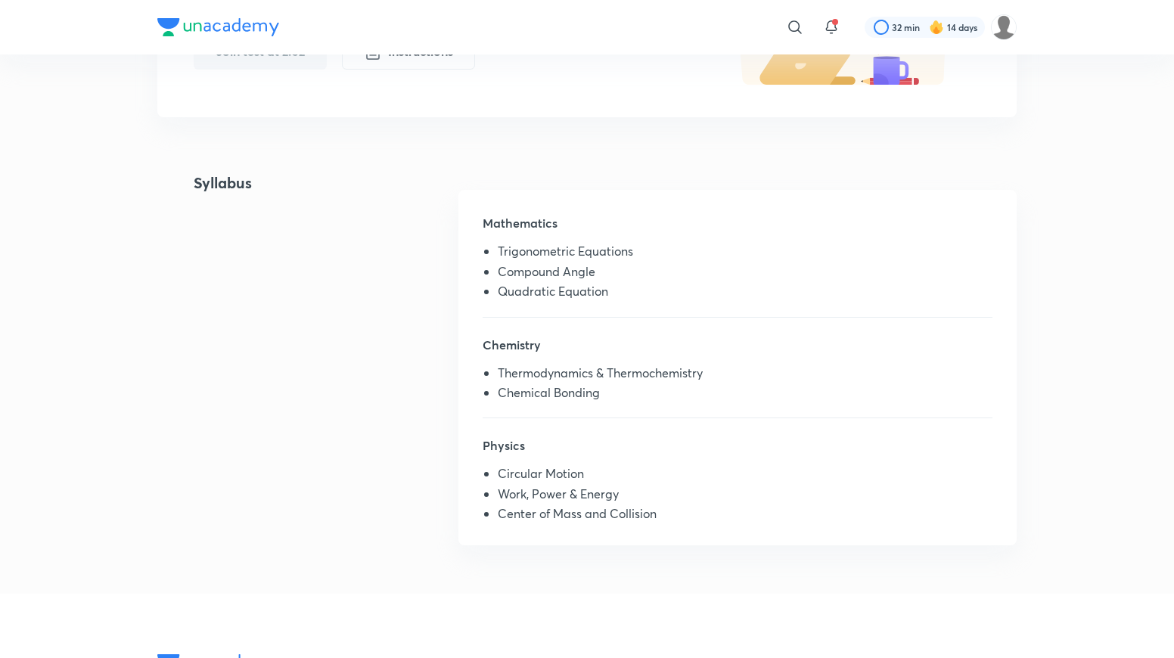
scroll to position [121, 0]
